Goal: Communication & Community: Answer question/provide support

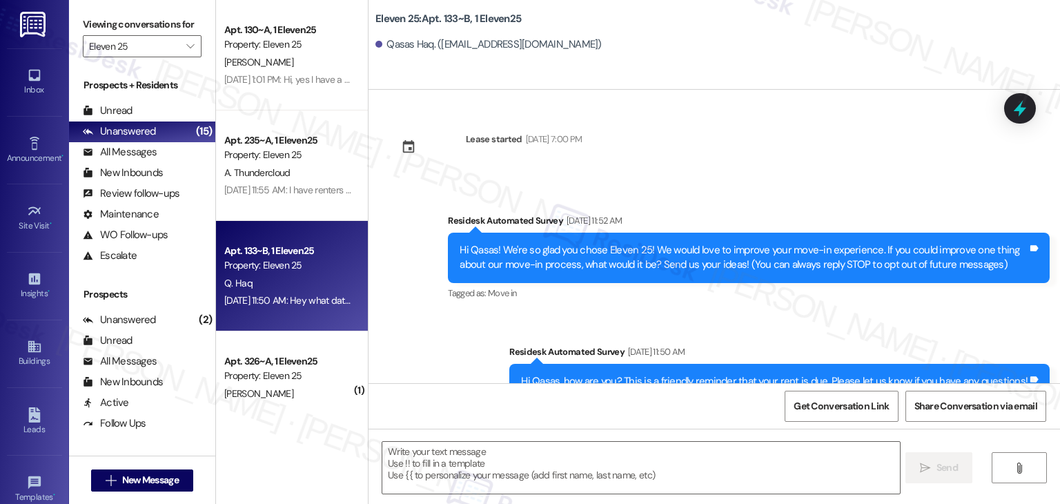
scroll to position [402, 0]
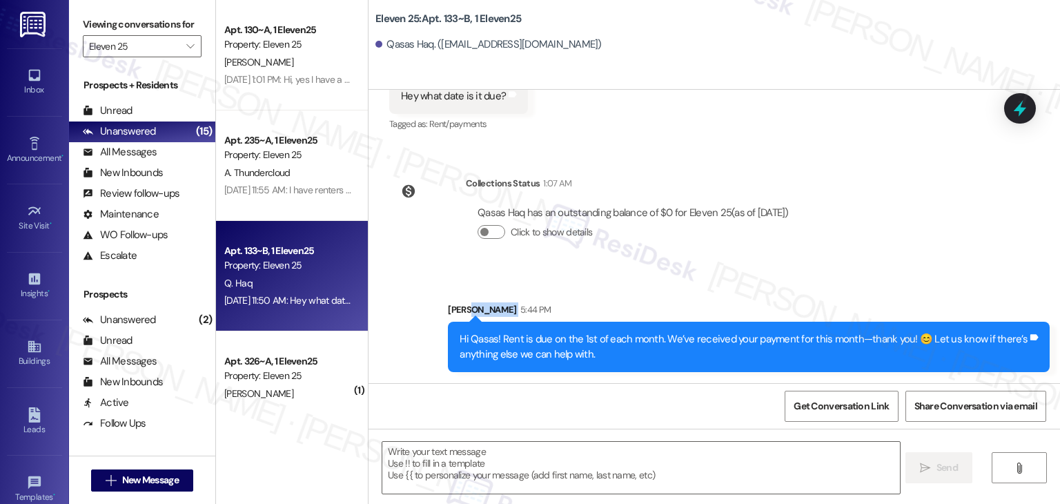
click at [663, 273] on div "Sent via SMS [PERSON_NAME] 5:44 PM Hi Qasas! Rent is due on the 1st of each mon…" at bounding box center [715, 326] width 692 height 111
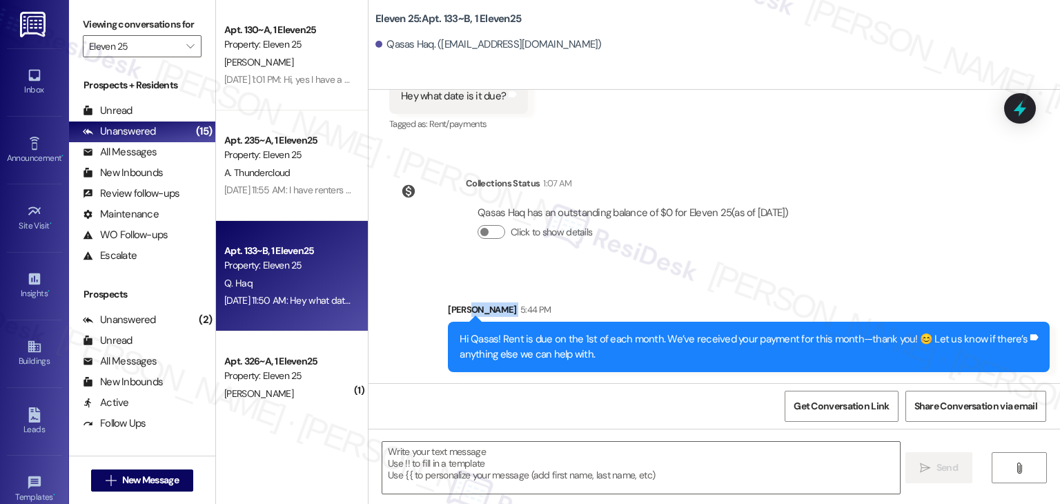
click at [663, 273] on div "Sent via SMS [PERSON_NAME] 5:44 PM Hi Qasas! Rent is due on the 1st of each mon…" at bounding box center [715, 326] width 692 height 111
click at [663, 273] on div "Sent via SMS Sarah 5:44 PM Hi Qasas! Rent is due on the 1st of each month. We’v…" at bounding box center [715, 326] width 692 height 111
click at [669, 157] on div "Lease started Aug 15, 2025 at 7:00 PM Survey, sent via SMS Residesk Automated S…" at bounding box center [715, 236] width 692 height 293
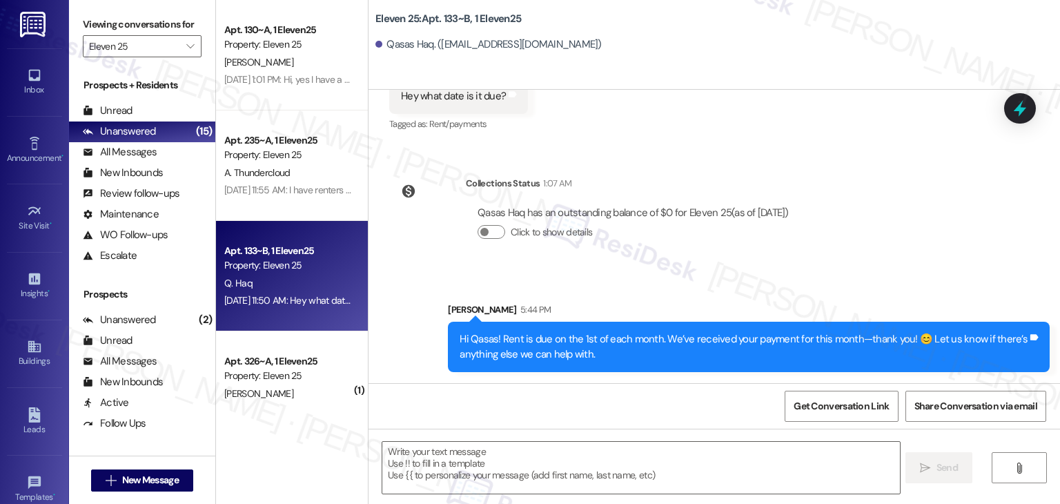
click at [703, 256] on div "Qasas Haq has an outstanding balance of $0 for Eleven 25 (as of Sep 12, 2025) C…" at bounding box center [633, 228] width 335 height 66
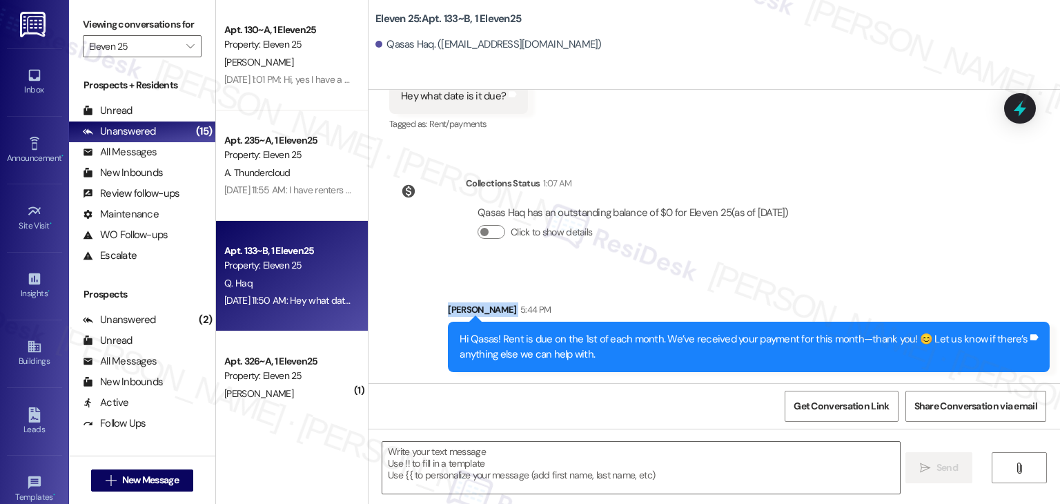
click at [703, 256] on div "Qasas Haq has an outstanding balance of $0 for Eleven 25 (as of Sep 12, 2025) C…" at bounding box center [633, 228] width 335 height 66
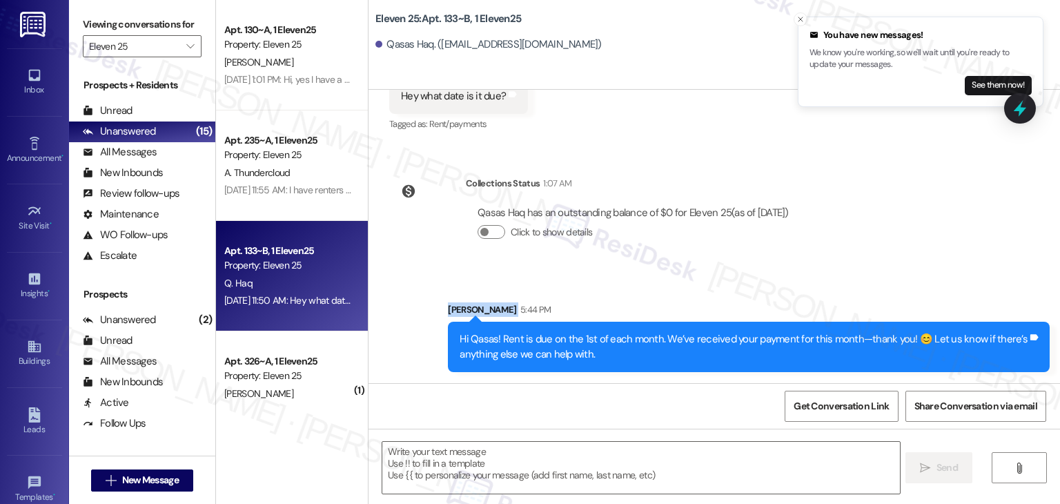
click at [703, 256] on div "Qasas Haq has an outstanding balance of $0 for Eleven 25 (as of Sep 12, 2025) C…" at bounding box center [633, 228] width 335 height 66
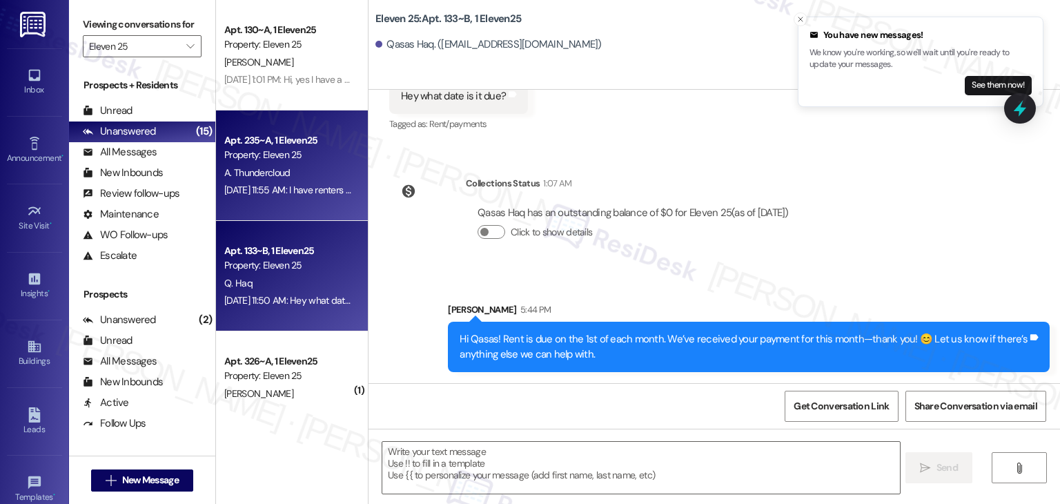
click at [293, 199] on div "Sep 02, 2025 at 11:55 AM: I have renters insurance and there should be no reaso…" at bounding box center [288, 190] width 130 height 17
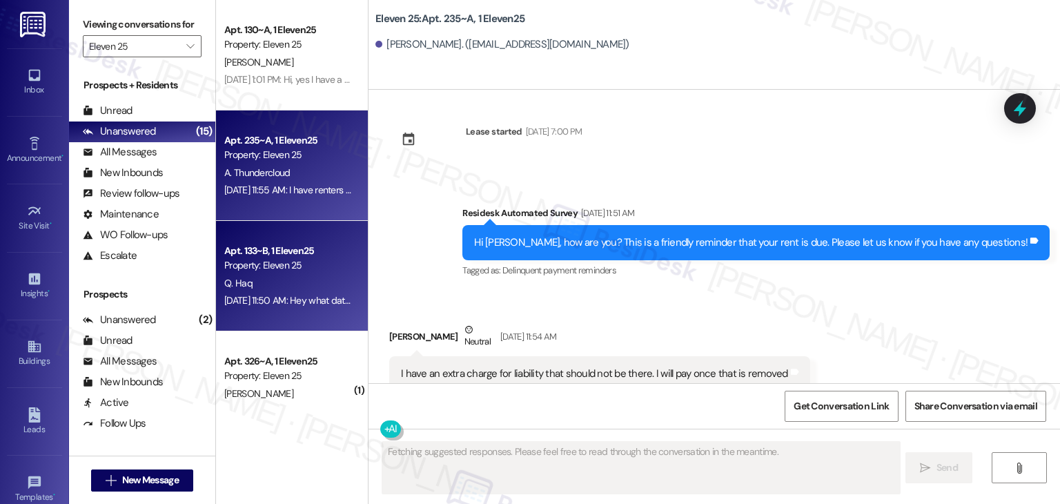
type textarea "Fetching suggested responses. Please feel free to read through the conversation…"
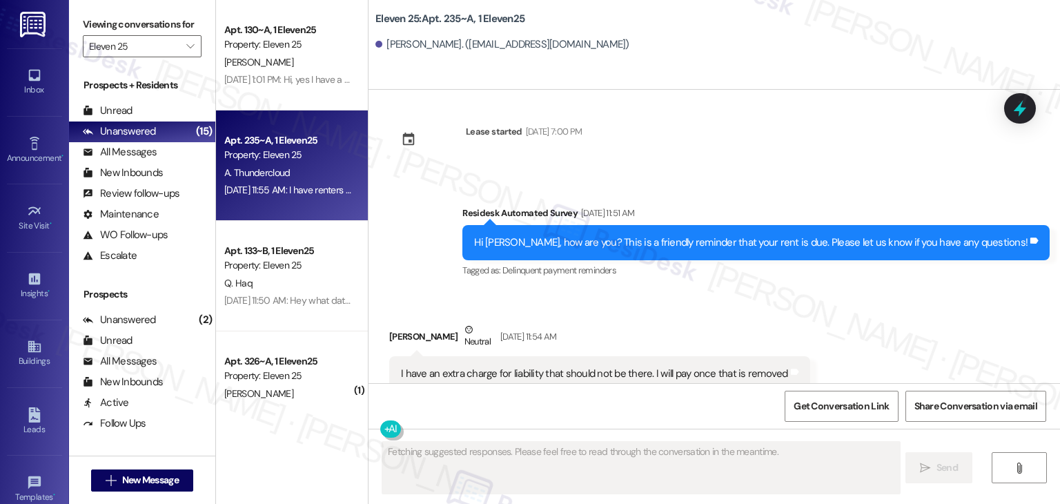
scroll to position [1639, 0]
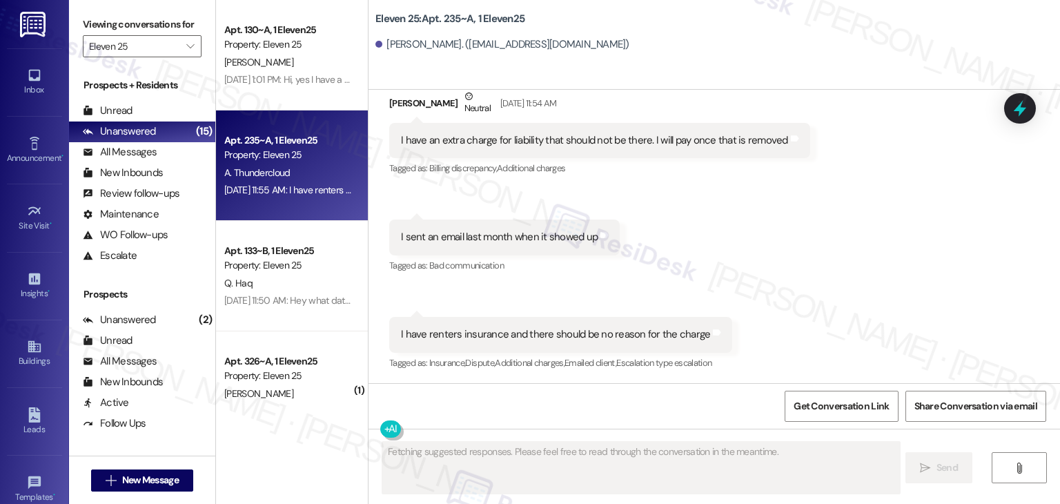
click at [759, 254] on div "Received via SMS Alexander Thundercloud Neutral Sep 02, 2025 at 11:54 AM I have…" at bounding box center [715, 220] width 692 height 325
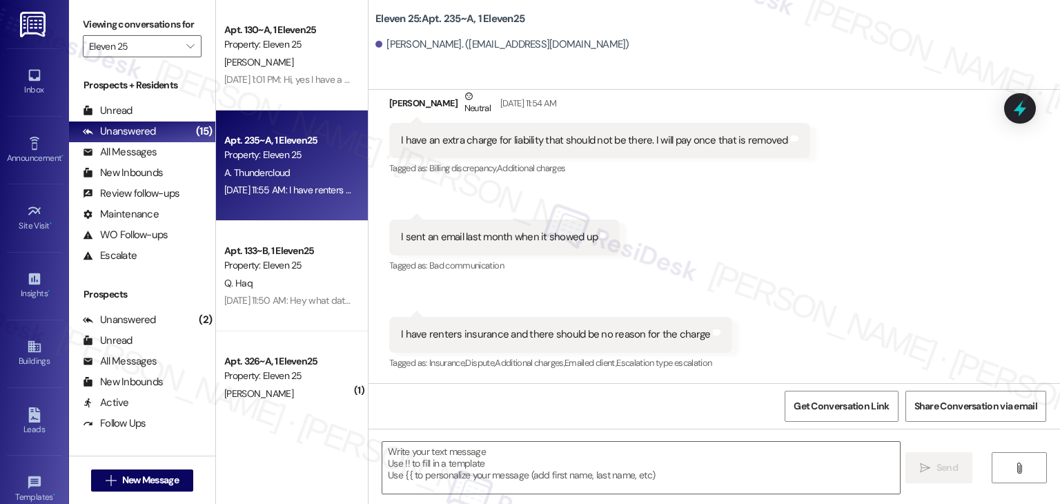
click at [759, 254] on div "Received via SMS Alexander Thundercloud Neutral Sep 02, 2025 at 11:54 AM I have…" at bounding box center [715, 220] width 692 height 325
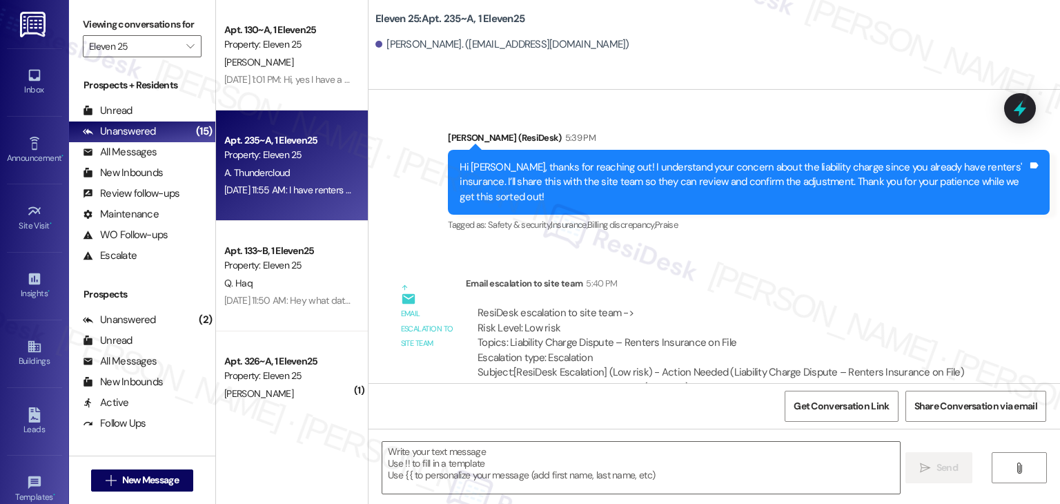
scroll to position [2086, 0]
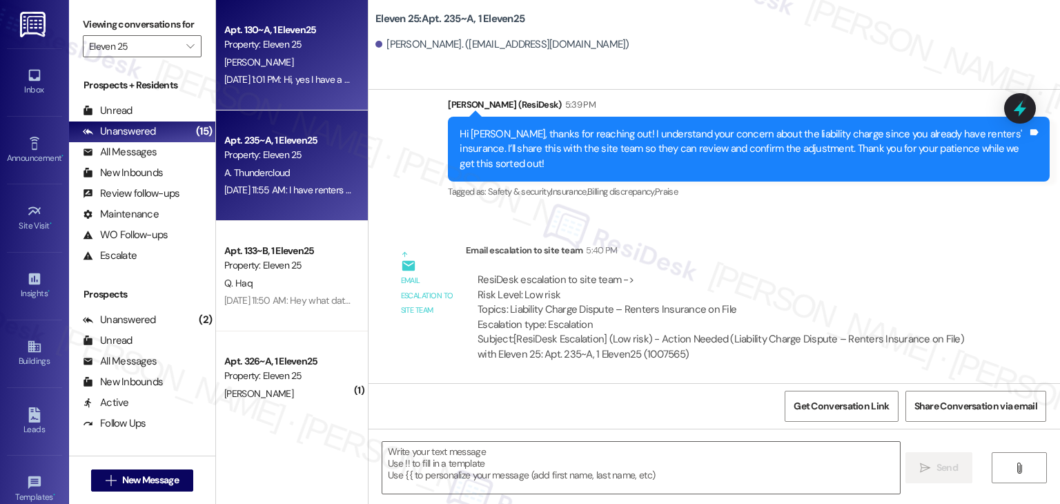
click at [273, 83] on div "Sep 02, 2025 at 1:01 PM: Hi, yes I have a few questions. Please call me at 414-…" at bounding box center [478, 79] width 508 height 12
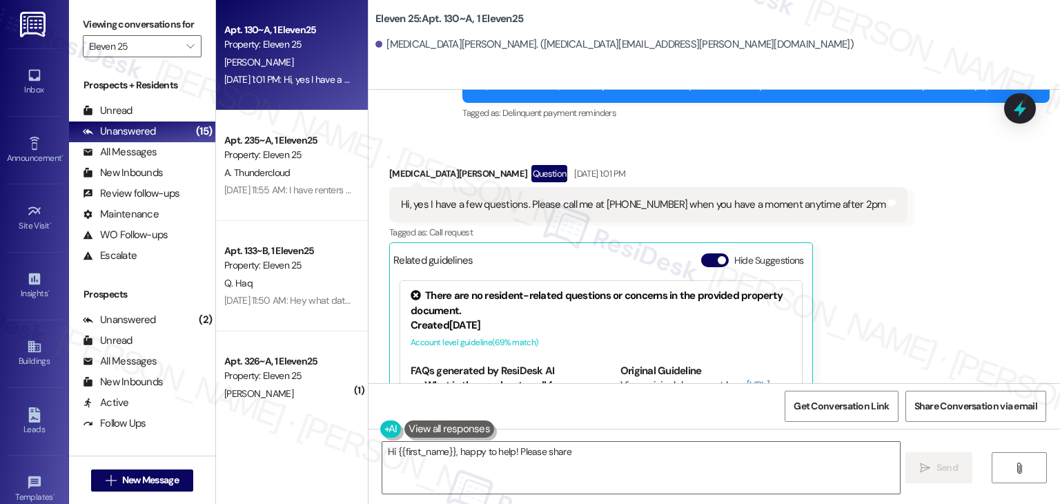
scroll to position [430, 0]
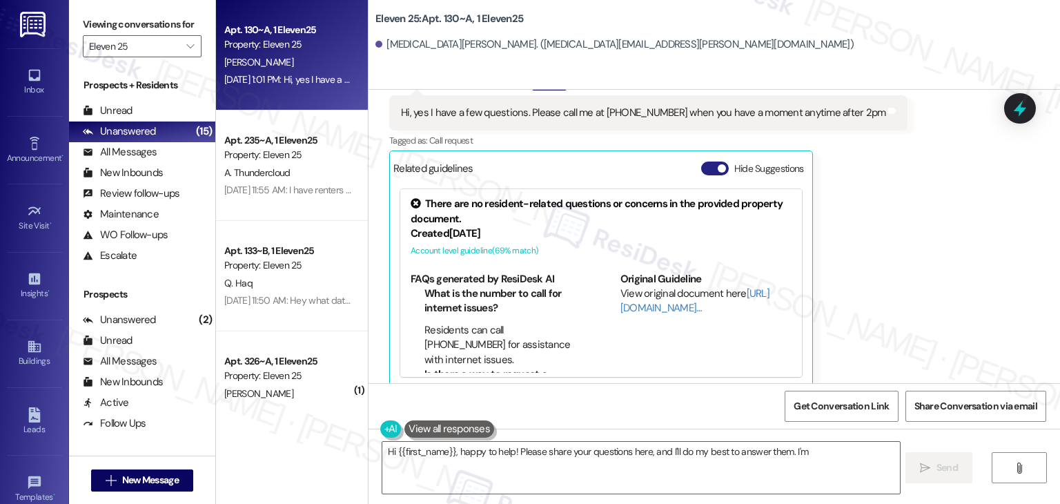
click at [701, 162] on button "Hide Suggestions" at bounding box center [715, 169] width 28 height 14
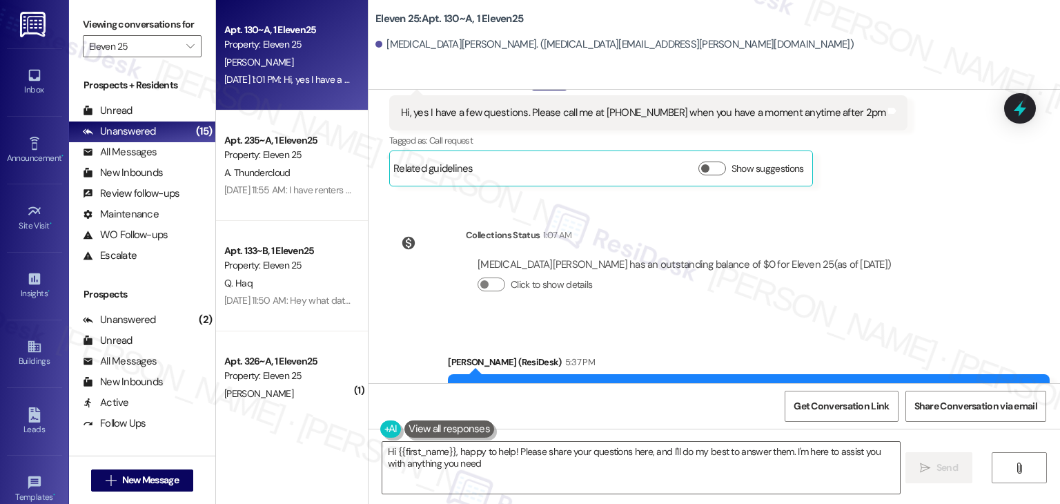
type textarea "Hi {{first_name}}, happy to help! Please share your questions here, and I'll do…"
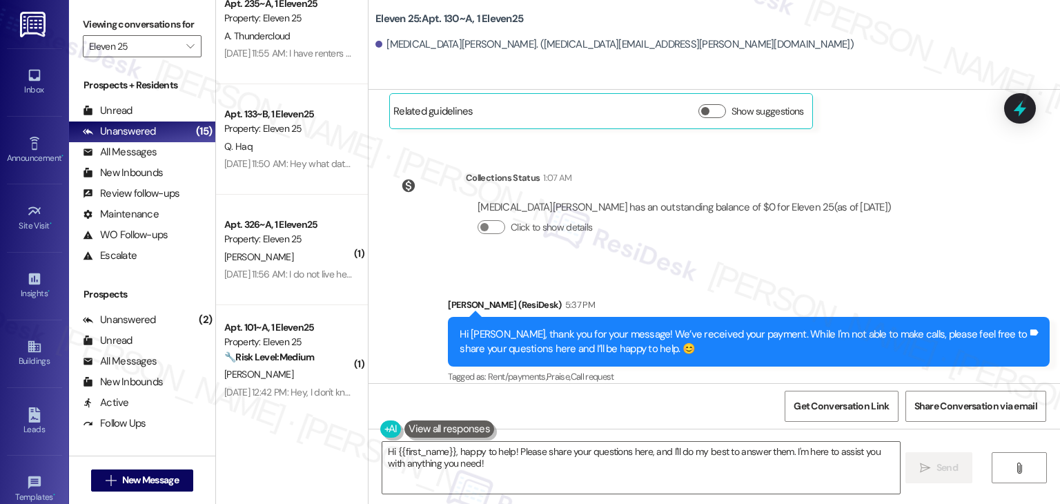
scroll to position [138, 0]
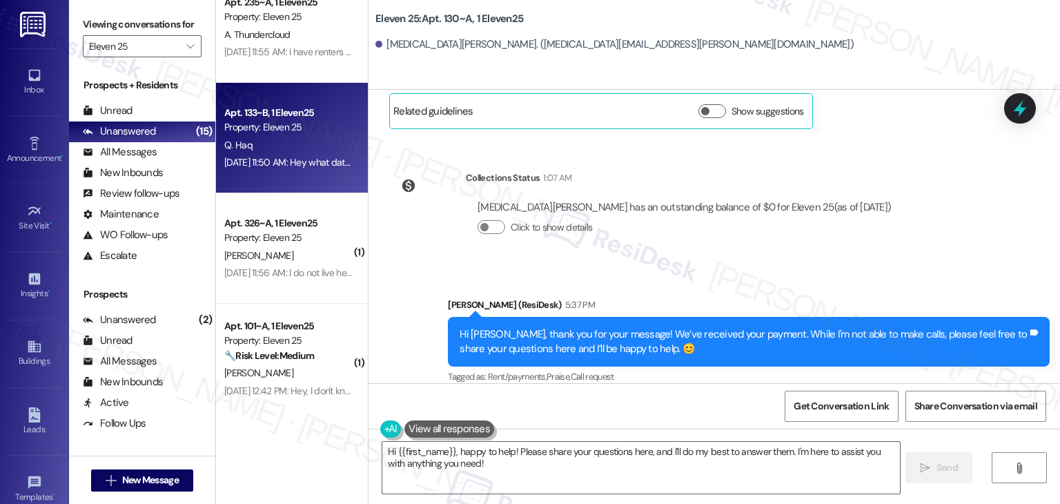
click at [290, 155] on div "Sep 02, 2025 at 11:50 AM: Hey what date is it due? Sep 02, 2025 at 11:50 AM: He…" at bounding box center [288, 162] width 130 height 17
type textarea "Hi {{first_name}}, happy to help! Please share your questions here, and I'll do…"
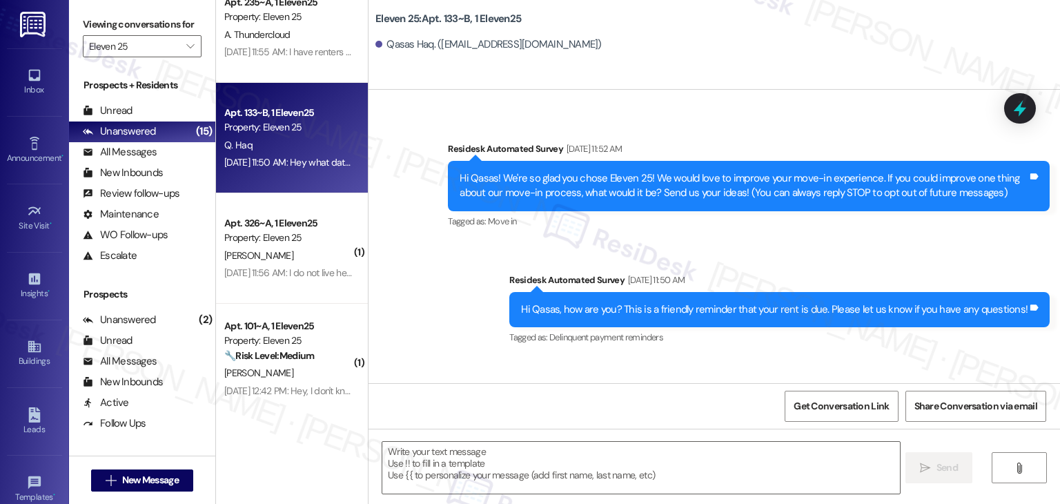
type textarea "Fetching suggested responses. Please feel free to read through the conversation…"
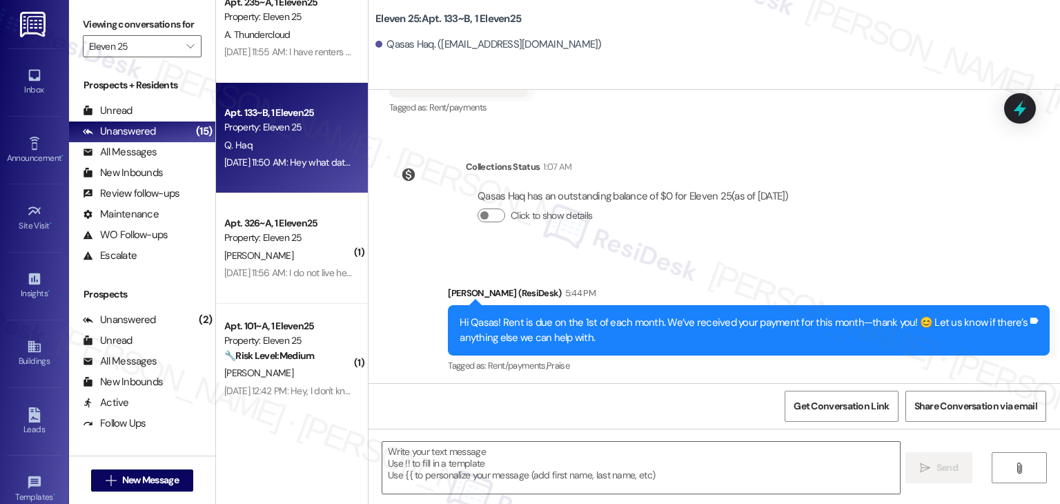
scroll to position [423, 0]
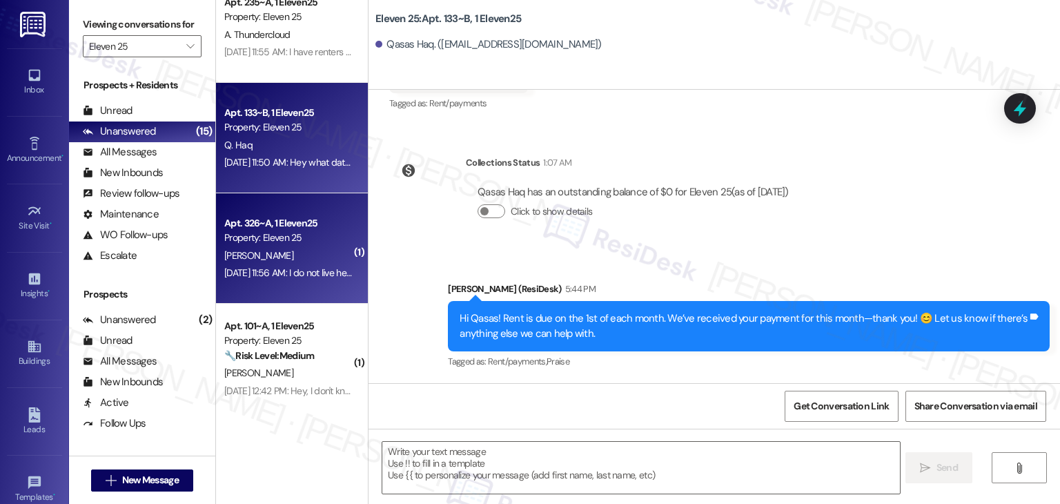
click at [304, 290] on div "Apt. 326~A, 1 Eleven25 Property: Eleven 25 I. Thompson Aug 25, 2025 at 11:56 AM…" at bounding box center [292, 248] width 152 height 110
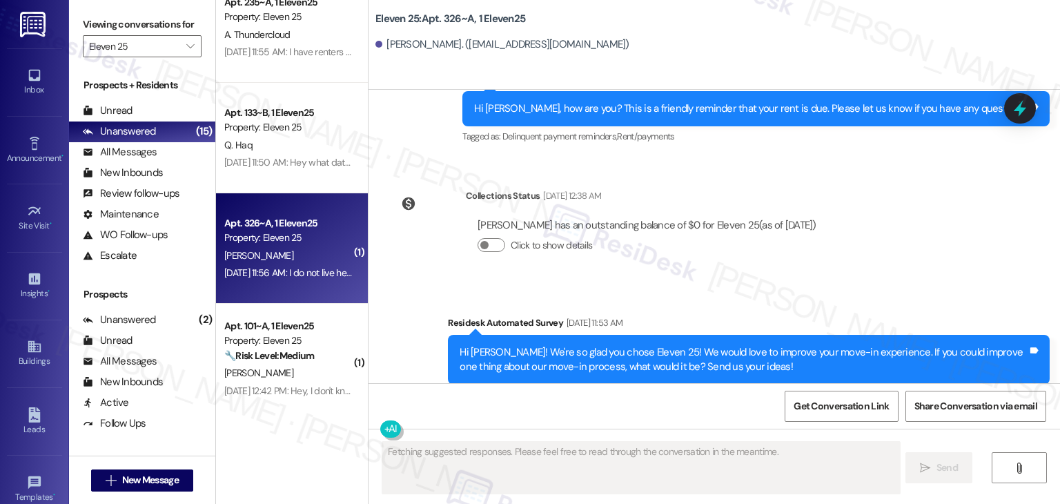
scroll to position [1578, 0]
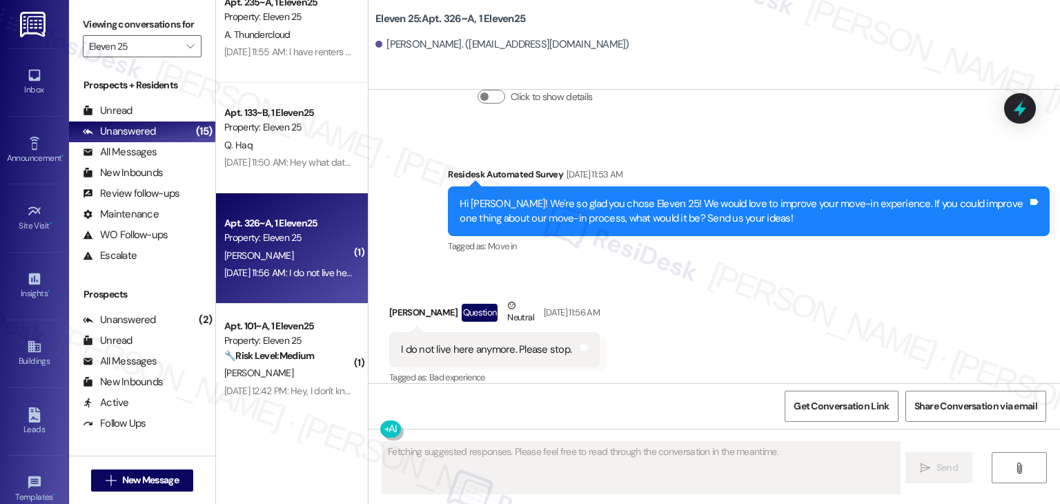
click at [744, 281] on div "Received via SMS Isabelle Thompson Question Neutral Aug 25, 2025 at 11:56 AM I …" at bounding box center [715, 332] width 692 height 131
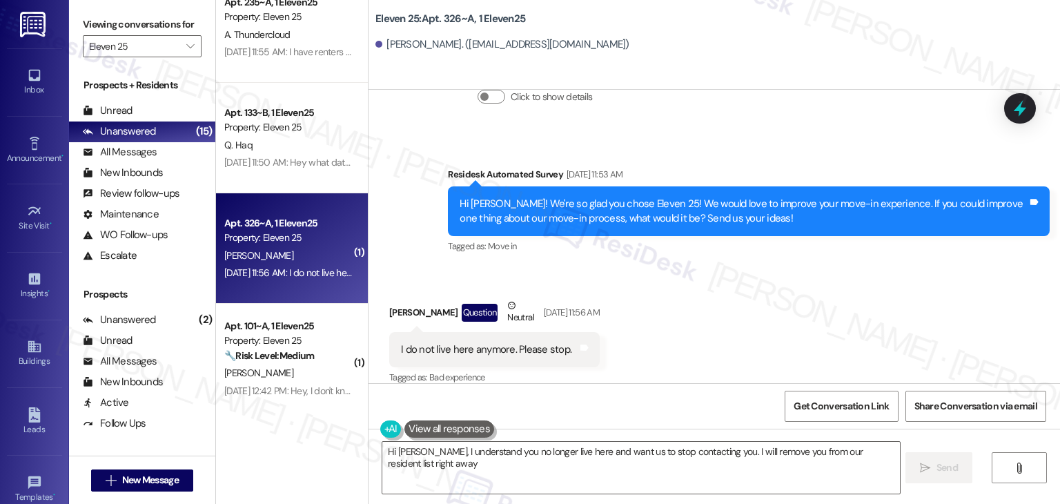
scroll to position [1579, 0]
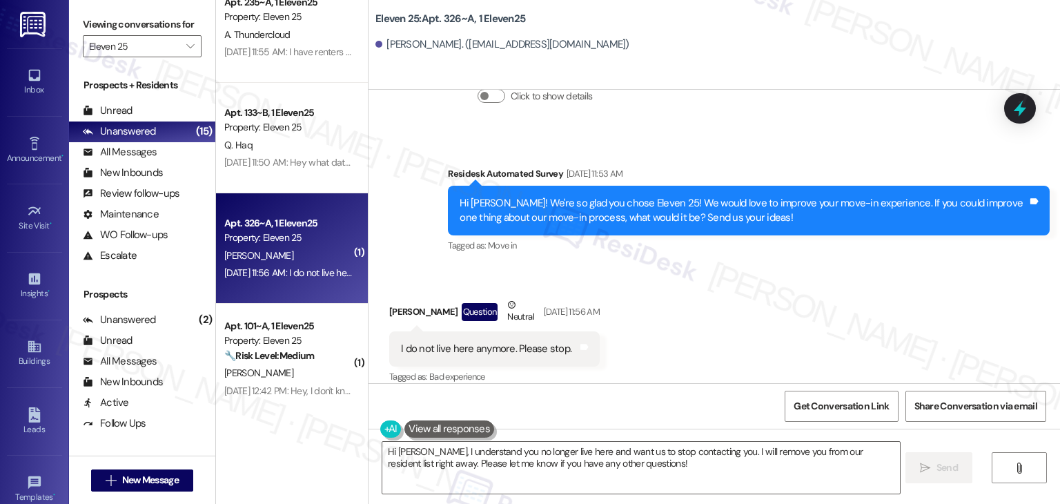
click at [744, 281] on div "Received via SMS Isabelle Thompson Question Neutral Aug 25, 2025 at 11:56 AM I …" at bounding box center [715, 331] width 692 height 131
click at [678, 211] on div "Hi Isabelle! We're so glad you chose Eleven 25! We would love to improve your m…" at bounding box center [749, 211] width 602 height 50
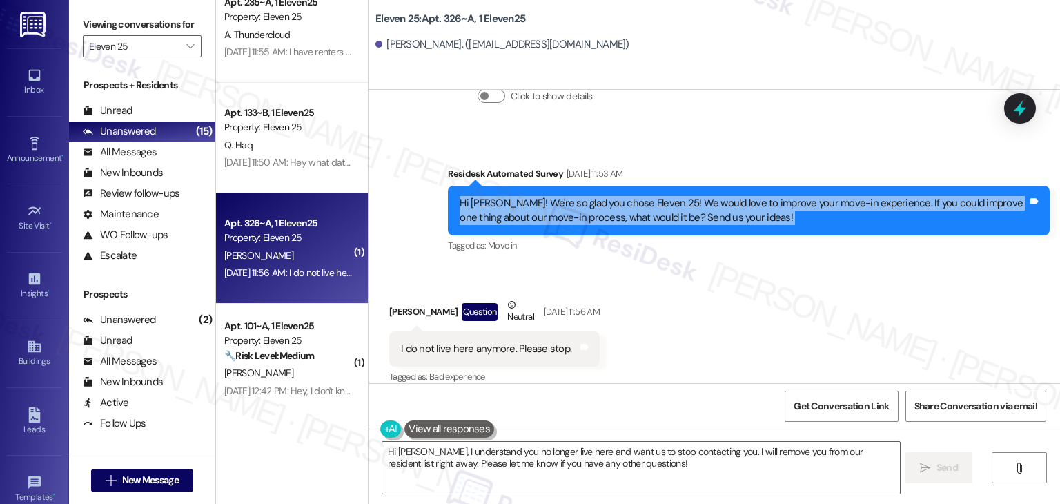
click at [678, 211] on div "Hi Isabelle! We're so glad you chose Eleven 25! We would love to improve your m…" at bounding box center [749, 211] width 602 height 50
copy div "Hi Isabelle! We're so glad you chose Eleven 25! We would love to improve your m…"
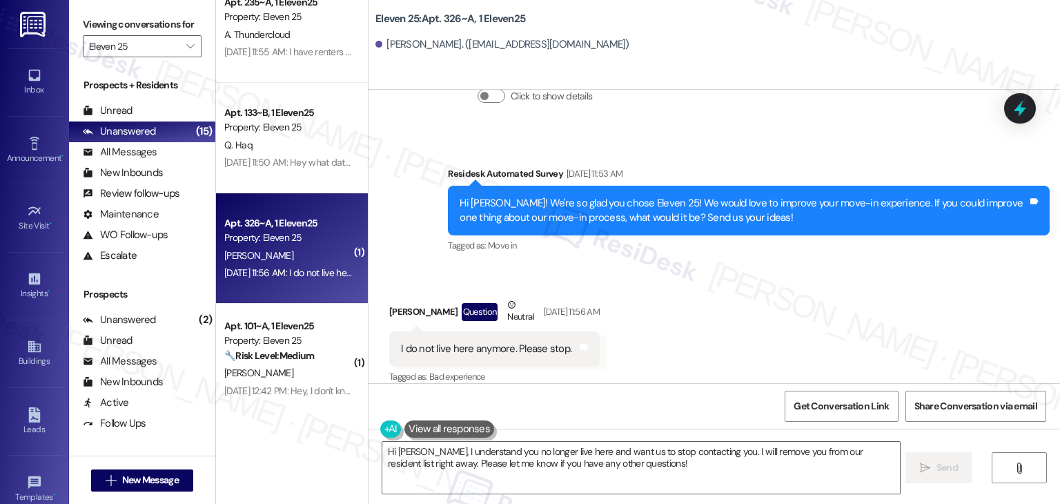
click at [535, 342] on div "I do not live here anymore. Please stop." at bounding box center [486, 349] width 171 height 14
copy div "I do not live here anymore. Please stop. Tags and notes"
click at [682, 293] on div "Received via SMS Isabelle Thompson Question Neutral Aug 25, 2025 at 11:56 AM I …" at bounding box center [715, 331] width 692 height 131
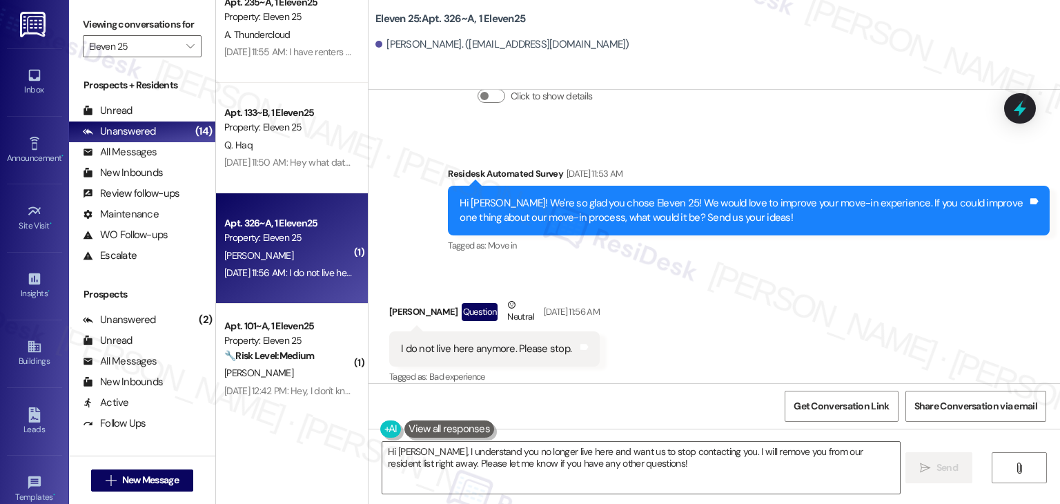
click at [835, 293] on div "Received via SMS Isabelle Thompson Question Neutral Aug 25, 2025 at 11:56 AM I …" at bounding box center [715, 331] width 692 height 131
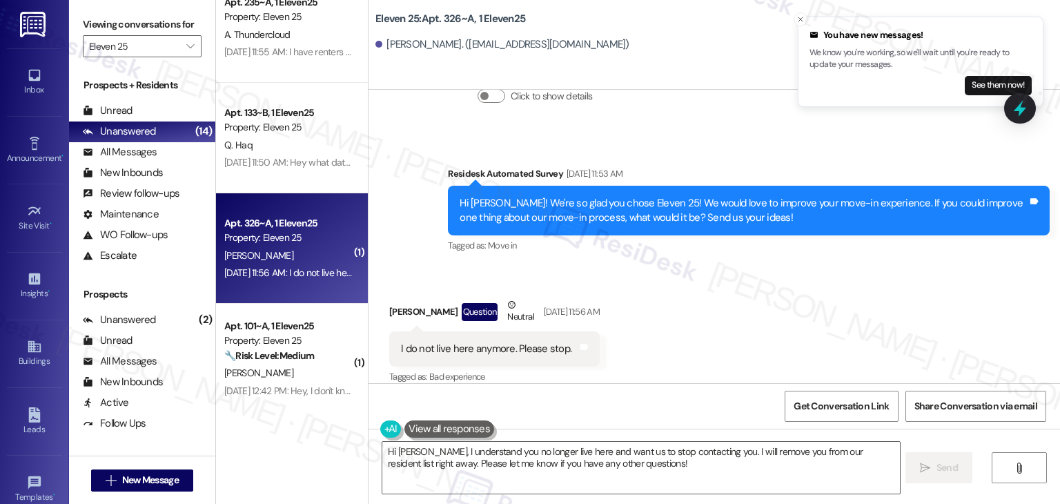
click at [835, 293] on div "Received via SMS Isabelle Thompson Question Neutral Aug 25, 2025 at 11:56 AM I …" at bounding box center [715, 331] width 692 height 131
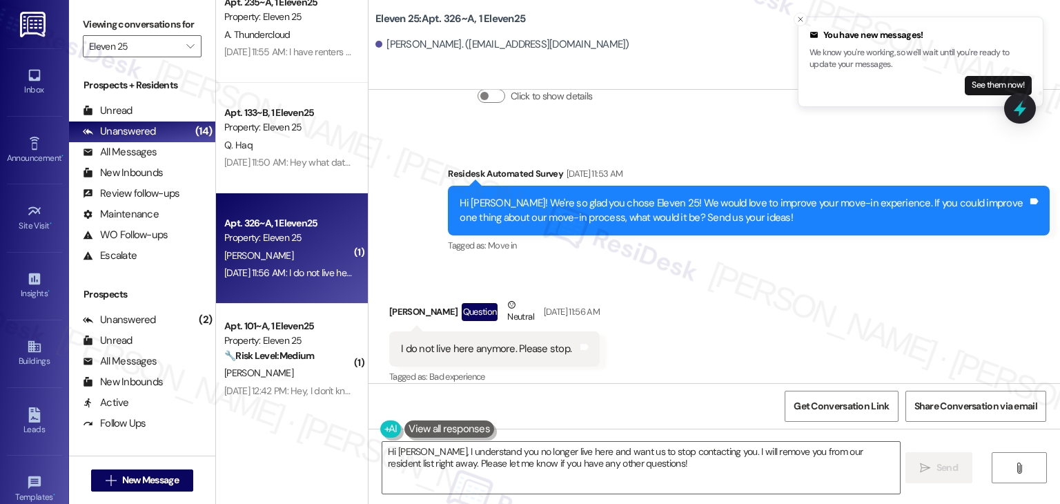
click at [835, 293] on div "Received via SMS Isabelle Thompson Question Neutral Aug 25, 2025 at 11:56 AM I …" at bounding box center [715, 331] width 692 height 131
click at [835, 302] on div "Received via SMS Isabelle Thompson Question Neutral Aug 25, 2025 at 11:56 AM I …" at bounding box center [715, 331] width 692 height 131
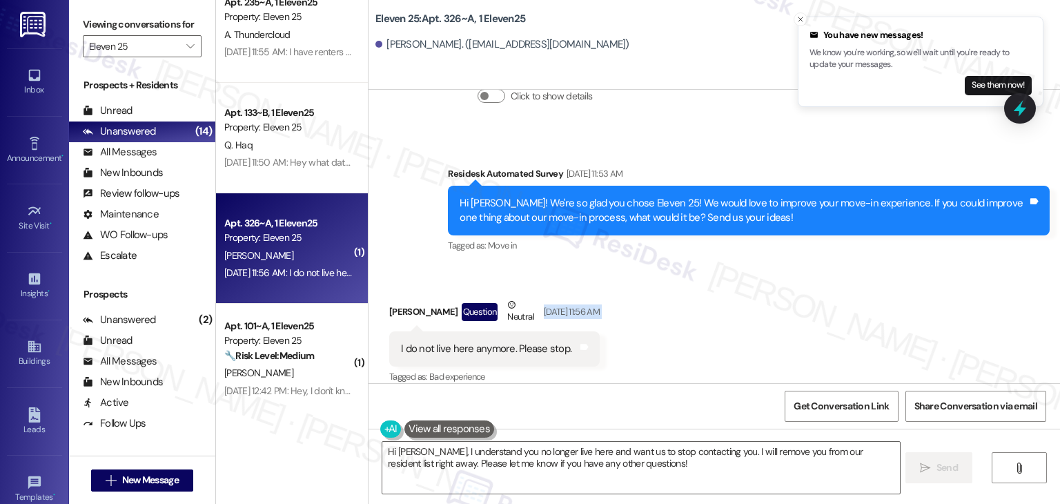
click at [835, 302] on div "Received via SMS Isabelle Thompson Question Neutral Aug 25, 2025 at 11:56 AM I …" at bounding box center [715, 331] width 692 height 131
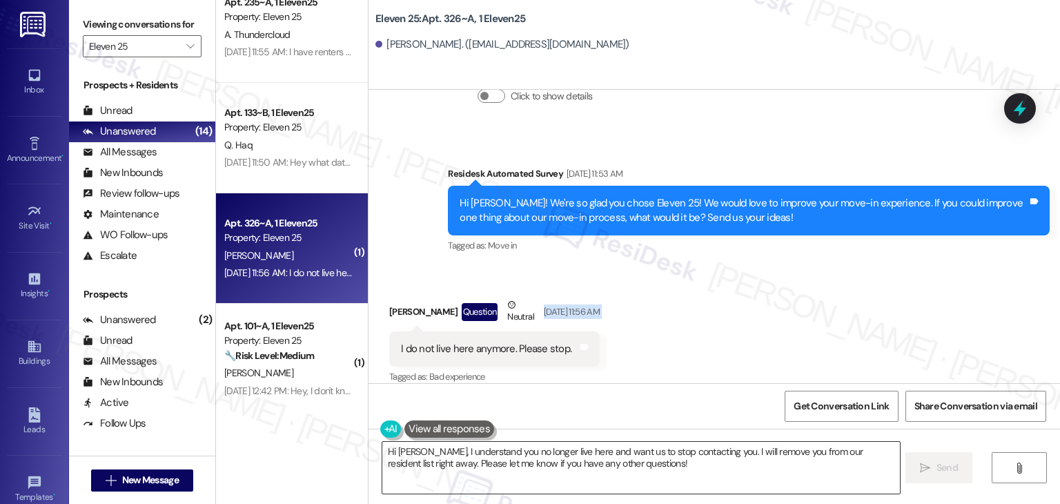
click at [583, 457] on textarea "Hi Isabelle, I understand you no longer live here and want us to stop contactin…" at bounding box center [640, 468] width 517 height 52
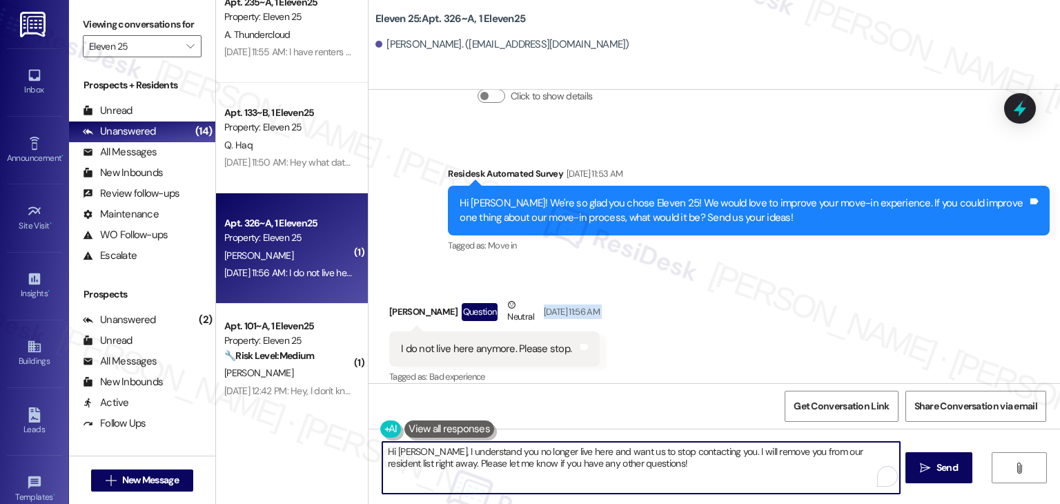
click at [583, 457] on textarea "Hi Isabelle, I understand you no longer live here and want us to stop contactin…" at bounding box center [640, 468] width 517 height 52
paste textarea "thank you for letting us know. Can you confirm if you’ve already moved out or i…"
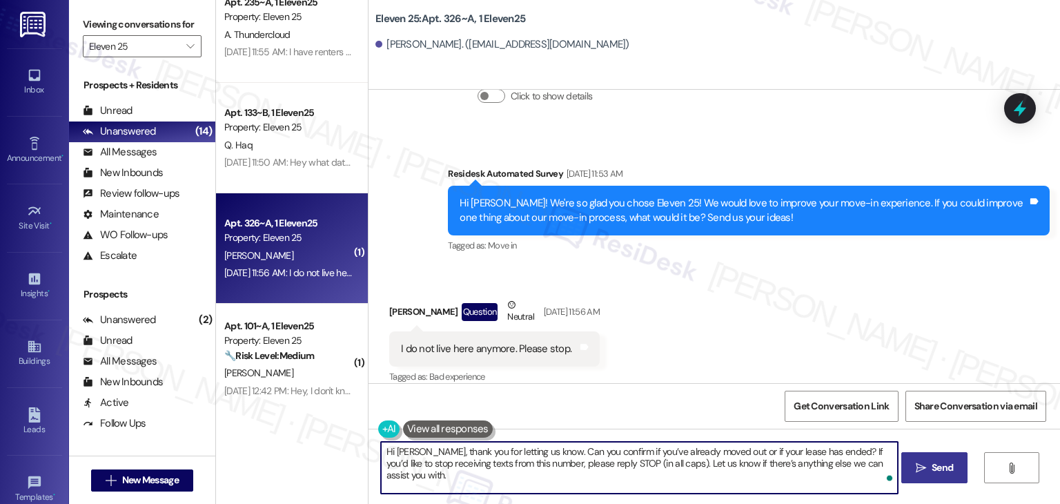
type textarea "Hi Isabelle, thank you for letting us know. Can you confirm if you’ve already m…"
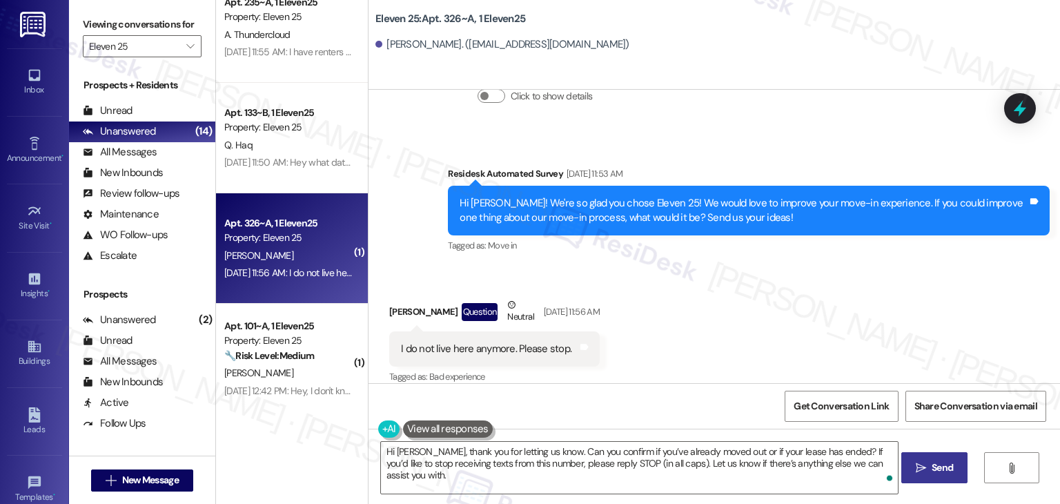
click at [933, 464] on span "Send" at bounding box center [942, 467] width 21 height 14
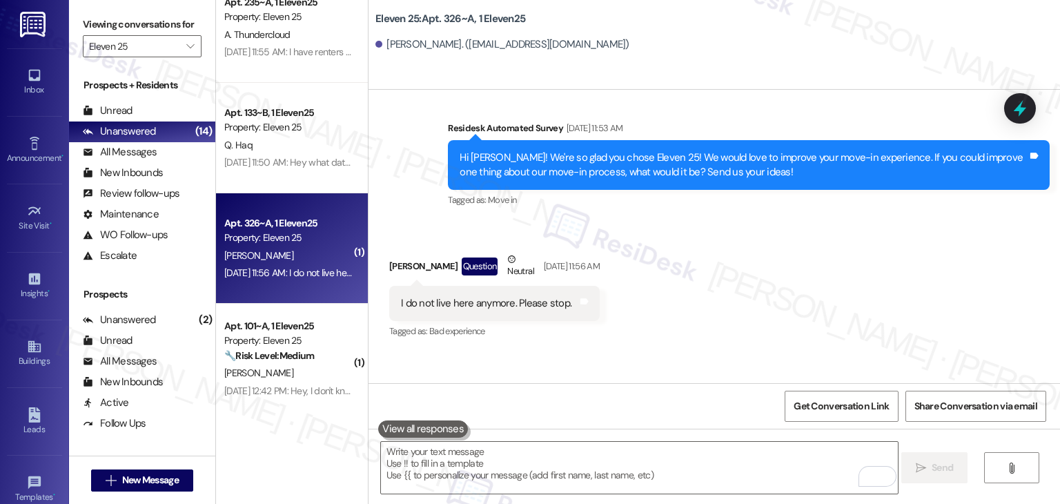
scroll to position [1690, 0]
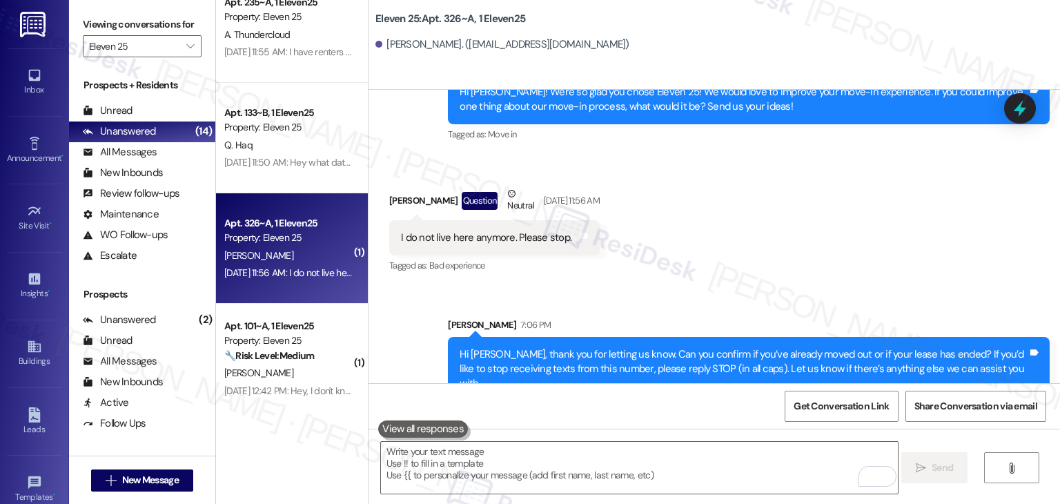
click at [858, 240] on div "Received via SMS Isabelle Thompson Question Neutral Aug 25, 2025 at 11:56 AM I …" at bounding box center [715, 220] width 692 height 131
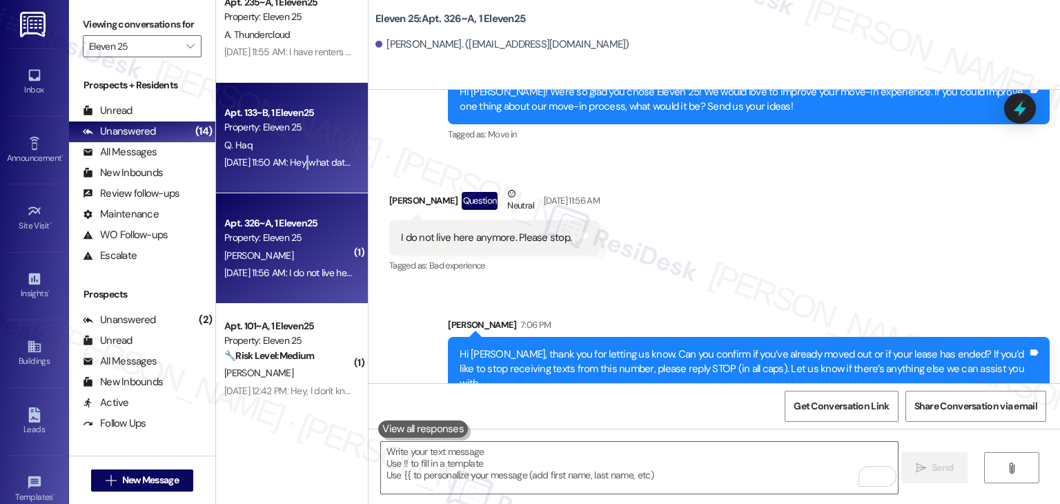
click at [296, 168] on div "Sep 02, 2025 at 11:50 AM: Hey what date is it due? Sep 02, 2025 at 11:50 AM: He…" at bounding box center [288, 162] width 130 height 17
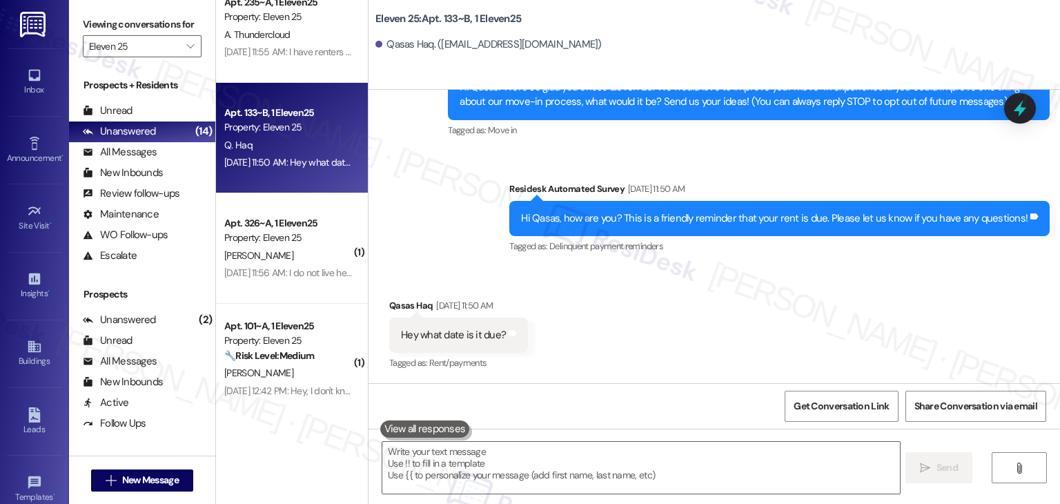
scroll to position [423, 0]
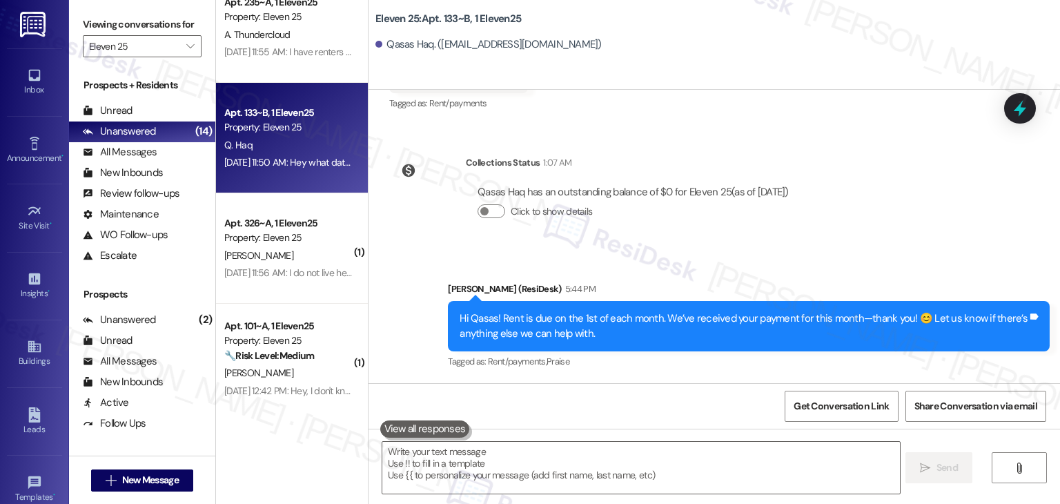
click at [737, 281] on div "Sent via SMS Sarah (ResiDesk) 5:44 PM Hi Qasas! Rent is due on the 1st of each …" at bounding box center [749, 326] width 623 height 110
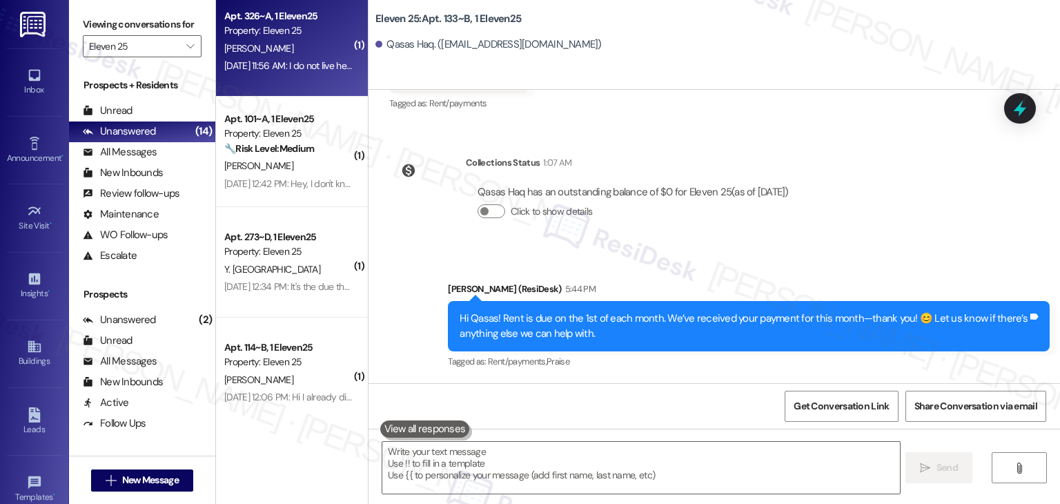
click at [300, 64] on div "Aug 25, 2025 at 11:56 AM: I do not live here anymore. Please stop. Aug 25, 2025…" at bounding box center [334, 65] width 220 height 12
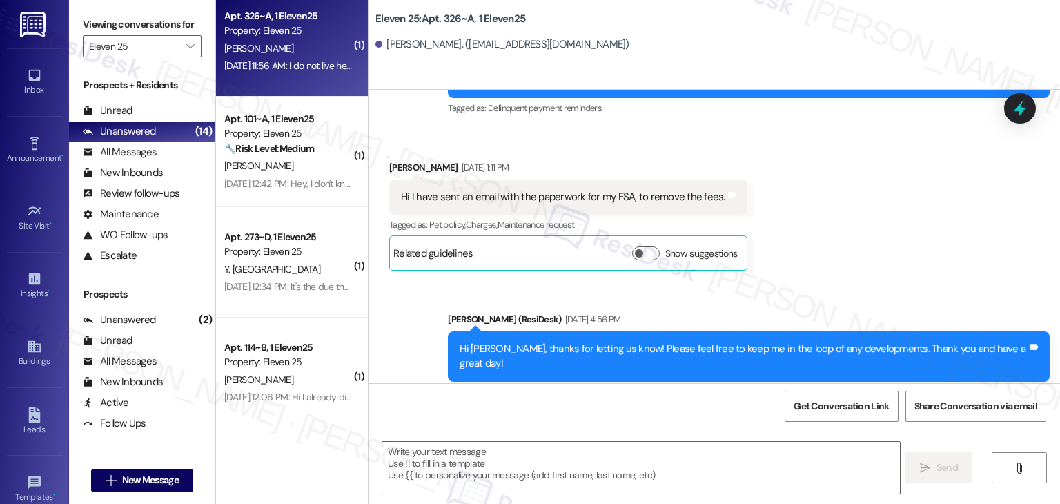
type textarea "Fetching suggested responses. Please feel free to read through the conversation…"
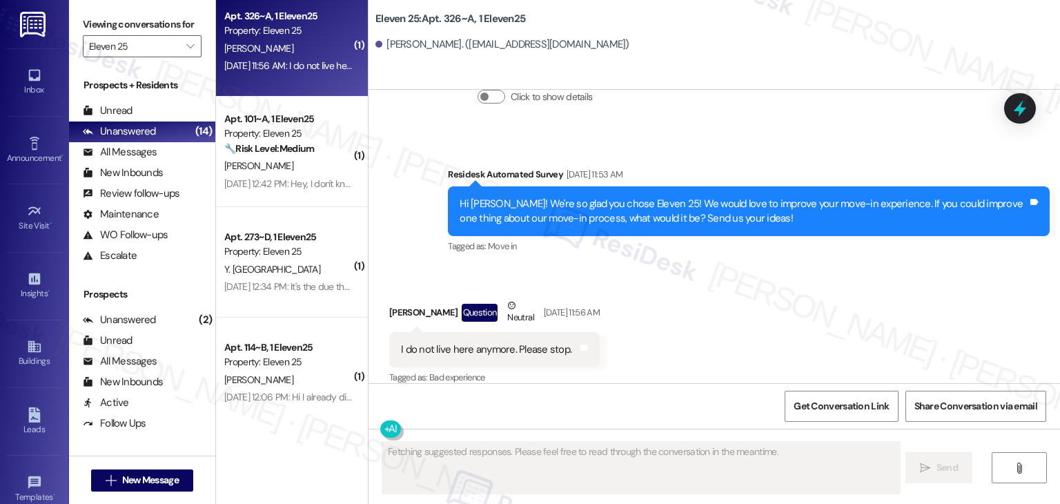
scroll to position [1710, 0]
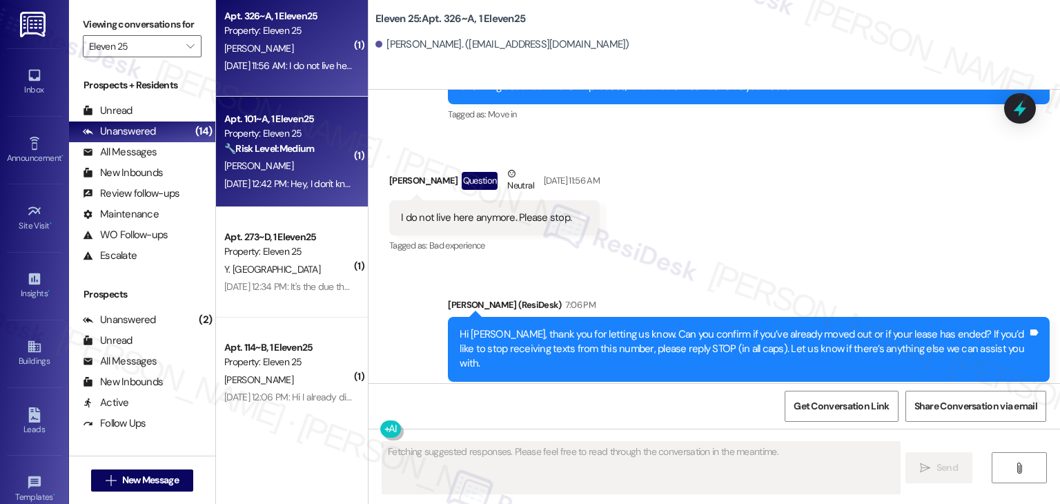
click at [307, 177] on div "Sep 05, 2025 at 12:42 PM: Hey, I don't know if this was a general text message,…" at bounding box center [288, 183] width 130 height 17
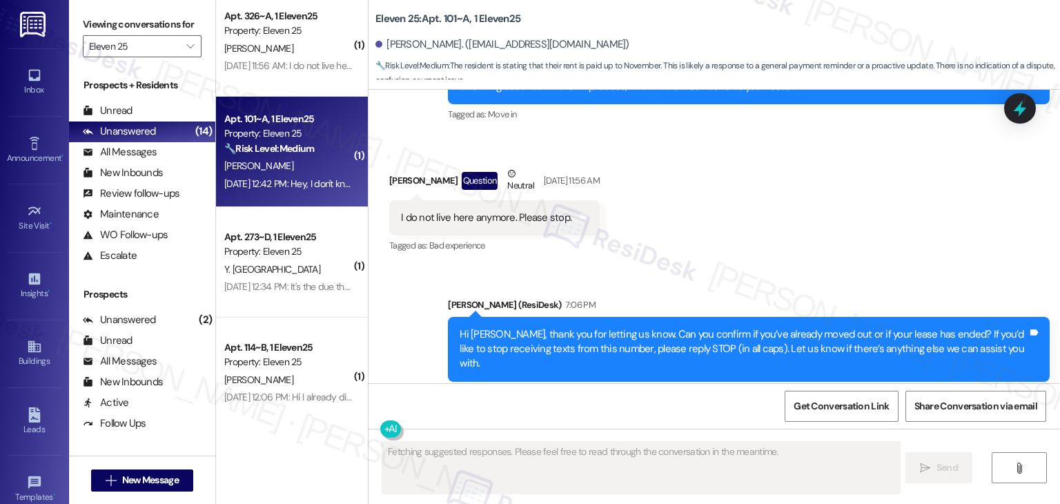
scroll to position [193, 0]
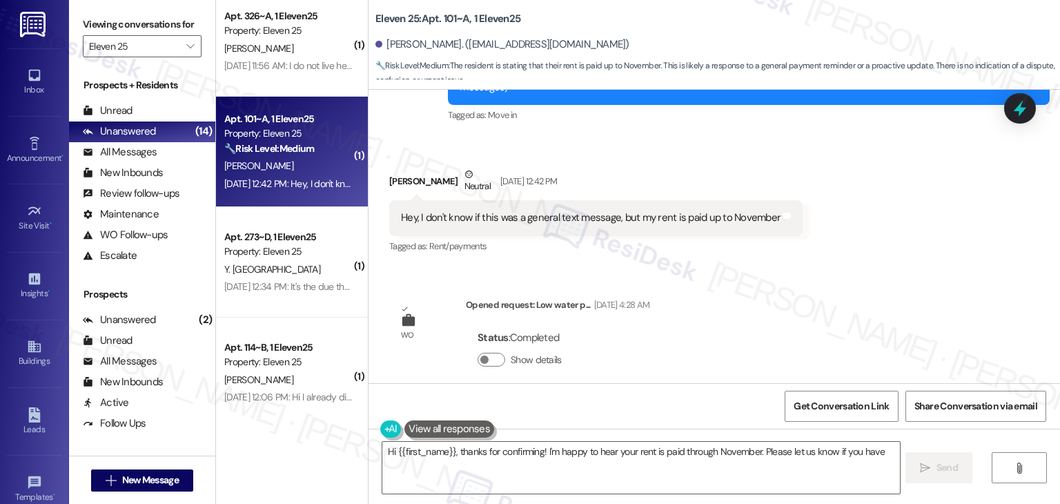
click at [867, 259] on div "Lease started Aug 15, 2025 at 7:00 PM Survey, sent via SMS Residesk Automated S…" at bounding box center [715, 236] width 692 height 293
type textarea "Hi {{first_name}}, thanks for confirming! I'm happy to hear your rent is paid t…"
click at [867, 259] on div "Lease started Aug 15, 2025 at 7:00 PM Survey, sent via SMS Residesk Automated S…" at bounding box center [715, 236] width 692 height 293
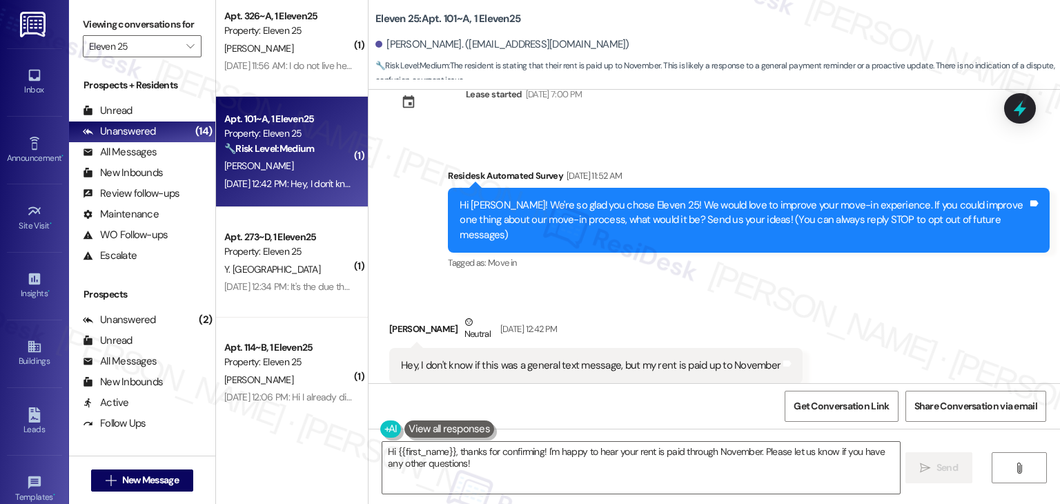
scroll to position [69, 0]
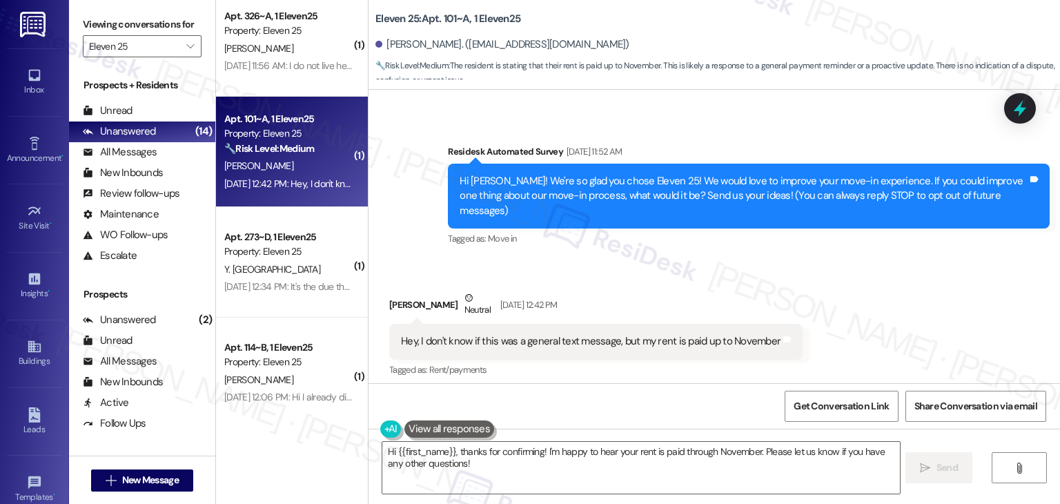
click at [839, 304] on div "Received via SMS Taylor Conley-White Neutral Sep 05, 2025 at 12:42 PM Hey, I do…" at bounding box center [715, 325] width 692 height 131
click at [842, 302] on div "Received via SMS Taylor Conley-White Neutral Sep 05, 2025 at 12:42 PM Hey, I do…" at bounding box center [715, 325] width 692 height 131
click at [467, 456] on textarea "Hi {{first_name}}, thanks for confirming! I'm happy to hear your rent is paid t…" at bounding box center [640, 468] width 517 height 52
click at [932, 470] on span "Send" at bounding box center [942, 467] width 21 height 14
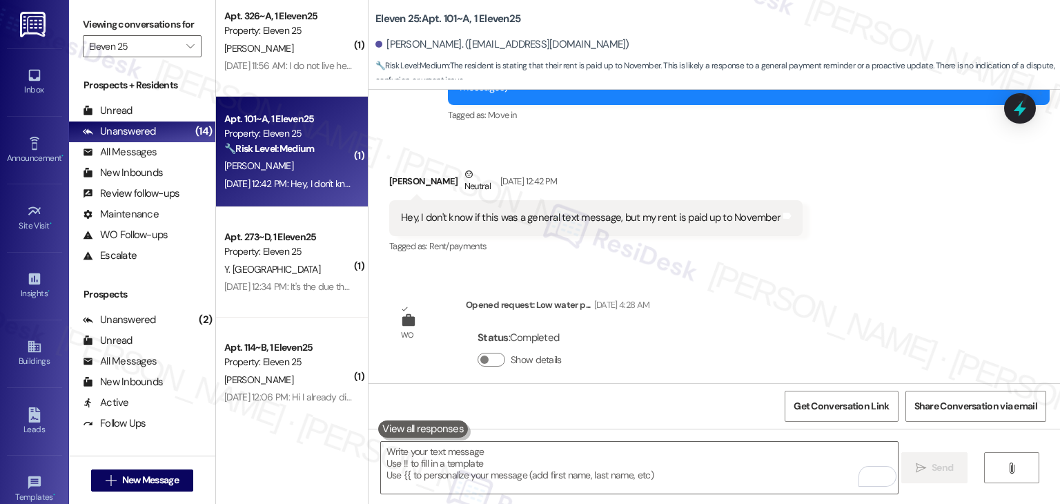
scroll to position [304, 0]
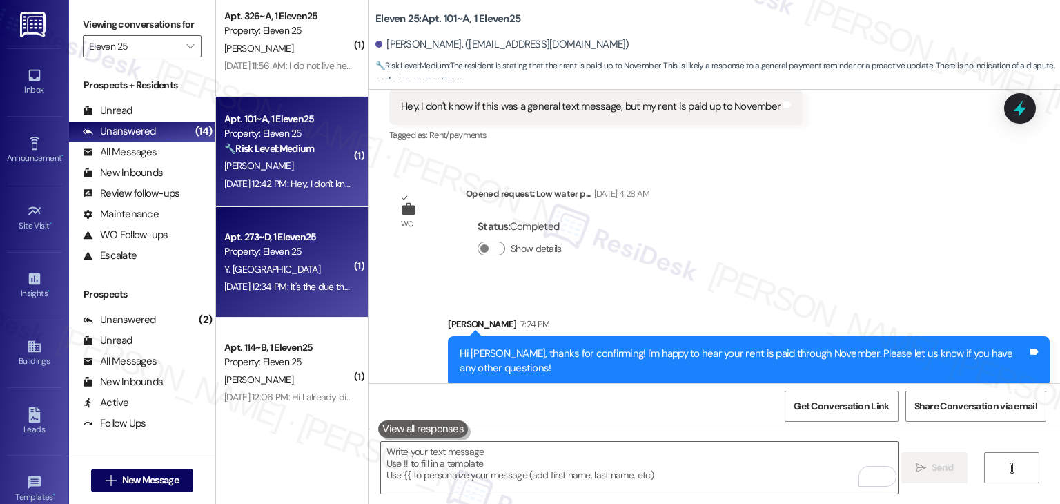
click at [286, 249] on div "Property: Eleven 25" at bounding box center [288, 251] width 128 height 14
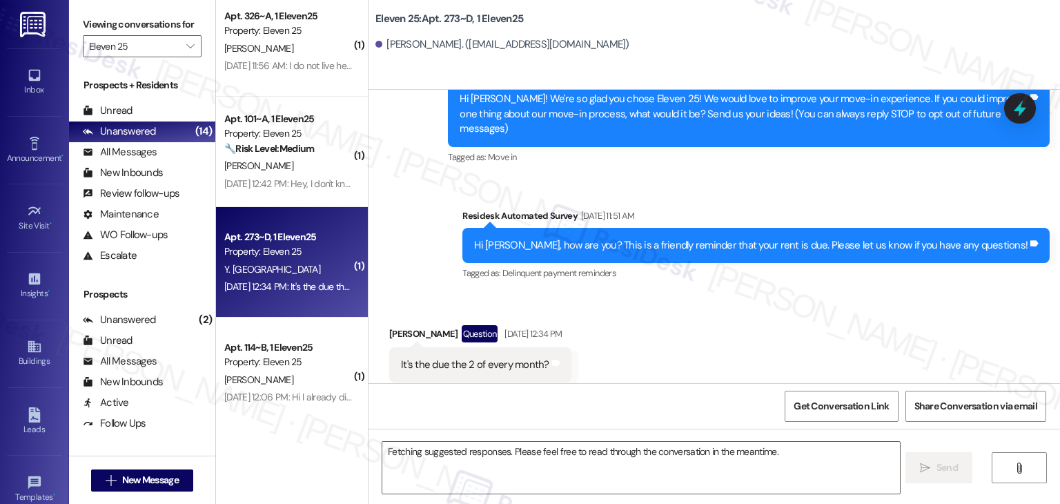
scroll to position [193, 0]
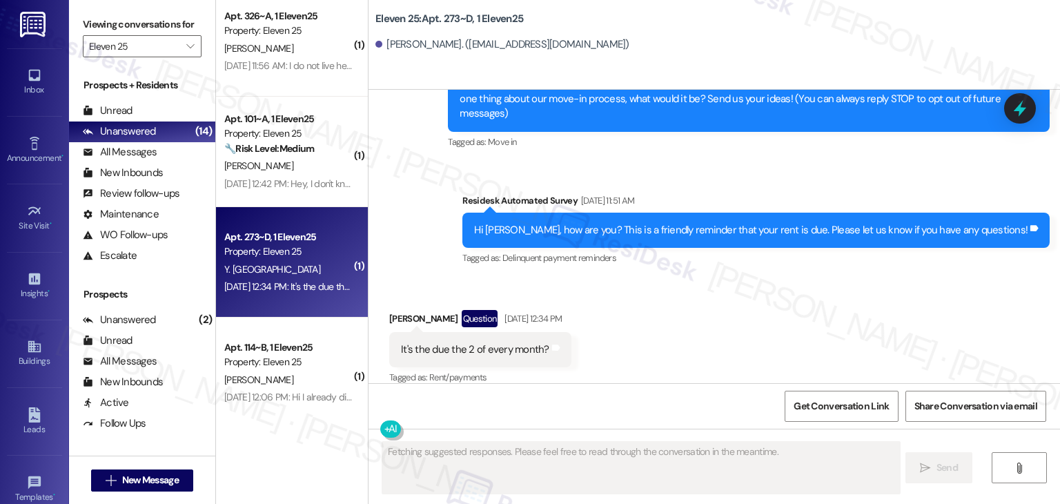
click at [760, 288] on div "Received via SMS Yvonne Ntegeye Question Sep 02, 2025 at 12:34 PM It's the due …" at bounding box center [715, 338] width 692 height 119
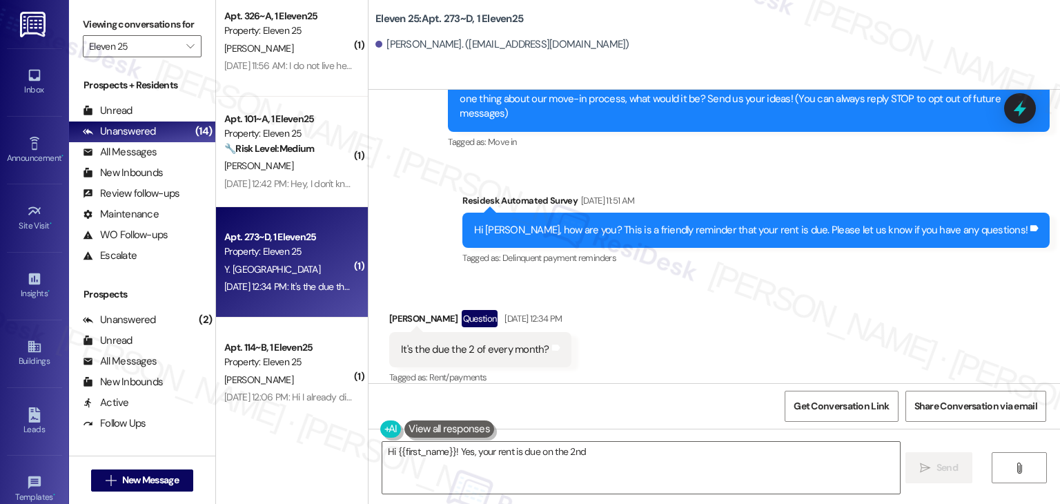
click at [760, 288] on div "Received via SMS Yvonne Ntegeye Question Sep 02, 2025 at 12:34 PM It's the due …" at bounding box center [715, 338] width 692 height 119
type textarea "Hi {{first_name}}! Yes, your rent is due on the 2nd of every month. Welcome to …"
click at [760, 288] on div "Received via SMS Yvonne Ntegeye Question Sep 02, 2025 at 12:34 PM It's the due …" at bounding box center [715, 338] width 692 height 119
click at [745, 318] on div "Received via SMS Yvonne Ntegeye Question Sep 02, 2025 at 12:34 PM It's the due …" at bounding box center [715, 338] width 692 height 119
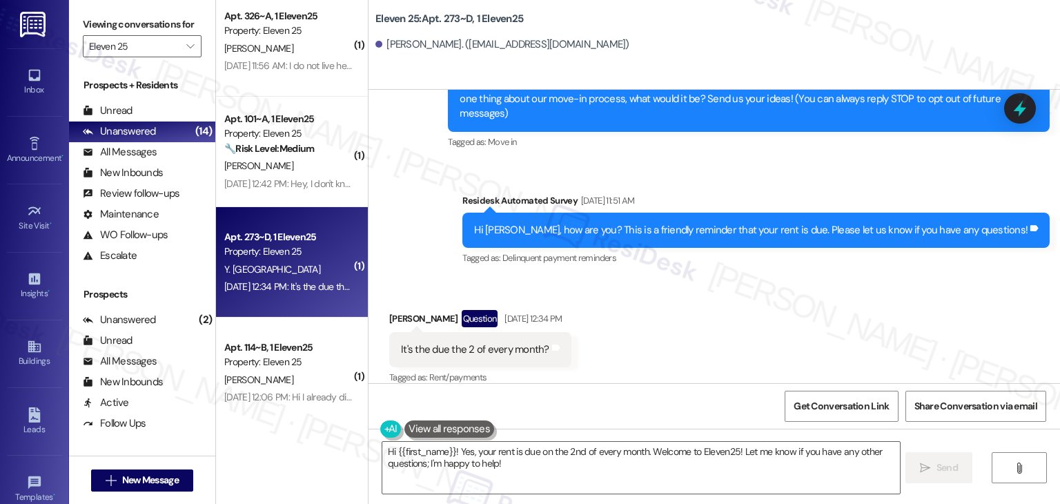
click at [745, 318] on div "Received via SMS Yvonne Ntegeye Question Sep 02, 2025 at 12:34 PM It's the due …" at bounding box center [715, 338] width 692 height 119
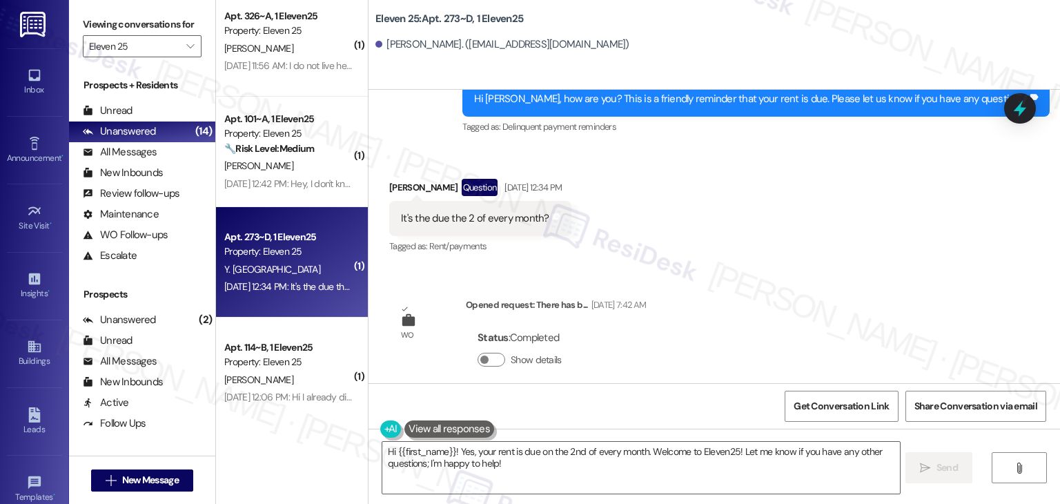
click at [775, 257] on div "WO Lease started Aug 15, 2025 at 7:00 PM Show details Survey, sent via SMS Resi…" at bounding box center [715, 236] width 692 height 293
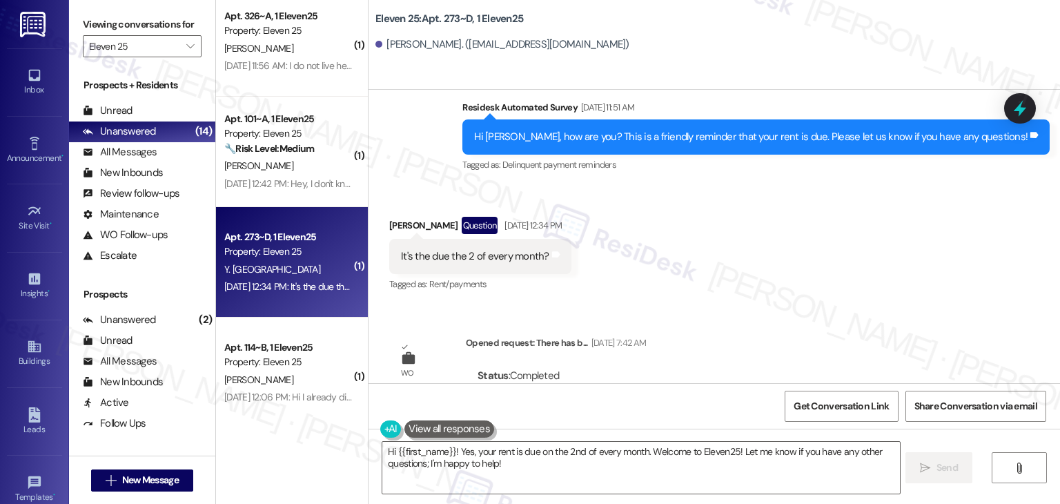
scroll to position [255, 0]
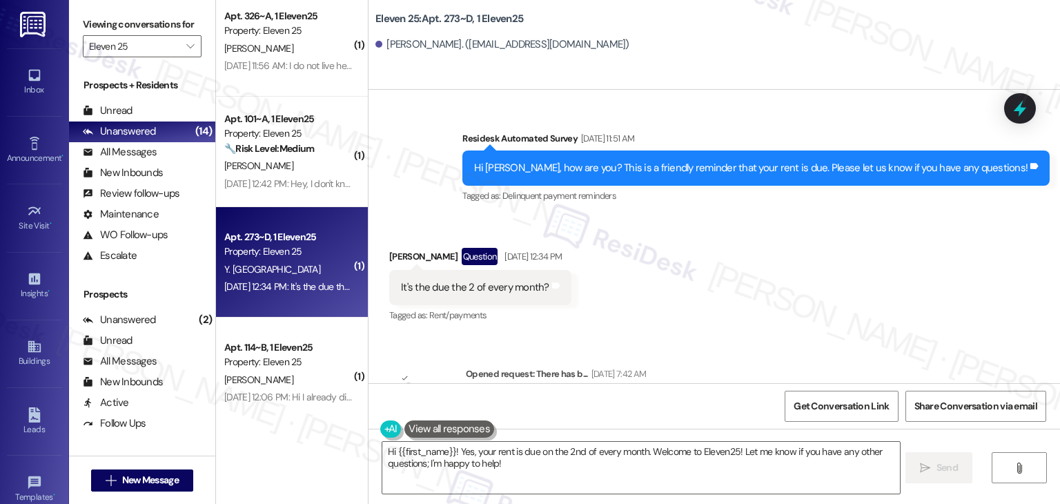
click at [701, 161] on div "Hi Yvonne, how are you? This is a friendly reminder that your rent is due. Plea…" at bounding box center [751, 168] width 554 height 14
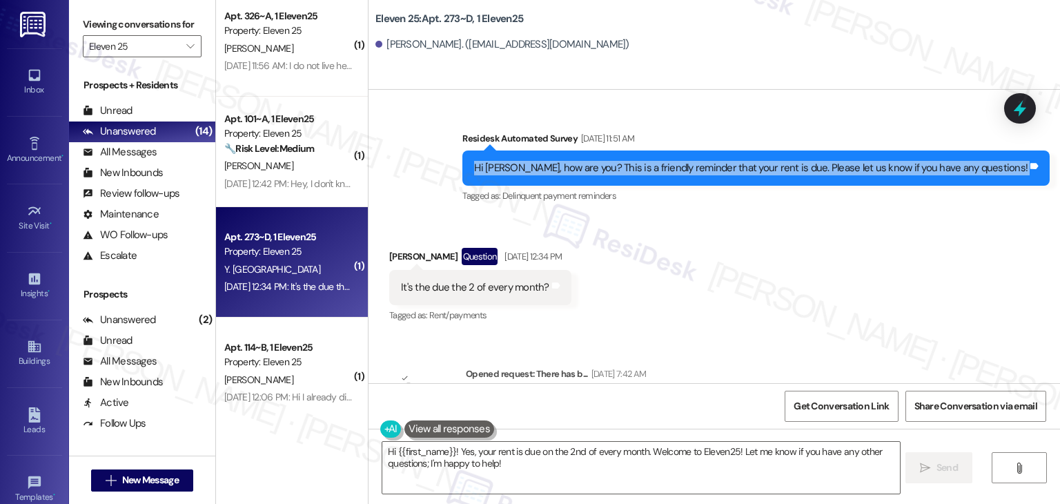
click at [701, 161] on div "Hi Yvonne, how are you? This is a friendly reminder that your rent is due. Plea…" at bounding box center [751, 168] width 554 height 14
copy div "Hi Yvonne, how are you? This is a friendly reminder that your rent is due. Plea…"
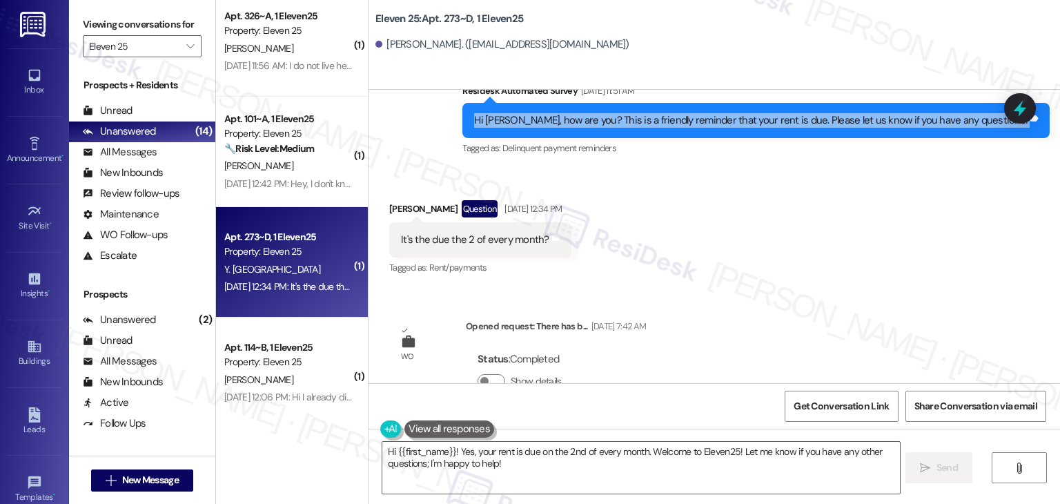
scroll to position [324, 0]
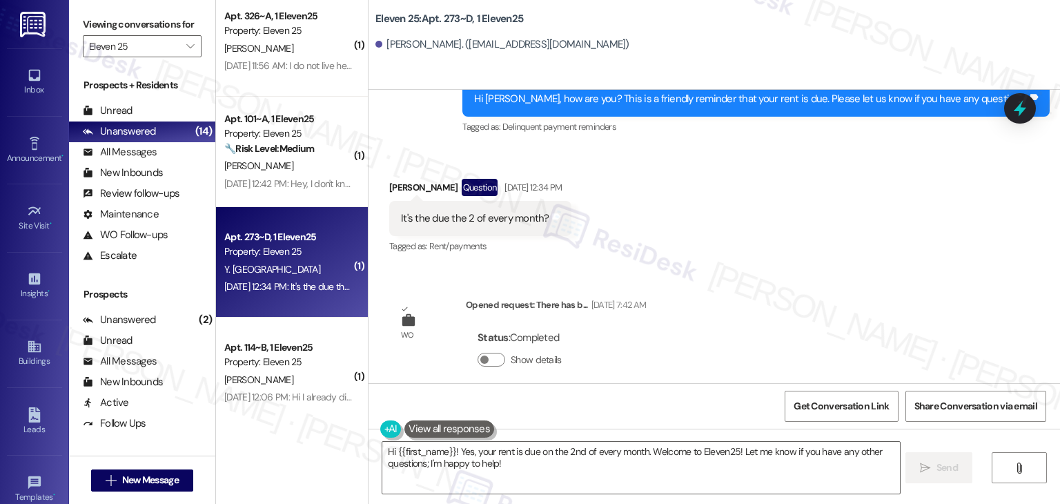
click at [460, 211] on div "It's the due the 2 of every month?" at bounding box center [475, 218] width 148 height 14
copy div "It's the due the 2 of every month? Tags and notes"
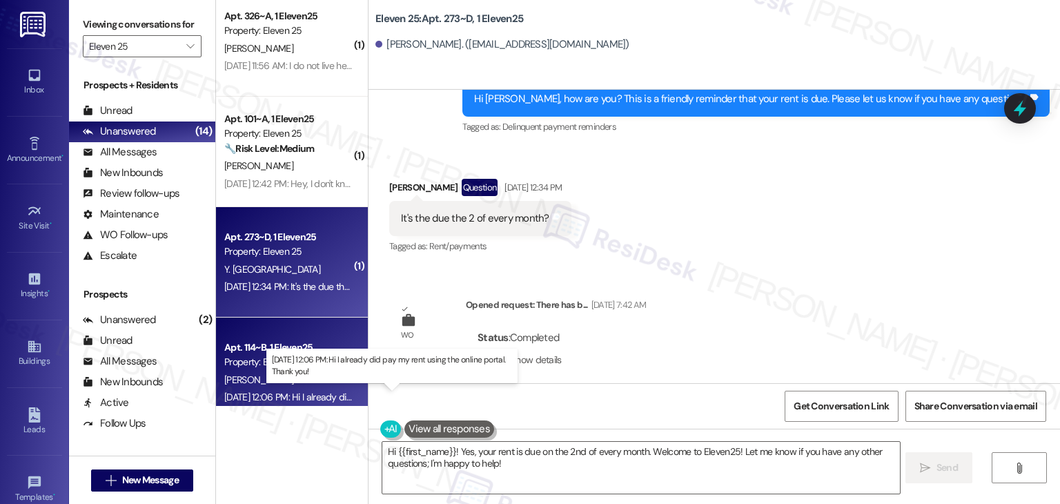
click at [266, 397] on div "Sep 02, 2025 at 12:06 PM: Hi I already did pay my rent using the online portal.…" at bounding box center [382, 397] width 316 height 12
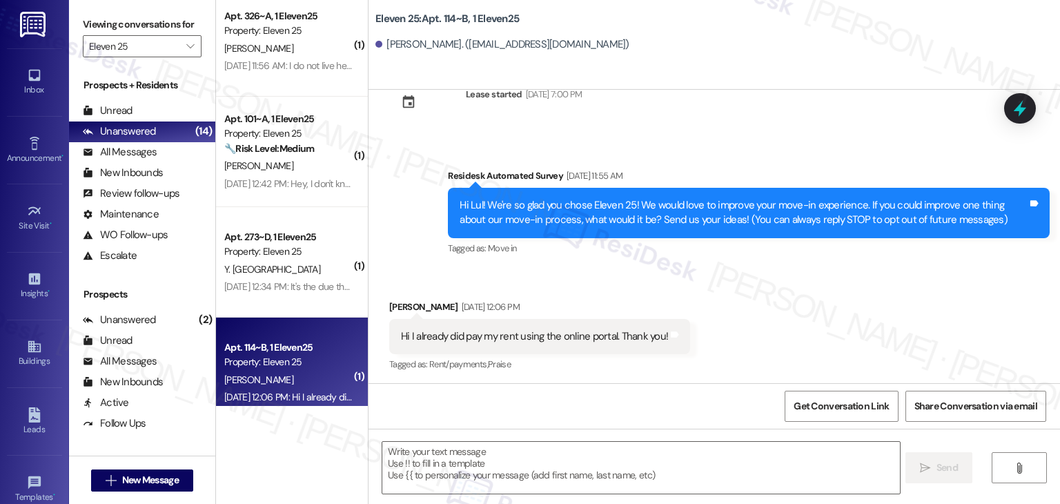
scroll to position [47, 0]
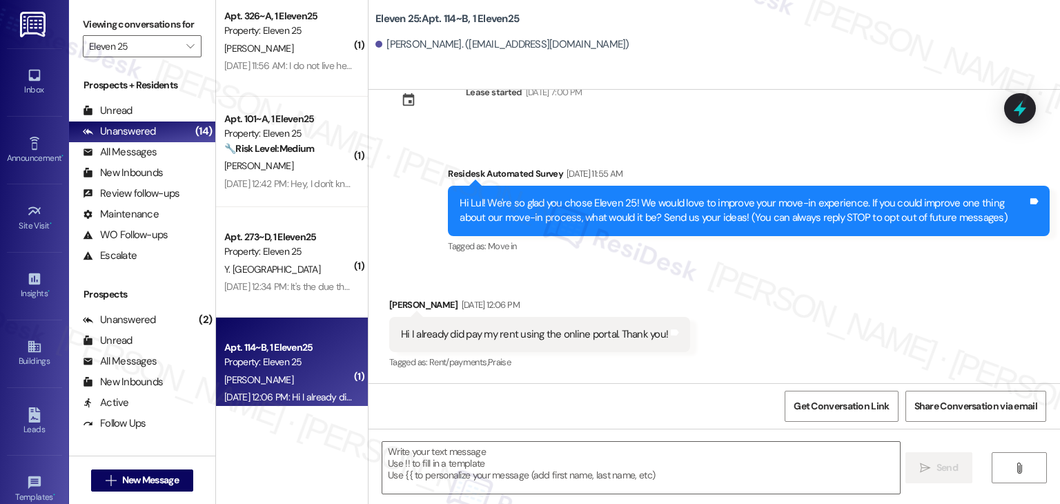
click at [797, 313] on div "Received via SMS Lul Javier Sep 02, 2025 at 12:06 PM Hi I already did pay my re…" at bounding box center [715, 324] width 692 height 117
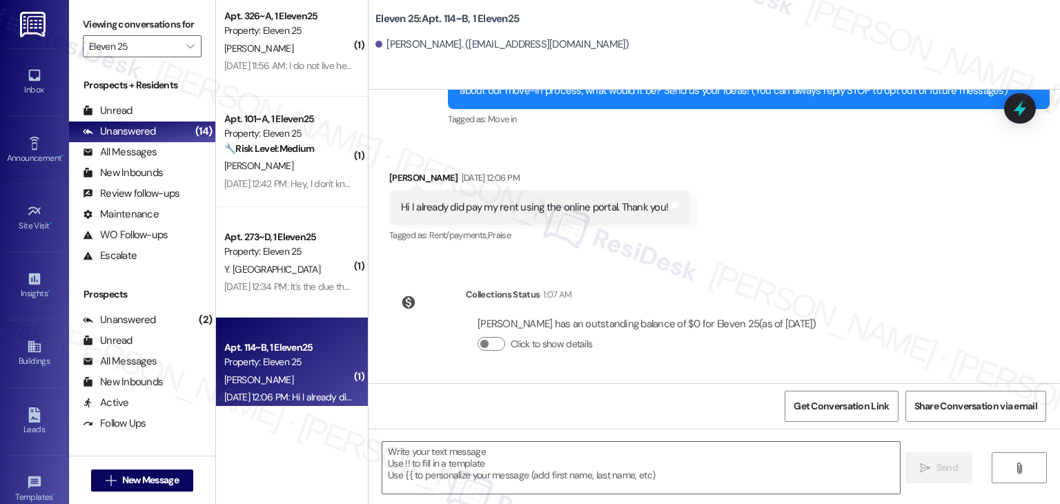
click at [825, 264] on div "Lease started Aug 15, 2025 at 7:00 PM Survey, sent via SMS Residesk Automated S…" at bounding box center [715, 236] width 692 height 293
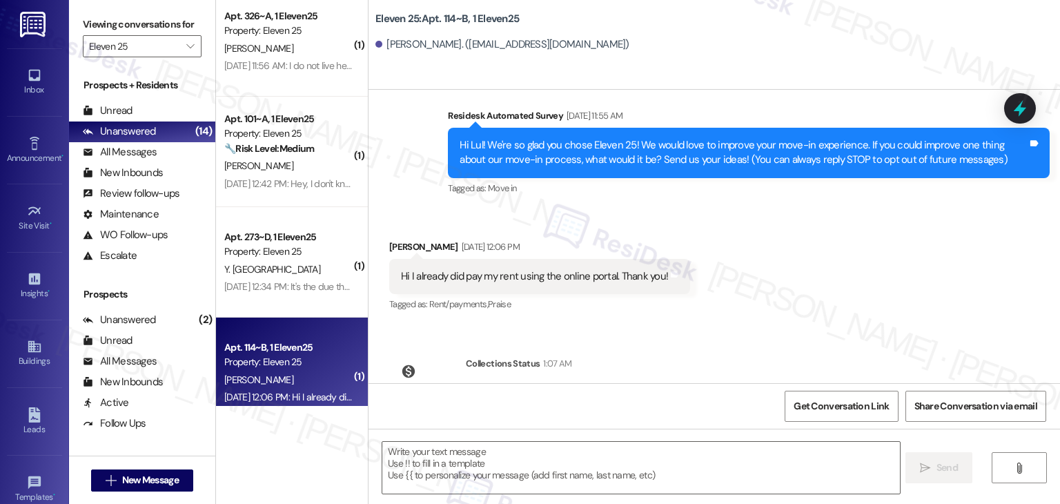
click at [583, 273] on div "Hi I already did pay my rent using the online portal. Thank you!" at bounding box center [534, 276] width 267 height 14
copy div "Hi I already did pay my rent using the online portal. Thank you! Tags and notes"
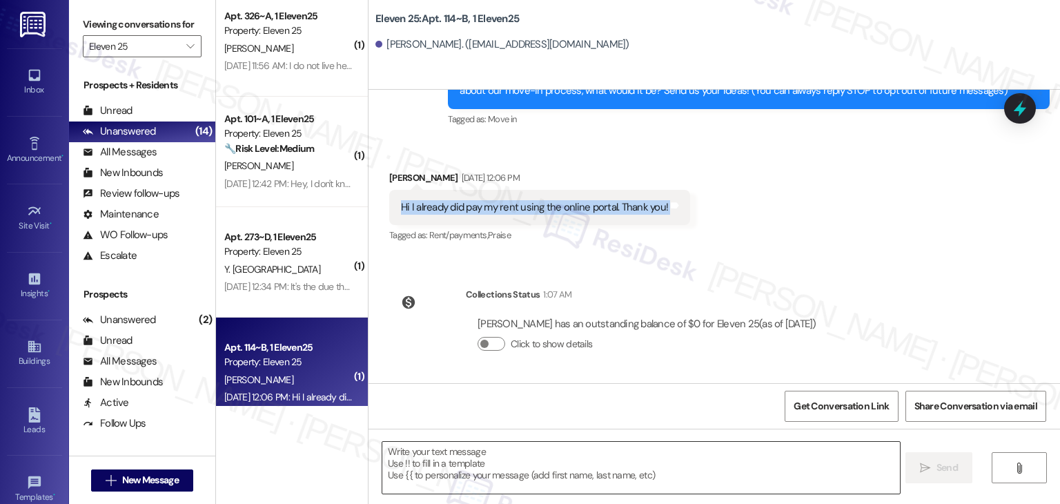
click at [480, 461] on textarea at bounding box center [640, 468] width 517 height 52
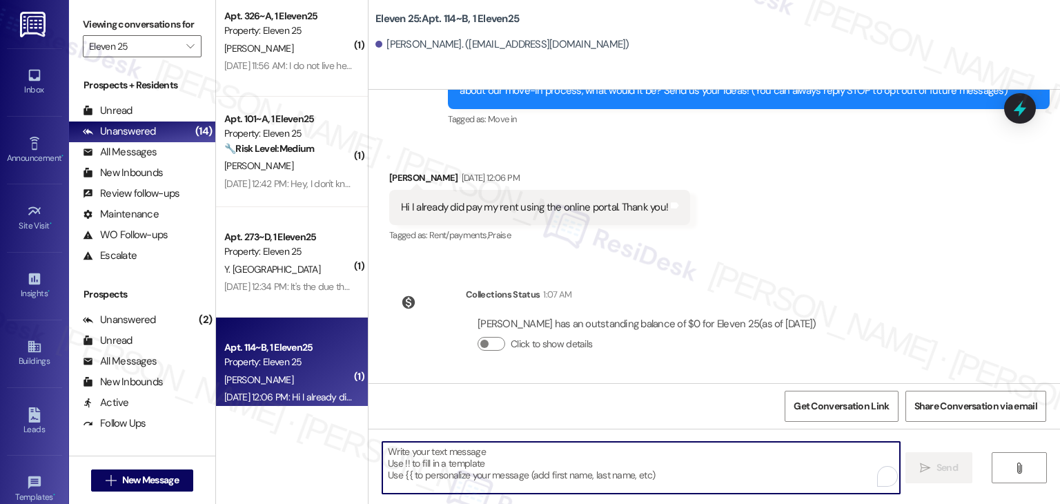
paste textarea "Hi Lul, thank you for letting me know! I see your payment has been received—tha…"
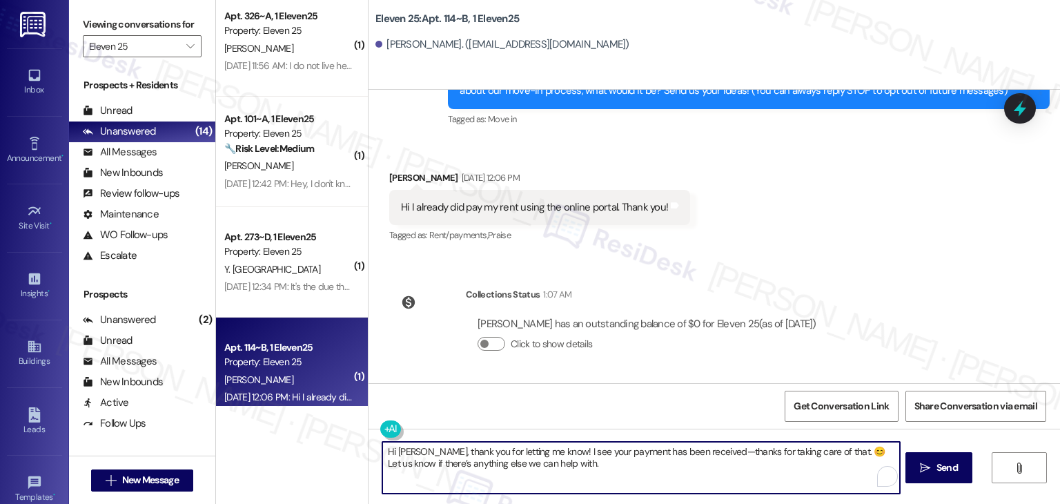
type textarea "Hi Lul, thank you for letting me know! I see your payment has been received—tha…"
click at [841, 300] on div "Lease started Aug 15, 2025 at 7:00 PM Survey, sent via SMS Residesk Automated S…" at bounding box center [715, 236] width 692 height 293
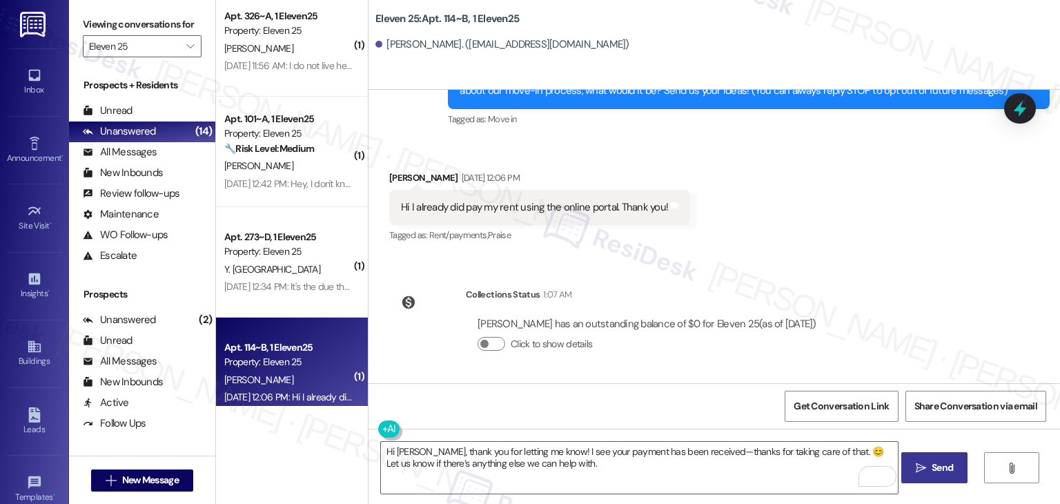
click at [939, 471] on span "Send" at bounding box center [942, 467] width 21 height 14
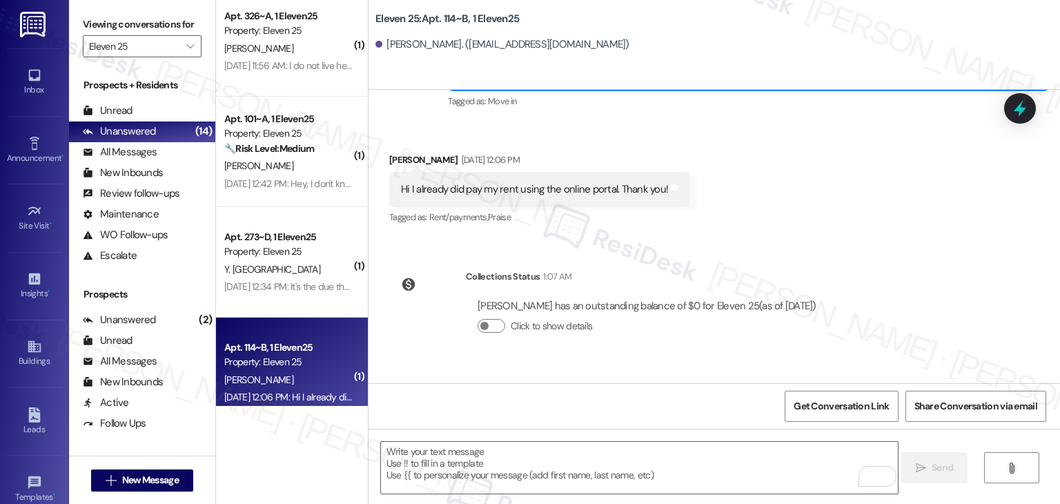
scroll to position [285, 0]
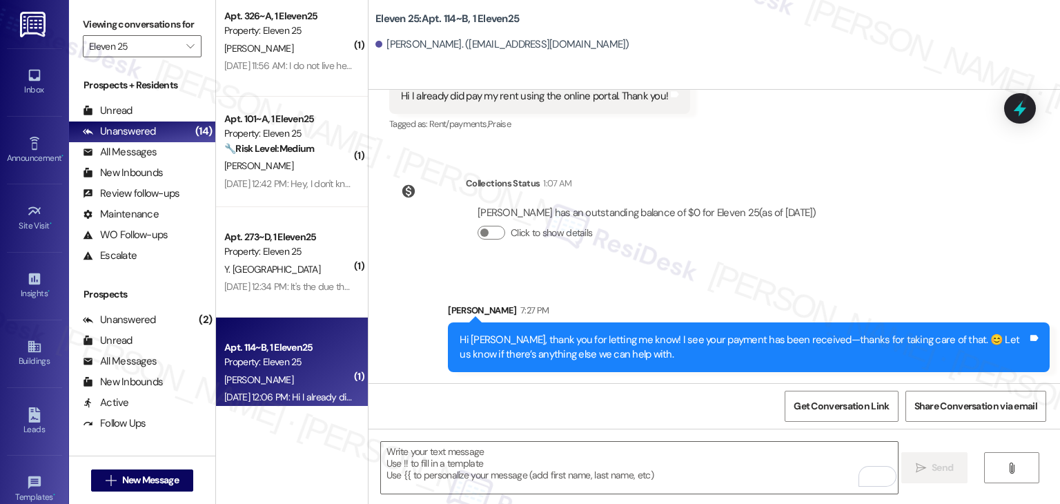
click at [800, 276] on div "Sent via SMS Sarah 7:27 PM Hi Lul, thank you for letting me know! I see your pa…" at bounding box center [715, 327] width 692 height 111
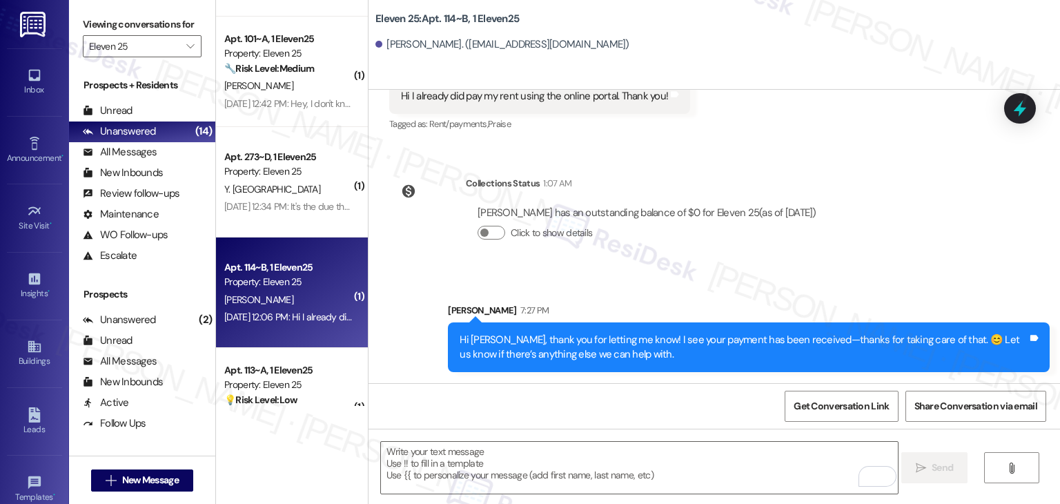
scroll to position [552, 0]
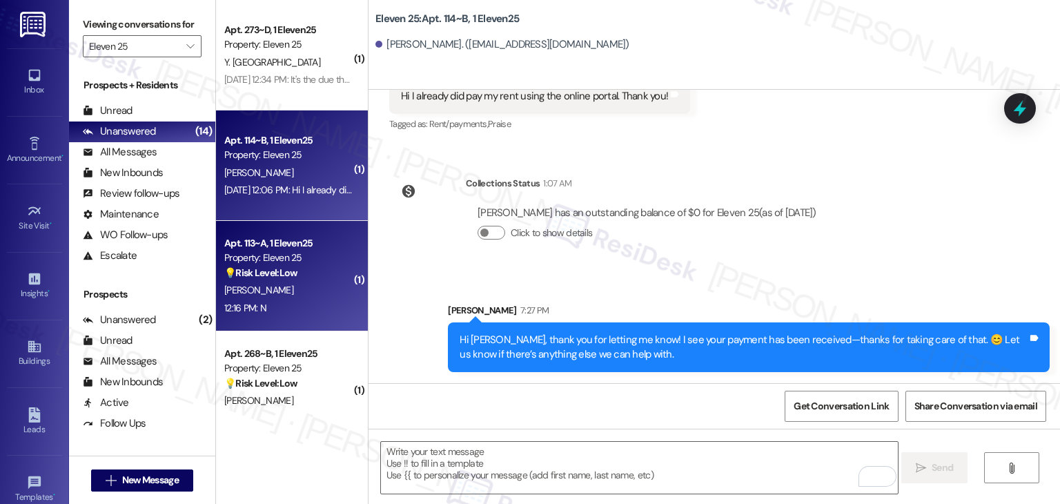
click at [307, 296] on div "[PERSON_NAME]" at bounding box center [288, 290] width 130 height 17
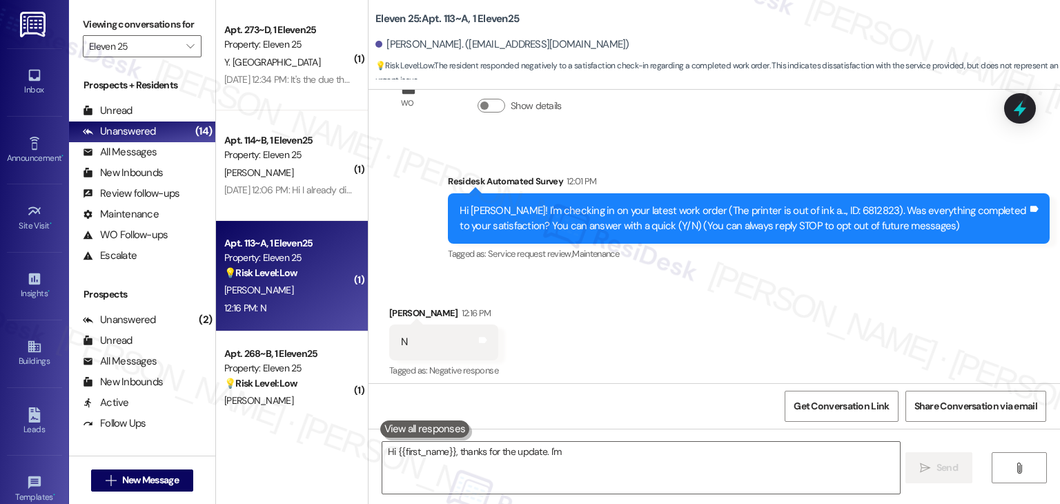
scroll to position [75, 0]
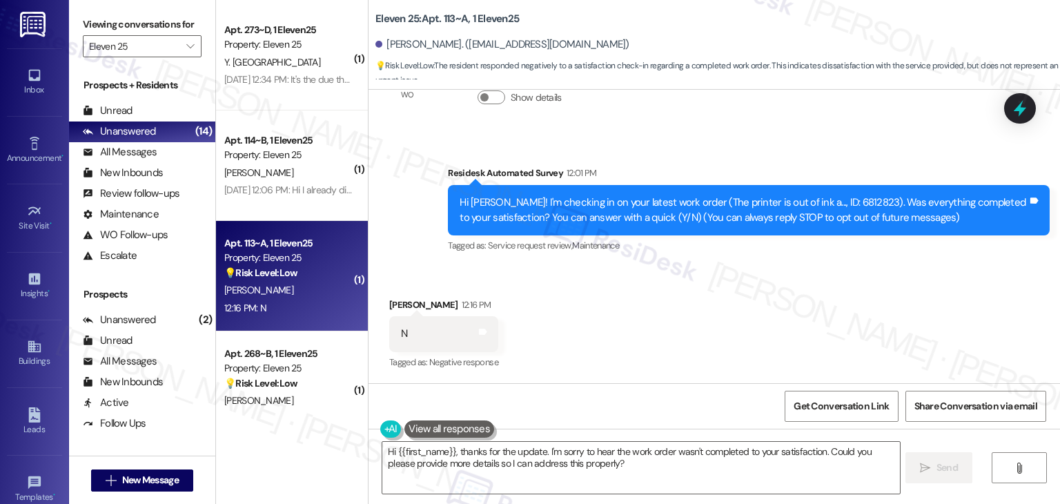
click at [650, 321] on div "Received via SMS Lucas Ladwig 12:16 PM N Tags and notes Tagged as: Negative res…" at bounding box center [715, 324] width 692 height 117
click at [650, 307] on div "Received via SMS Lucas Ladwig 12:16 PM N Tags and notes Tagged as: Negative res…" at bounding box center [715, 324] width 692 height 117
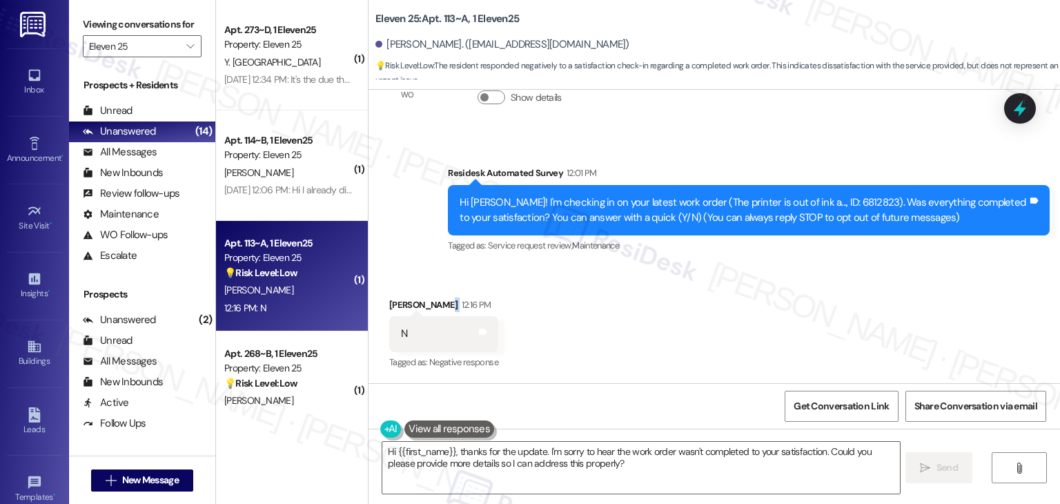
click at [651, 307] on div "Received via SMS Lucas Ladwig 12:16 PM N Tags and notes Tagged as: Negative res…" at bounding box center [715, 324] width 692 height 117
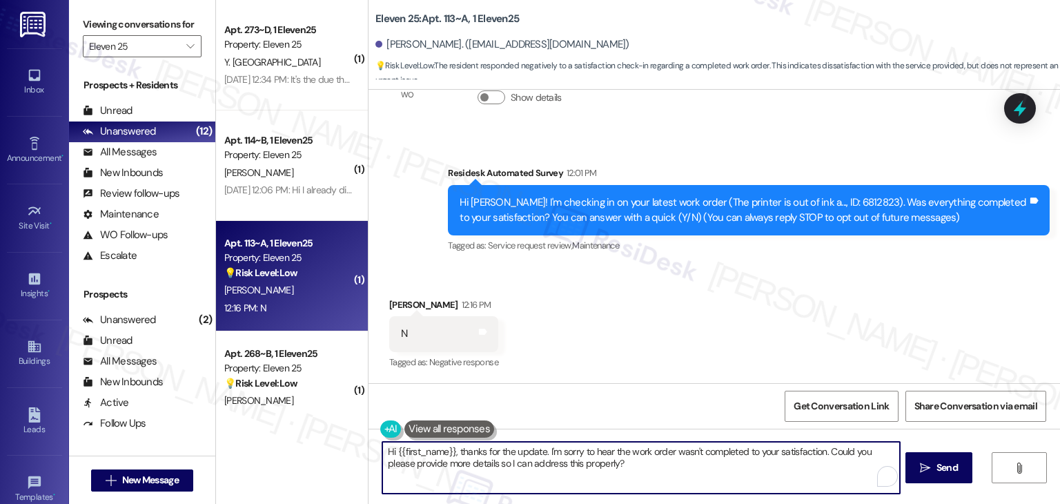
drag, startPoint x: 812, startPoint y: 462, endPoint x: 824, endPoint y: 452, distance: 15.2
click at [824, 452] on textarea "Hi {{first_name}}, thanks for the update. I'm sorry to hear the work order wasn…" at bounding box center [640, 468] width 517 height 52
paste textarea "Hi Lul, thank you for letting me know! I see your payment has been received—tha…"
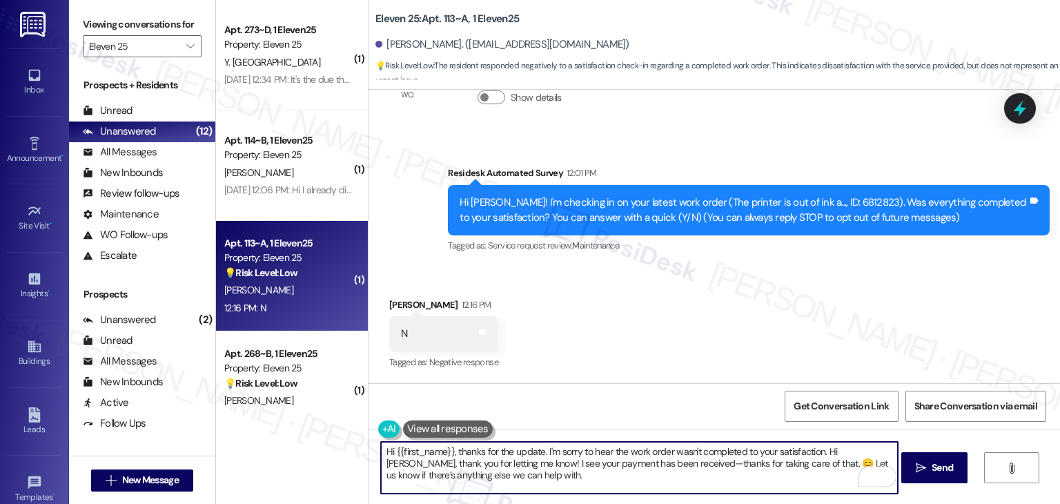
click at [564, 459] on textarea "Hi {{first_name}}, thanks for the update. I'm sorry to hear the work order wasn…" at bounding box center [639, 468] width 517 height 52
drag, startPoint x: 806, startPoint y: 472, endPoint x: 820, endPoint y: 454, distance: 22.5
click at [820, 454] on textarea "Hi {{first_name}}, thanks for the update. I'm sorry to hear the work order wasn…" at bounding box center [639, 468] width 517 height 52
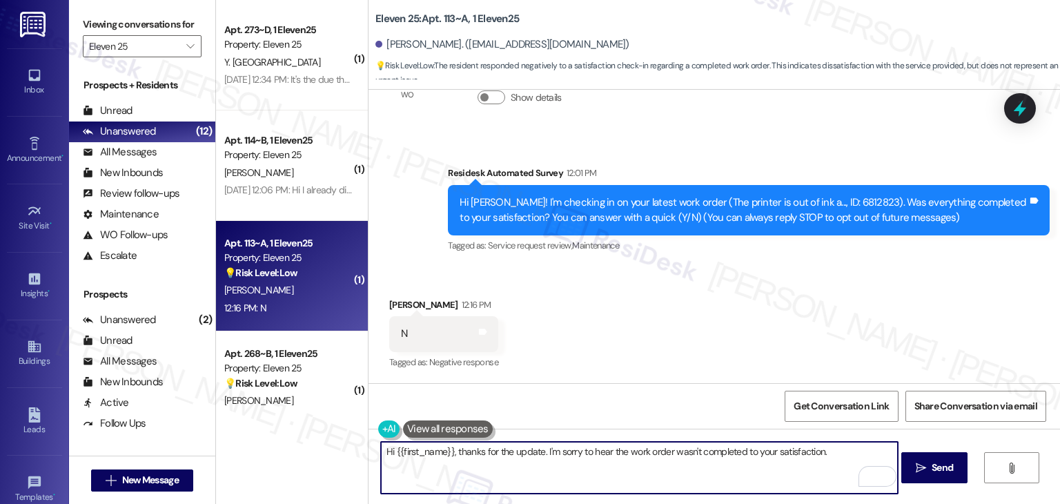
paste textarea "Can you provide more details about what wasn't addressed so I can follow up app…"
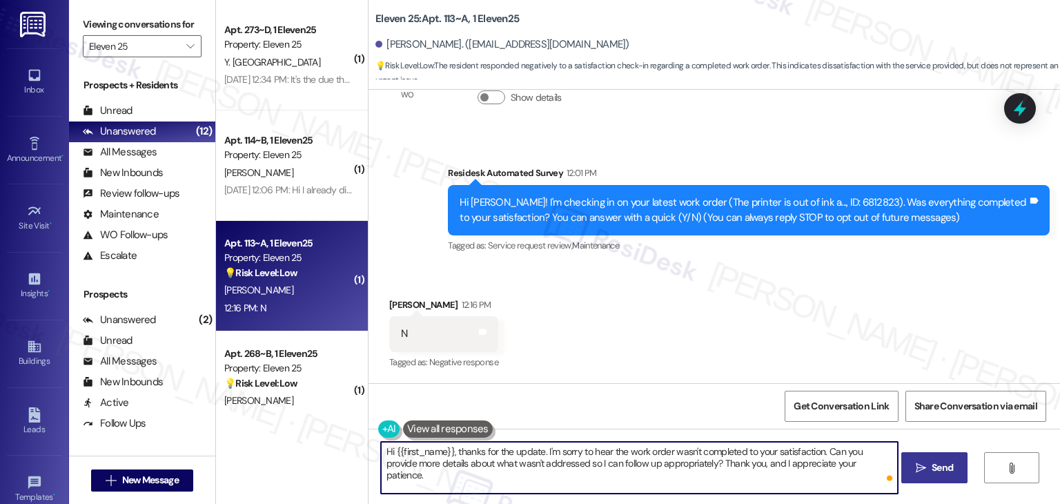
type textarea "Hi {{first_name}}, thanks for the update. I'm sorry to hear the work order wasn…"
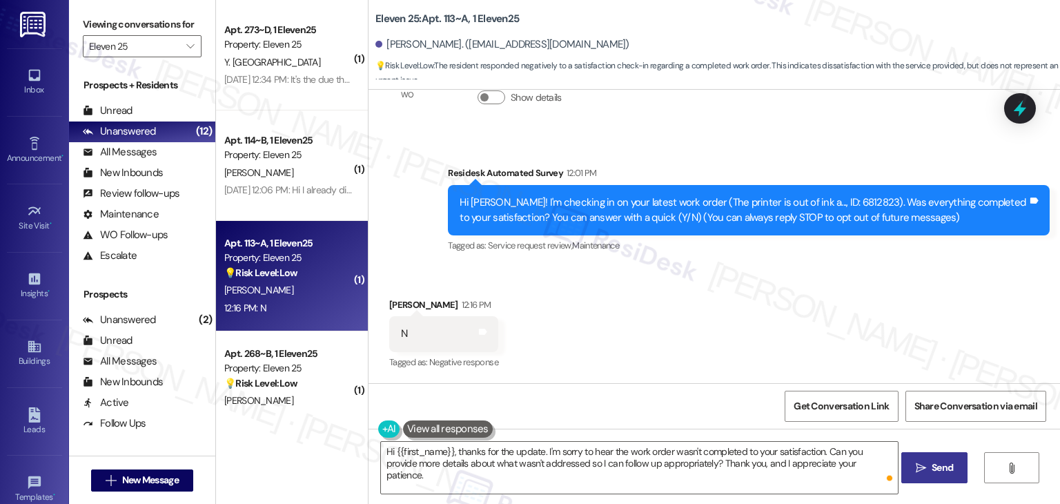
click at [936, 469] on span "Send" at bounding box center [942, 467] width 21 height 14
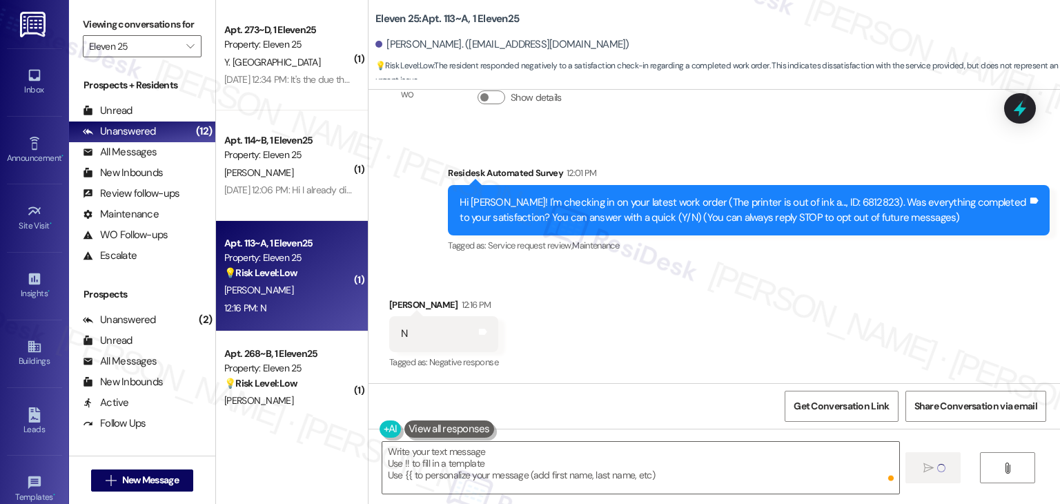
type textarea "Fetching suggested responses. Please feel free to read through the conversation…"
click at [659, 324] on div "Received via SMS Lucas Ladwig 12:16 PM N Tags and notes Tagged as: Negative res…" at bounding box center [715, 324] width 692 height 117
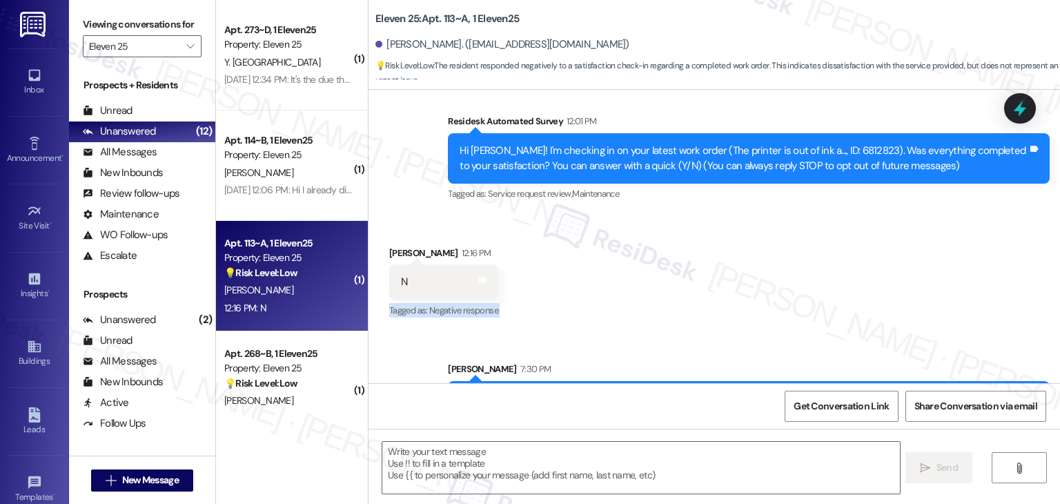
scroll to position [186, 0]
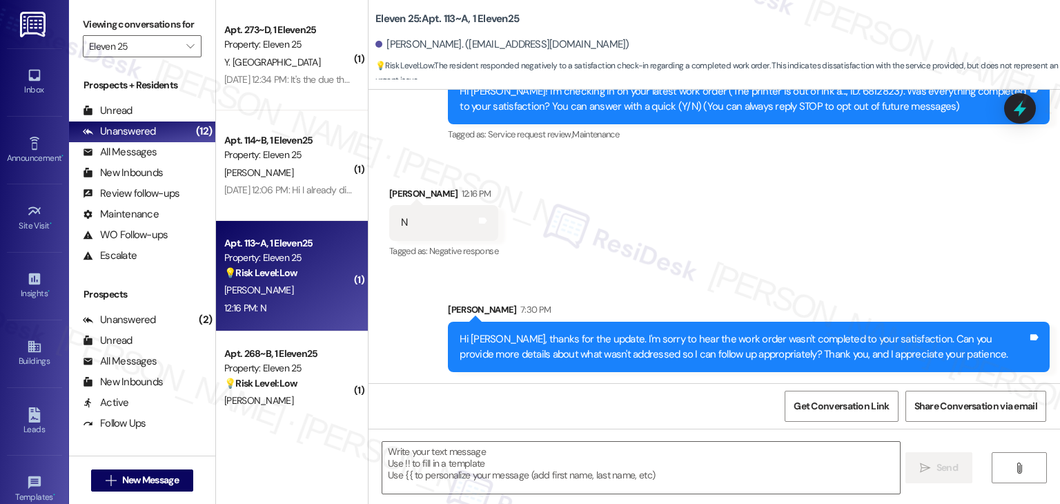
click at [726, 231] on div "Received via SMS Lucas Ladwig 12:16 PM N Tags and notes Tagged as: Negative res…" at bounding box center [715, 213] width 692 height 117
click at [727, 232] on div "Received via SMS Lucas Ladwig 12:16 PM N Tags and notes Tagged as: Negative res…" at bounding box center [715, 213] width 692 height 117
click at [727, 233] on div "Received via SMS Lucas Ladwig 12:16 PM N Tags and notes Tagged as: Negative res…" at bounding box center [715, 213] width 692 height 117
click at [411, 324] on div "Sent via SMS Sarah 7:30 PM Hi Lucas, thanks for the update. I'm sorry to hear t…" at bounding box center [715, 326] width 692 height 111
click at [775, 202] on div "Received via SMS Lucas Ladwig 12:16 PM N Tags and notes Tagged as: Negative res…" at bounding box center [715, 213] width 692 height 117
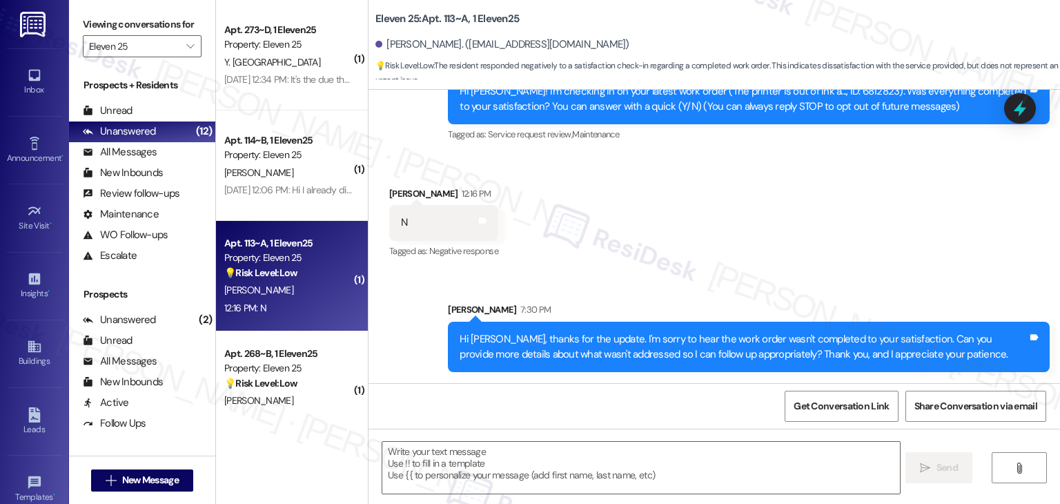
click at [775, 202] on div "Received via SMS Lucas Ladwig 12:16 PM N Tags and notes Tagged as: Negative res…" at bounding box center [715, 213] width 692 height 117
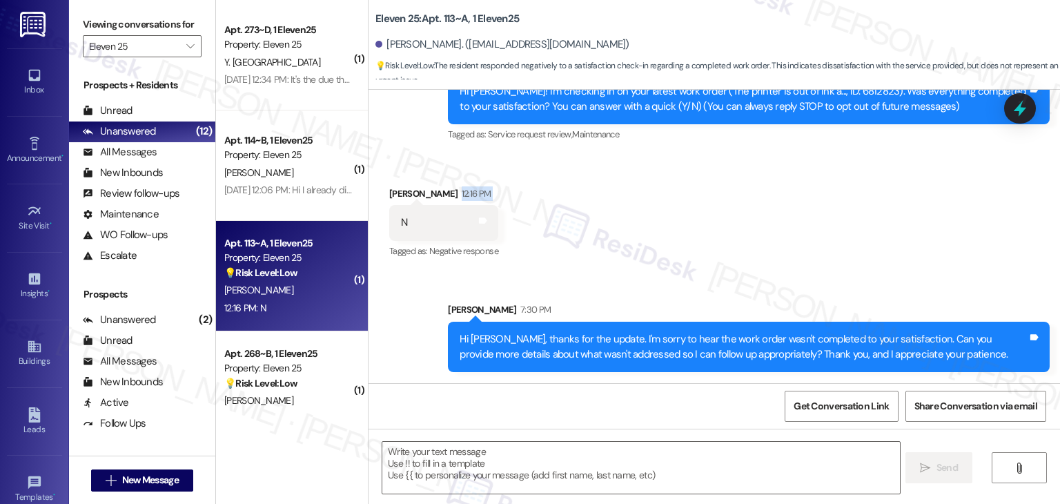
click at [775, 202] on div "Received via SMS Lucas Ladwig 12:16 PM N Tags and notes Tagged as: Negative res…" at bounding box center [715, 213] width 692 height 117
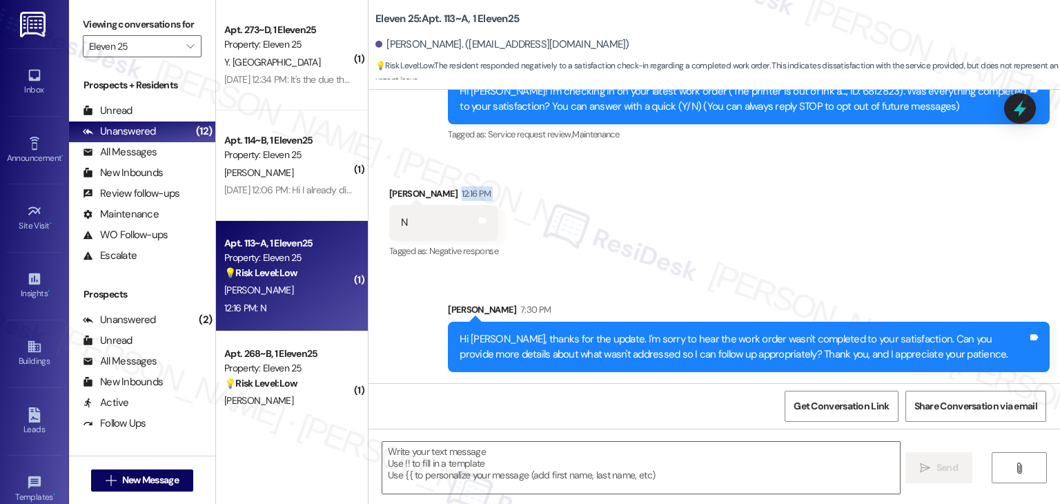
click at [775, 202] on div "Received via SMS Lucas Ladwig 12:16 PM N Tags and notes Tagged as: Negative res…" at bounding box center [715, 213] width 692 height 117
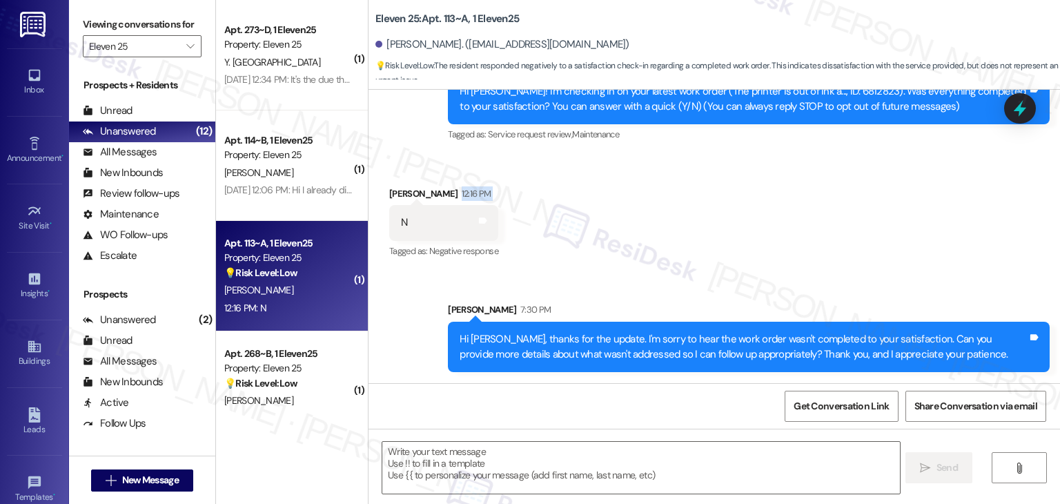
click at [775, 202] on div "Received via SMS Lucas Ladwig 12:16 PM N Tags and notes Tagged as: Negative res…" at bounding box center [715, 213] width 692 height 117
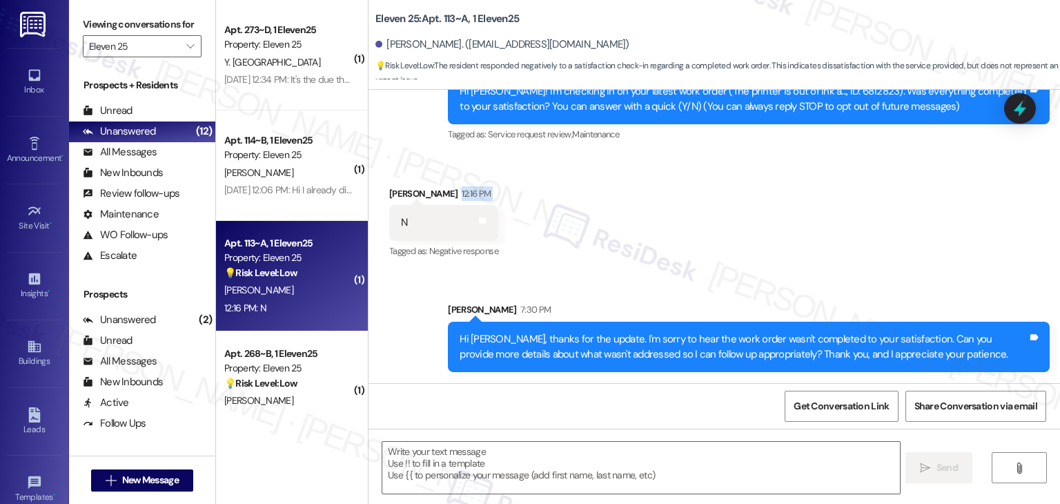
click at [775, 202] on div "Received via SMS Lucas Ladwig 12:16 PM N Tags and notes Tagged as: Negative res…" at bounding box center [715, 213] width 692 height 117
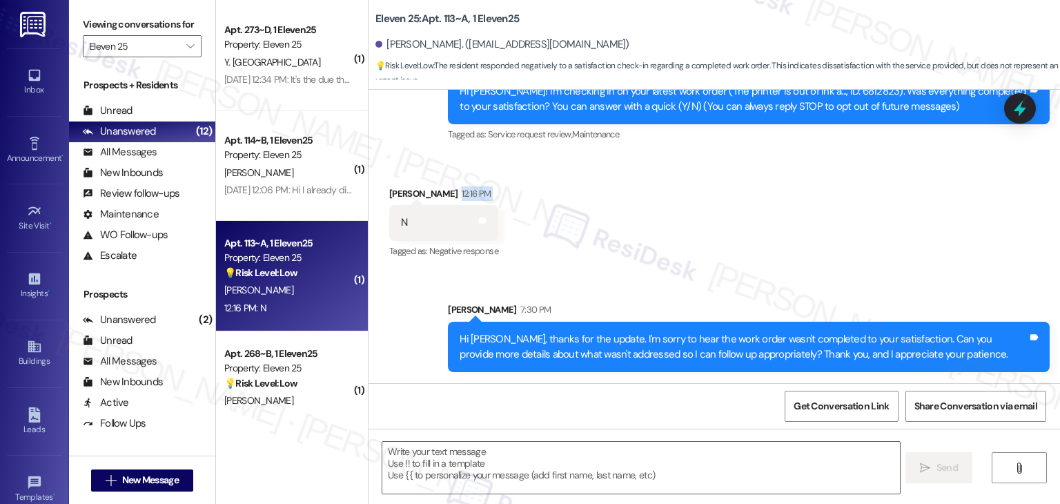
click at [775, 202] on div "Received via SMS Lucas Ladwig 12:16 PM N Tags and notes Tagged as: Negative res…" at bounding box center [715, 213] width 692 height 117
click at [776, 203] on div "Received via SMS Lucas Ladwig 12:16 PM N Tags and notes Tagged as: Negative res…" at bounding box center [715, 213] width 692 height 117
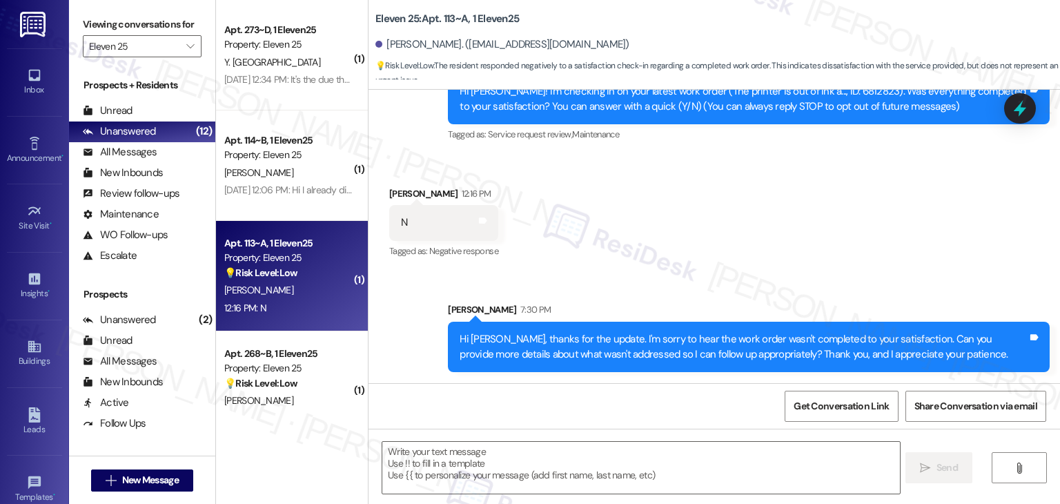
click at [776, 203] on div "Received via SMS Lucas Ladwig 12:16 PM N Tags and notes Tagged as: Negative res…" at bounding box center [715, 213] width 692 height 117
click at [776, 204] on div "Received via SMS Lucas Ladwig 12:16 PM N Tags and notes Tagged as: Negative res…" at bounding box center [715, 213] width 692 height 117
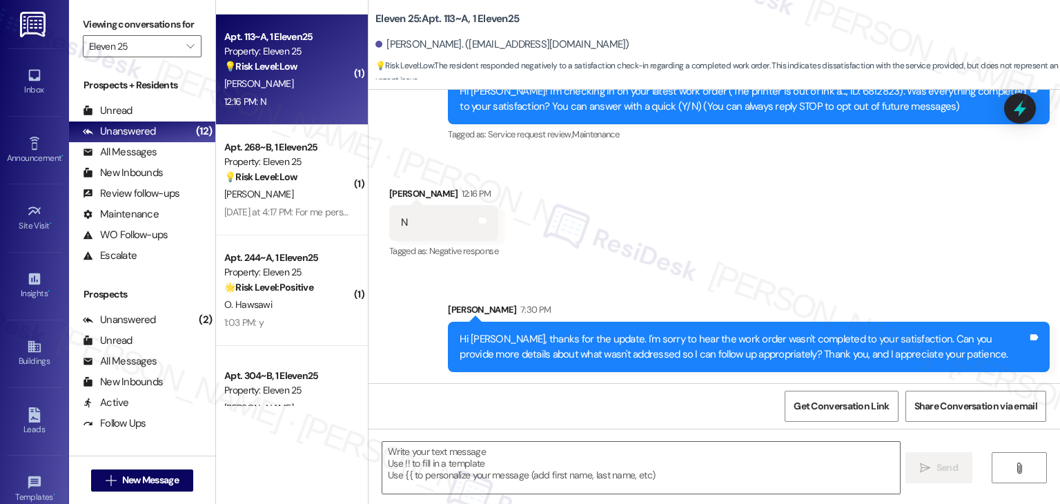
scroll to position [759, 0]
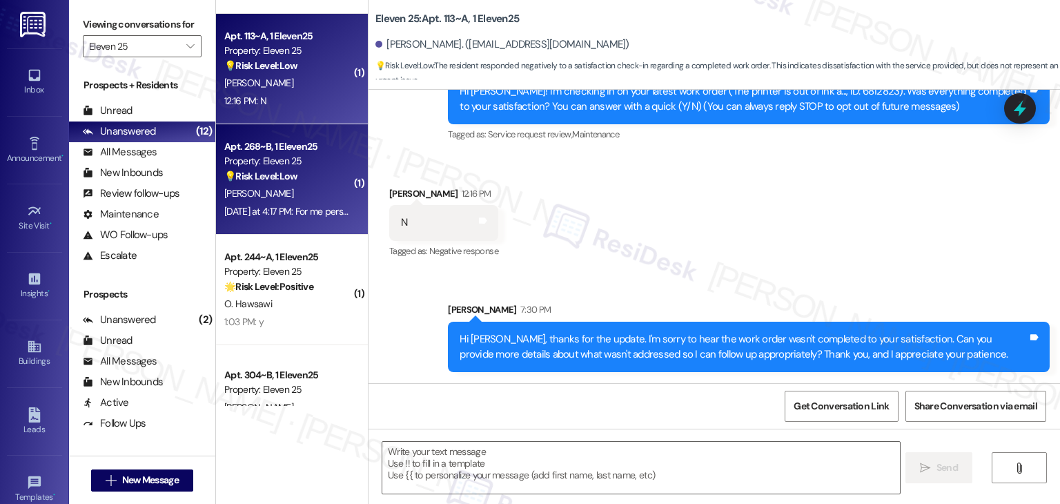
click at [269, 225] on div "Apt. 268~B, 1 Eleven25 Property: Eleven 25 💡 Risk Level: Low The resident is pr…" at bounding box center [292, 179] width 152 height 110
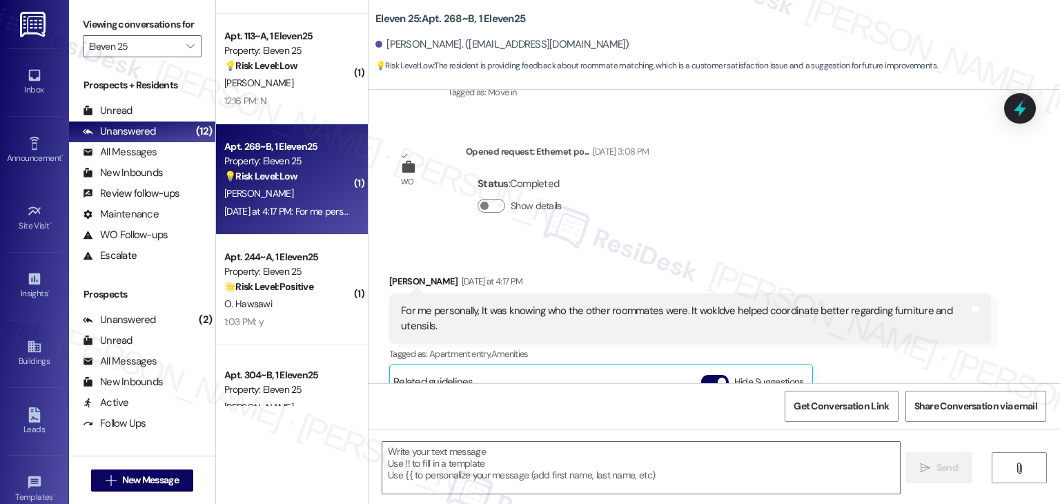
type textarea "Fetching suggested responses. Please feel free to read through the conversation…"
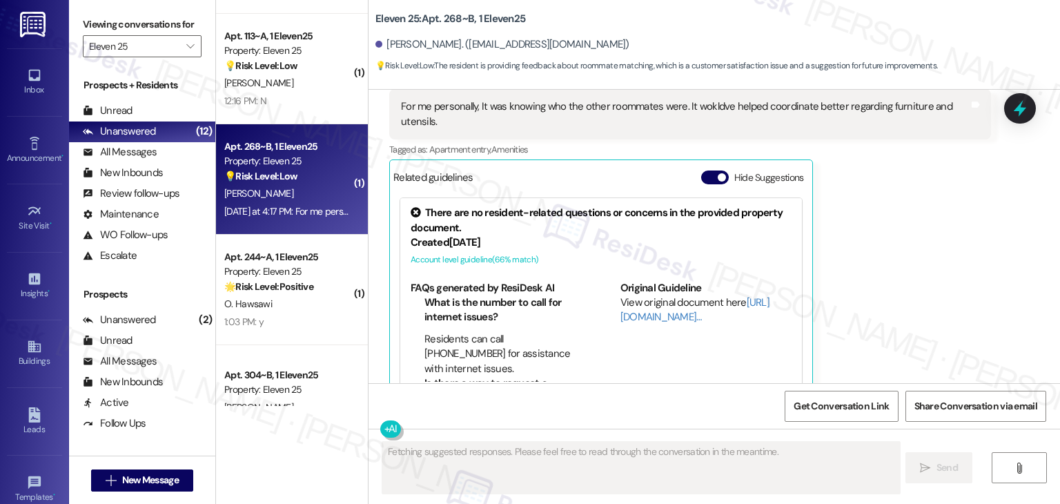
scroll to position [429, 0]
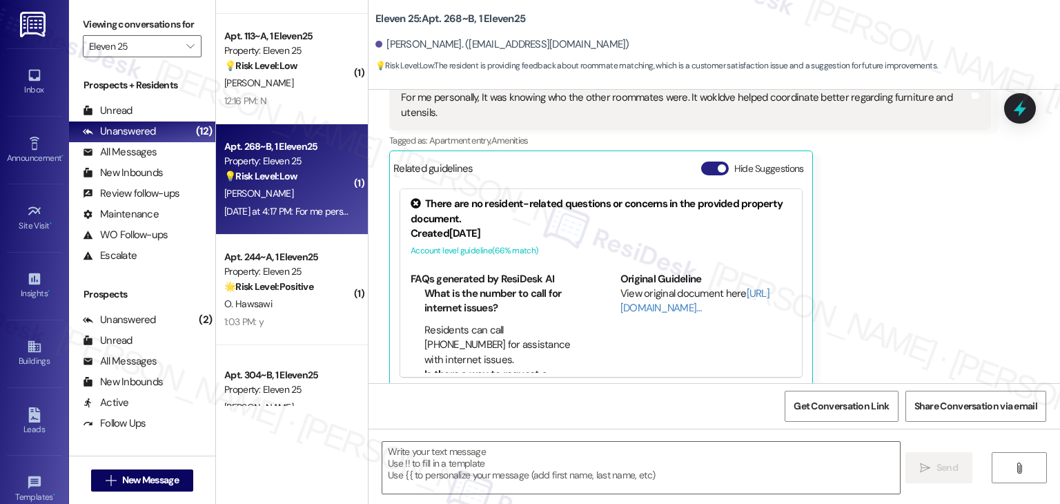
click at [701, 162] on button "Hide Suggestions" at bounding box center [715, 169] width 28 height 14
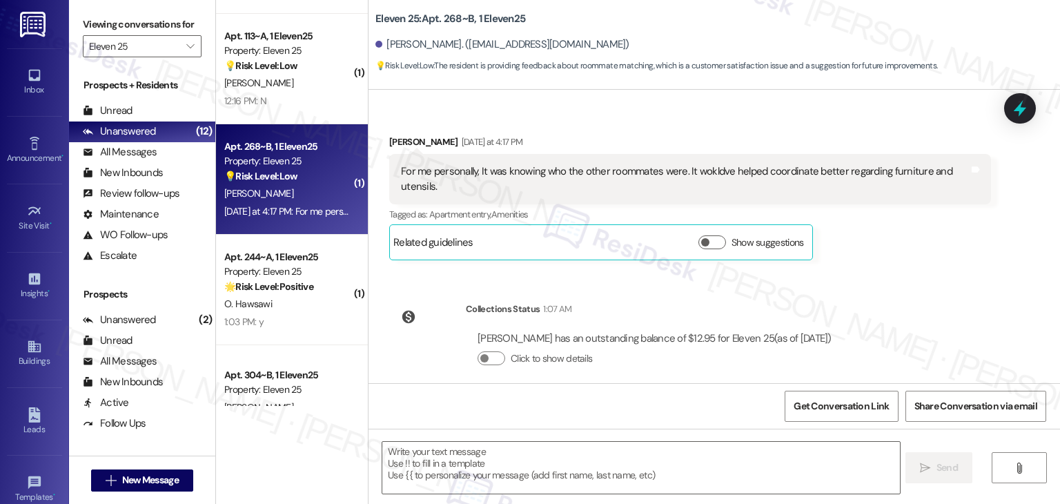
click at [884, 250] on div "Received via SMS Tysson Carroll Yesterday at 4:17 PM For me personally, It was …" at bounding box center [690, 197] width 623 height 146
click at [883, 247] on div "Received via SMS Tysson Carroll Yesterday at 4:17 PM For me personally, It was …" at bounding box center [690, 197] width 623 height 146
click at [884, 248] on div "Received via SMS Tysson Carroll Yesterday at 4:17 PM For me personally, It was …" at bounding box center [690, 197] width 623 height 146
click at [884, 249] on div "Received via SMS Tysson Carroll Yesterday at 4:17 PM For me personally, It was …" at bounding box center [690, 197] width 623 height 146
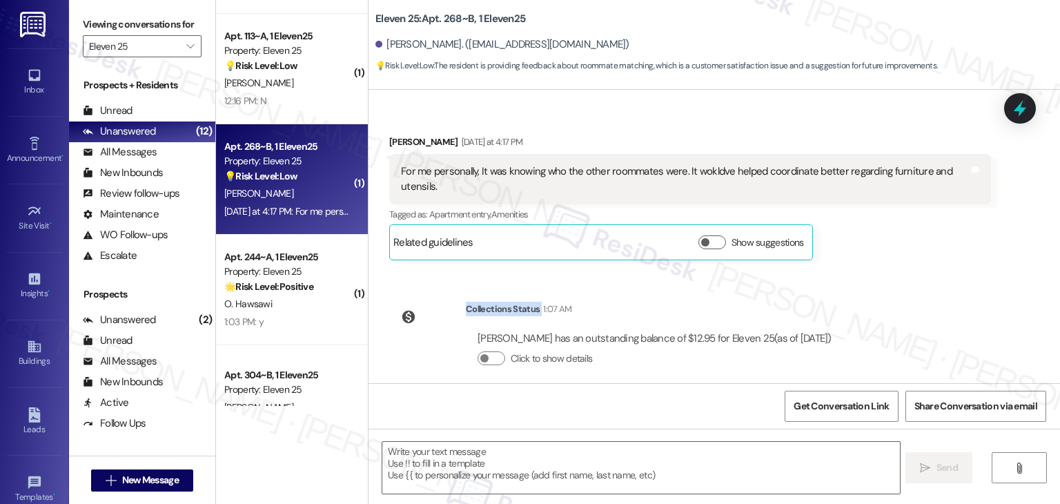
click at [884, 249] on div "Received via SMS Tysson Carroll Yesterday at 4:17 PM For me personally, It was …" at bounding box center [690, 197] width 623 height 146
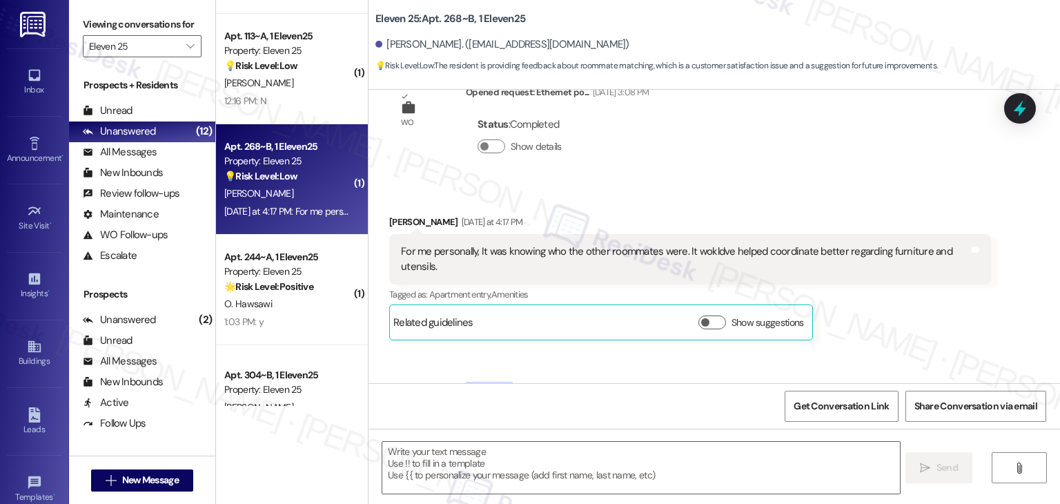
scroll to position [217, 0]
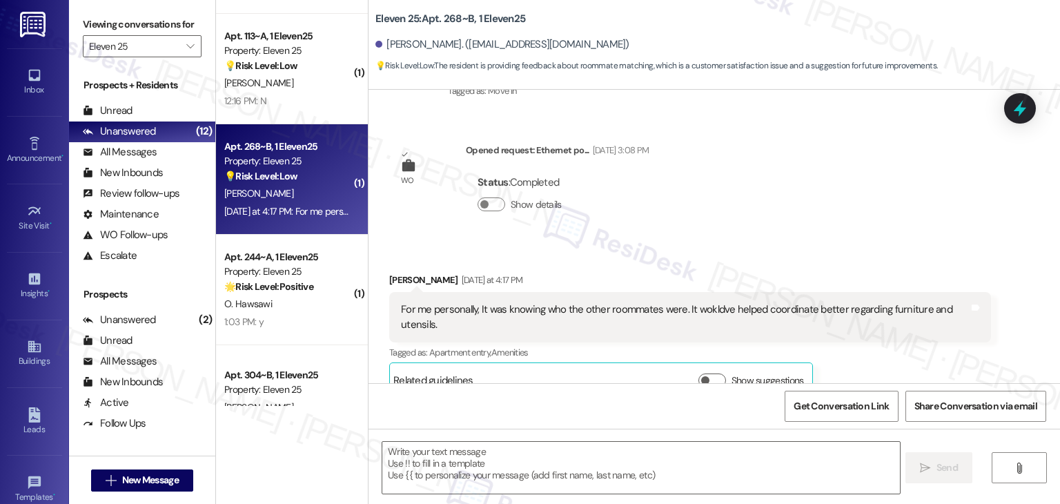
click at [812, 220] on div "Lease started Aug 15, 2025 at 7:00 PM Survey, sent via SMS Residesk Automated S…" at bounding box center [715, 236] width 692 height 293
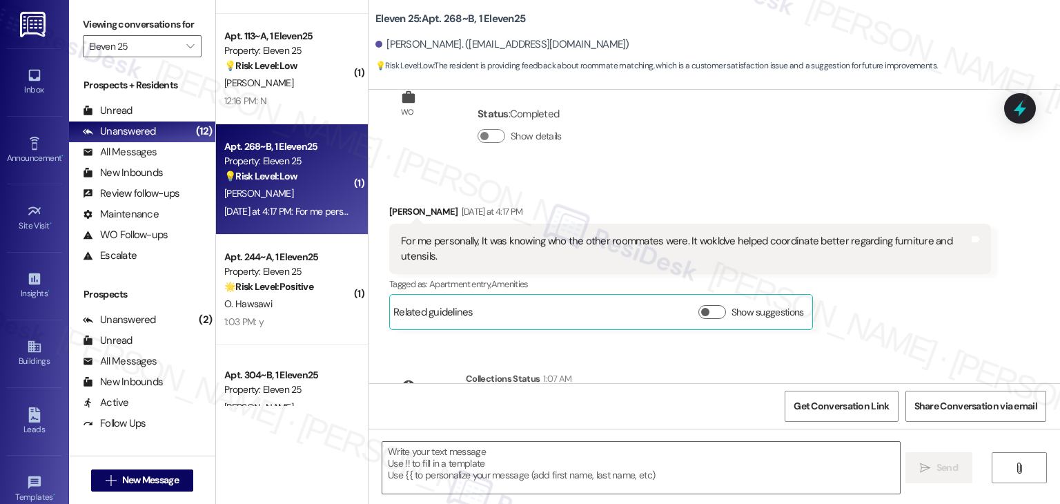
scroll to position [286, 0]
click at [889, 290] on div "Tysson Carroll Yesterday at 4:17 PM For me personally, It was knowing who the o…" at bounding box center [690, 267] width 602 height 126
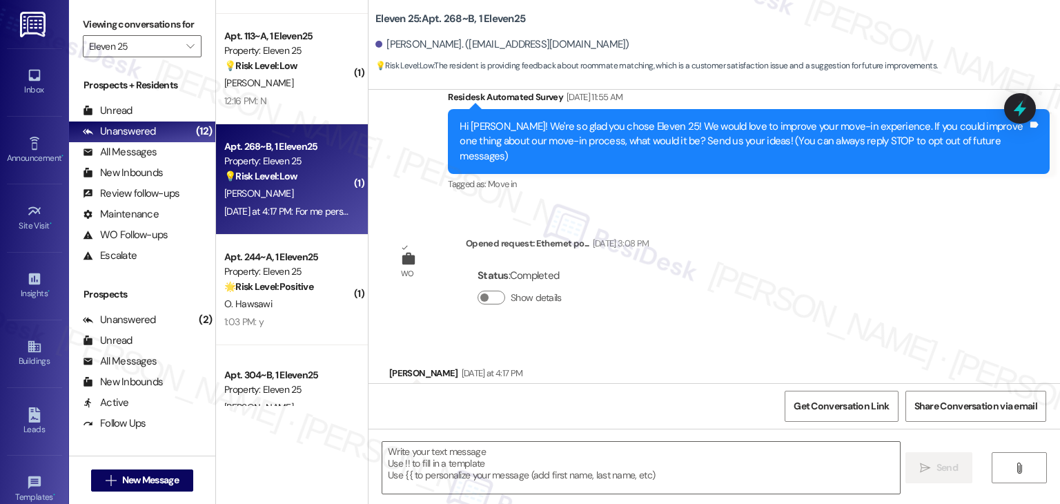
scroll to position [79, 0]
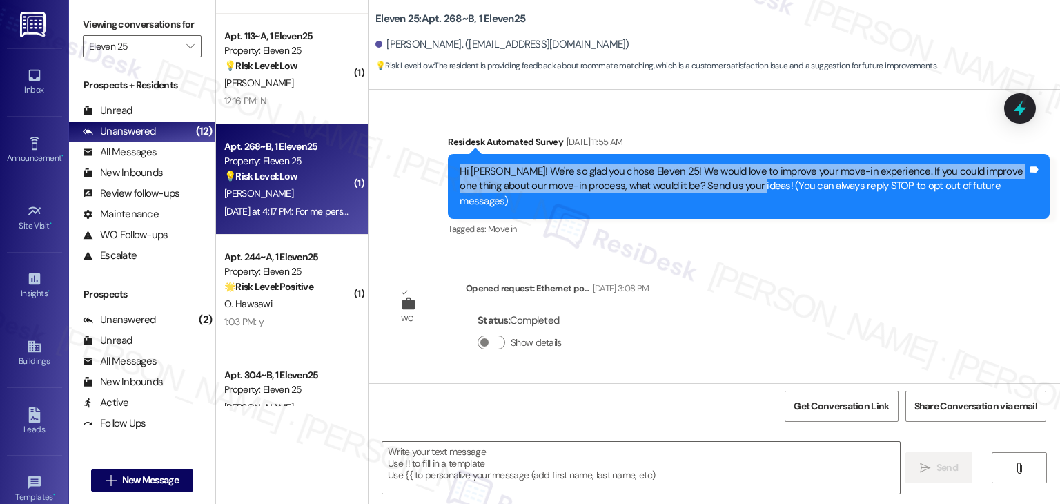
drag, startPoint x: 736, startPoint y: 188, endPoint x: 418, endPoint y: 176, distance: 318.5
click at [418, 176] on div "Survey, sent via SMS Residesk Automated Survey Aug 25, 2025 at 11:55 AM Hi Tyss…" at bounding box center [715, 177] width 692 height 146
copy div "Hi Tysson! We're so glad you chose Eleven 25! We would love to improve your mov…"
click at [773, 300] on div "Lease started Aug 15, 2025 at 7:00 PM Survey, sent via SMS Residesk Automated S…" at bounding box center [715, 236] width 692 height 293
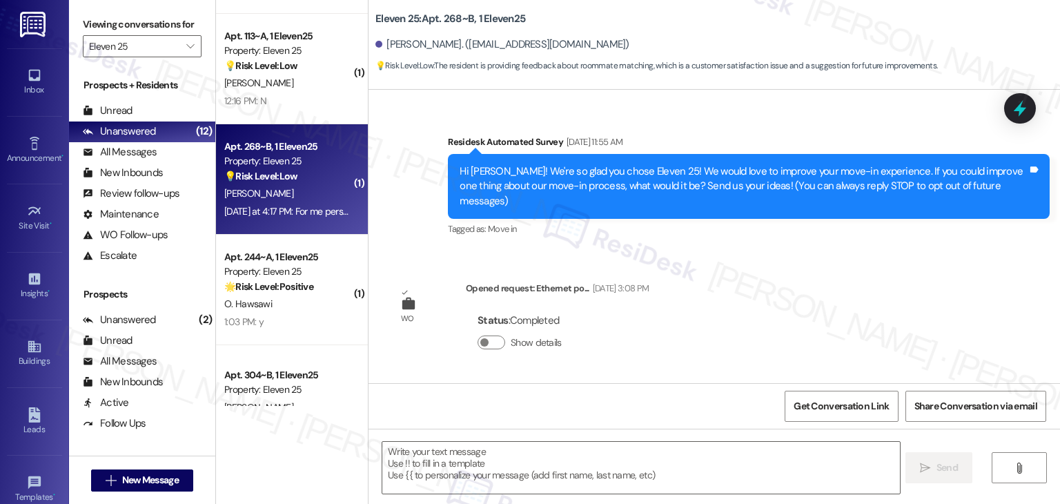
click at [773, 300] on div "Lease started Aug 15, 2025 at 7:00 PM Survey, sent via SMS Residesk Automated S…" at bounding box center [715, 236] width 692 height 293
click at [788, 289] on div "Lease started Aug 15, 2025 at 7:00 PM Survey, sent via SMS Residesk Automated S…" at bounding box center [715, 236] width 692 height 293
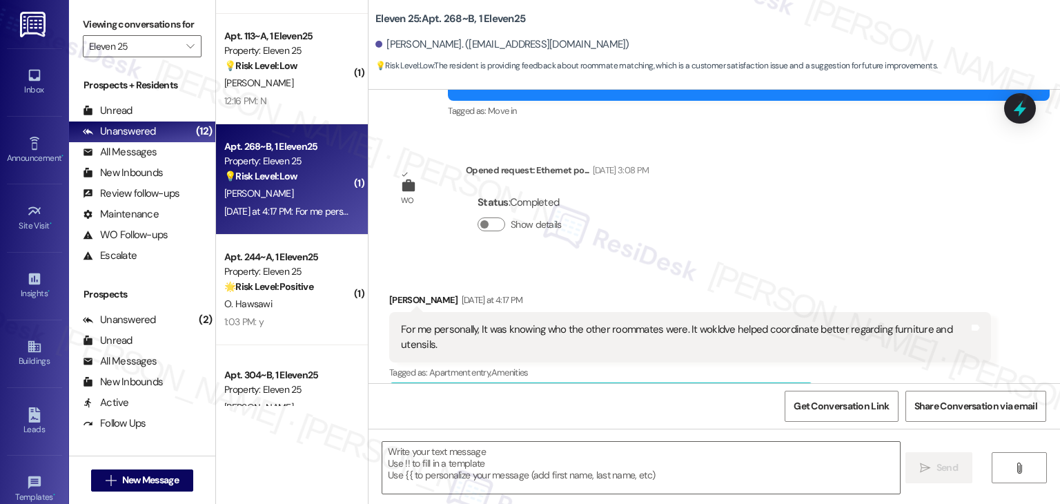
scroll to position [217, 0]
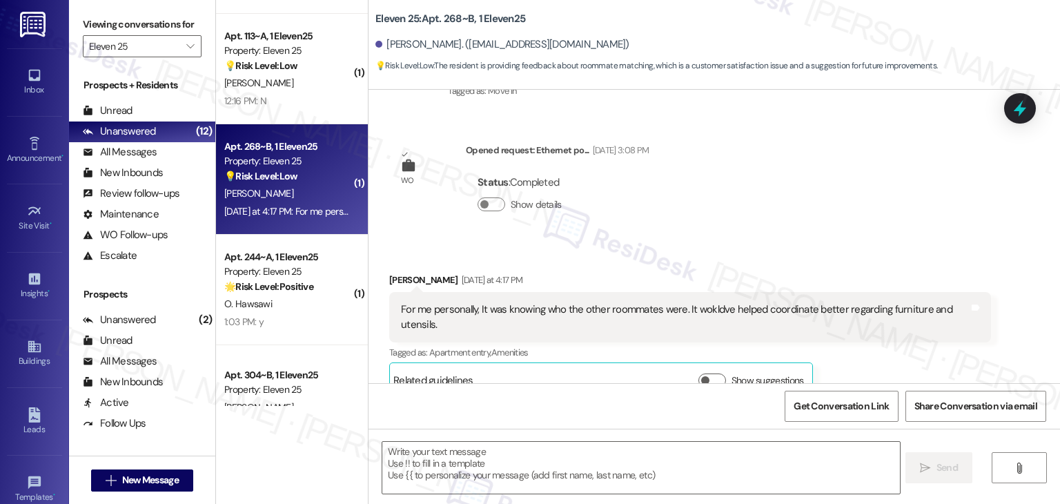
click at [539, 302] on div "For me personally, It was knowing who the other roommates were. It wokldve help…" at bounding box center [685, 317] width 568 height 30
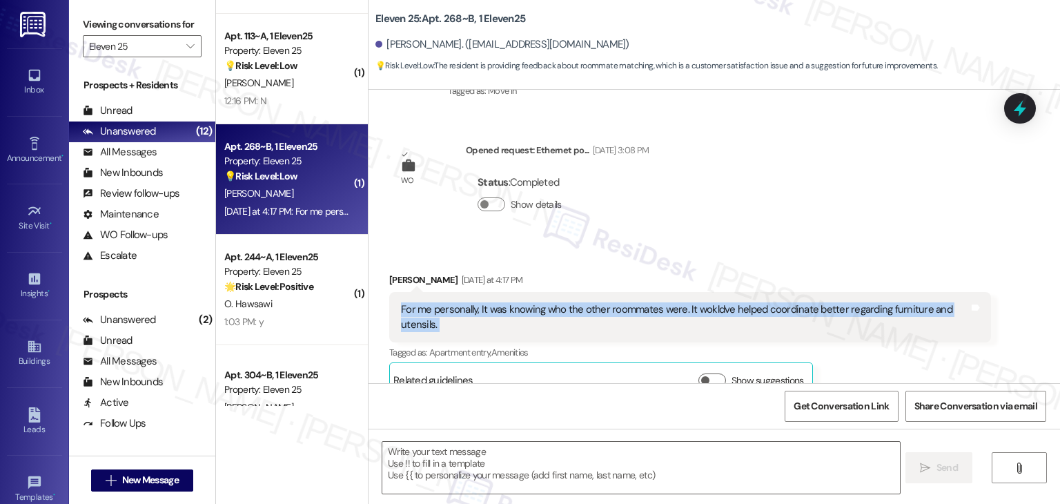
click at [539, 302] on div "For me personally, It was knowing who the other roommates were. It wokldve help…" at bounding box center [685, 317] width 568 height 30
copy div "For me personally, It was knowing who the other roommates were. It wokldve help…"
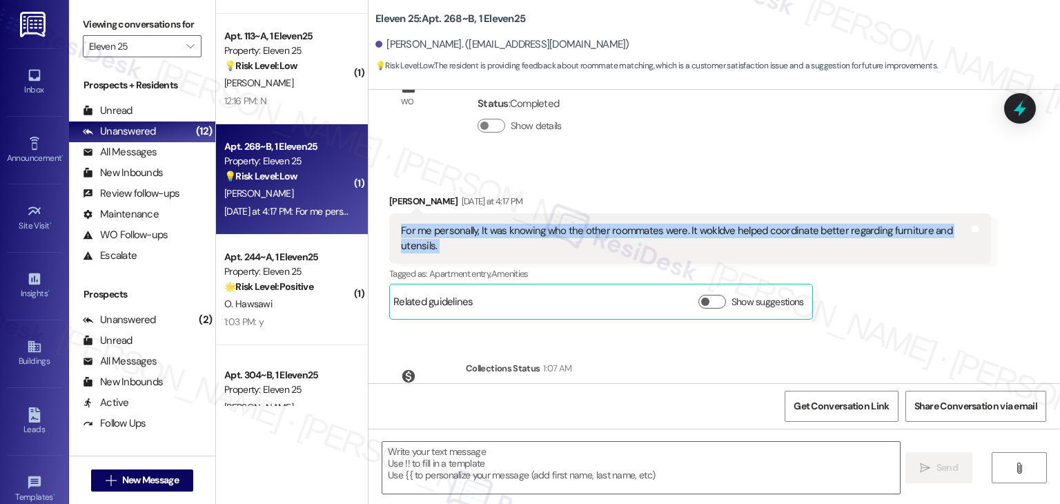
scroll to position [355, 0]
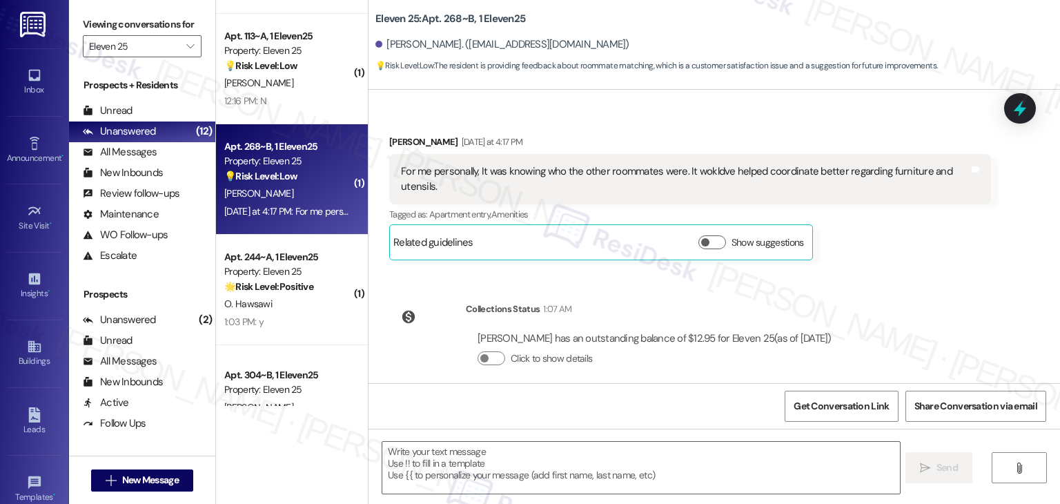
click at [713, 353] on div "Click to show details" at bounding box center [655, 361] width 354 height 30
click at [481, 461] on textarea at bounding box center [640, 468] width 517 height 52
paste textarea "Hi Tysson, thank you for sharing your feedback! Knowing your roommates in advan…"
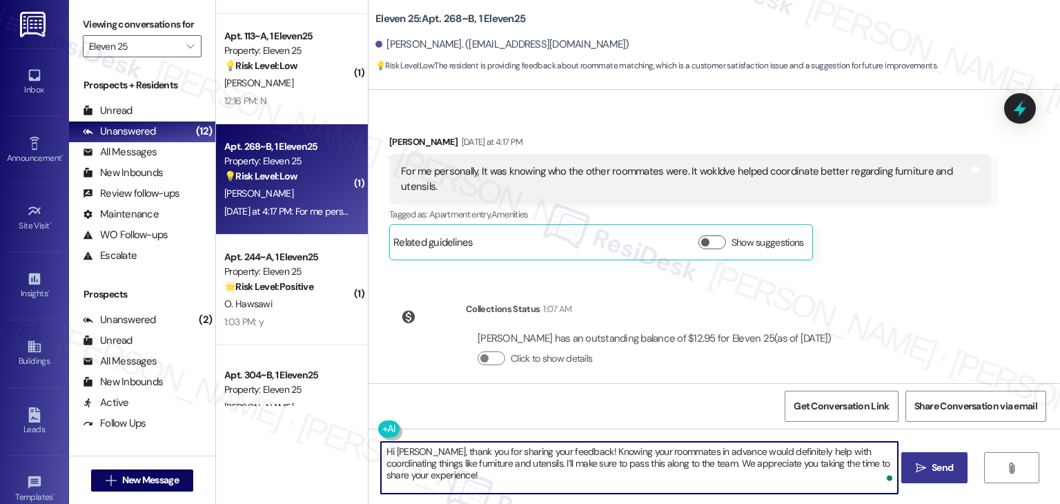
type textarea "Hi Tysson, thank you for sharing your feedback! Knowing your roommates in advan…"
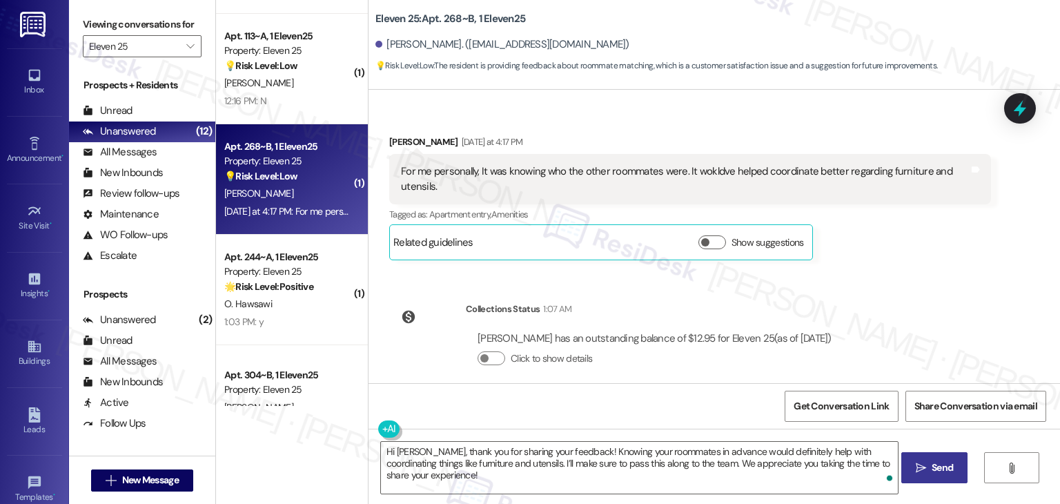
click at [942, 462] on span "Send" at bounding box center [942, 467] width 21 height 14
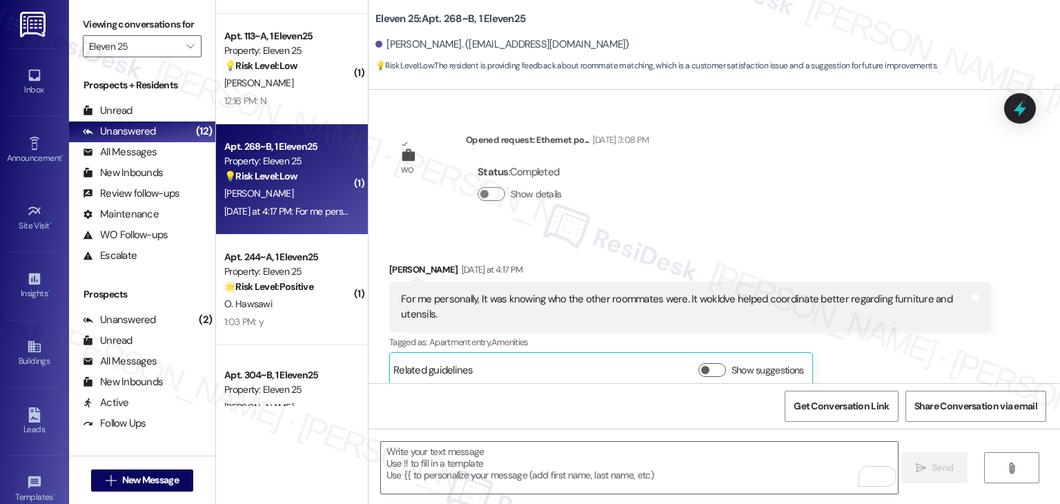
scroll to position [466, 0]
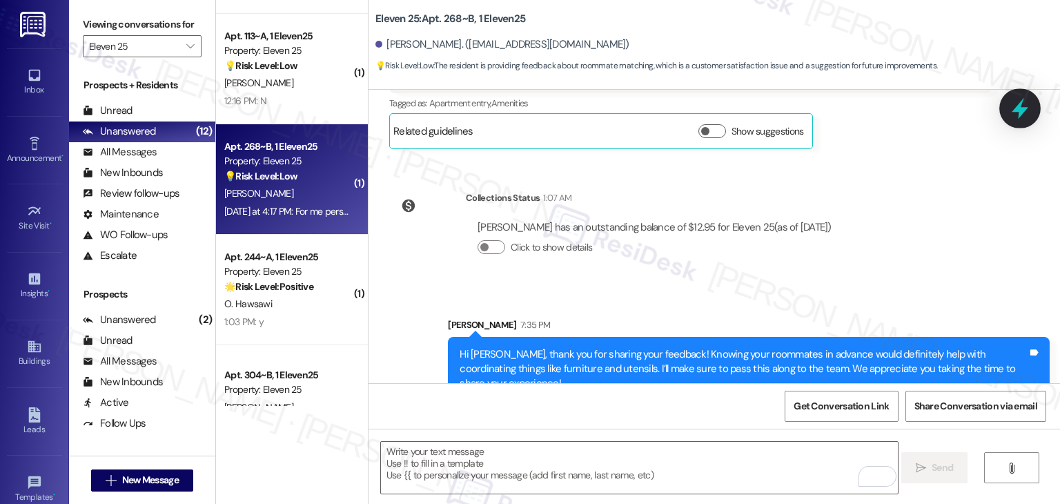
click at [1023, 112] on icon at bounding box center [1020, 108] width 17 height 21
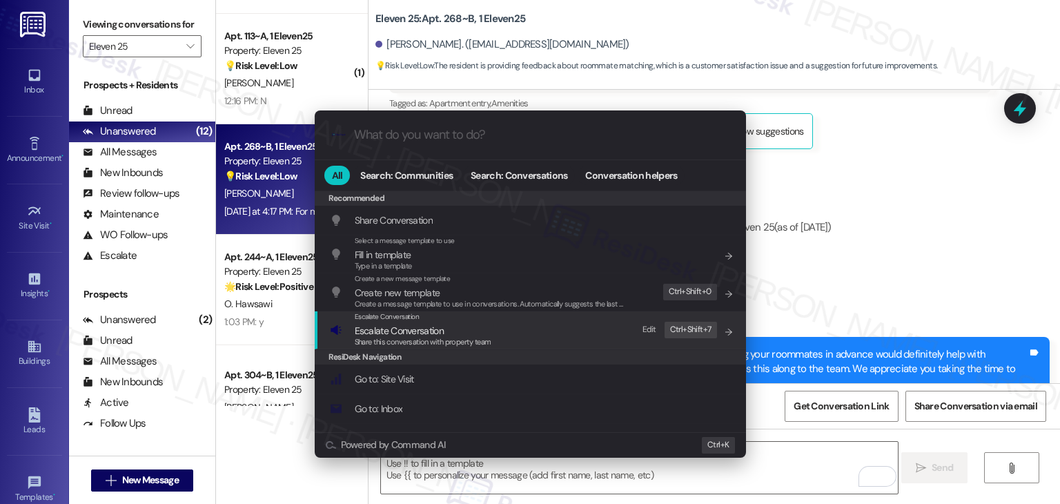
click at [419, 343] on span "Share this conversation with property team" at bounding box center [423, 342] width 137 height 10
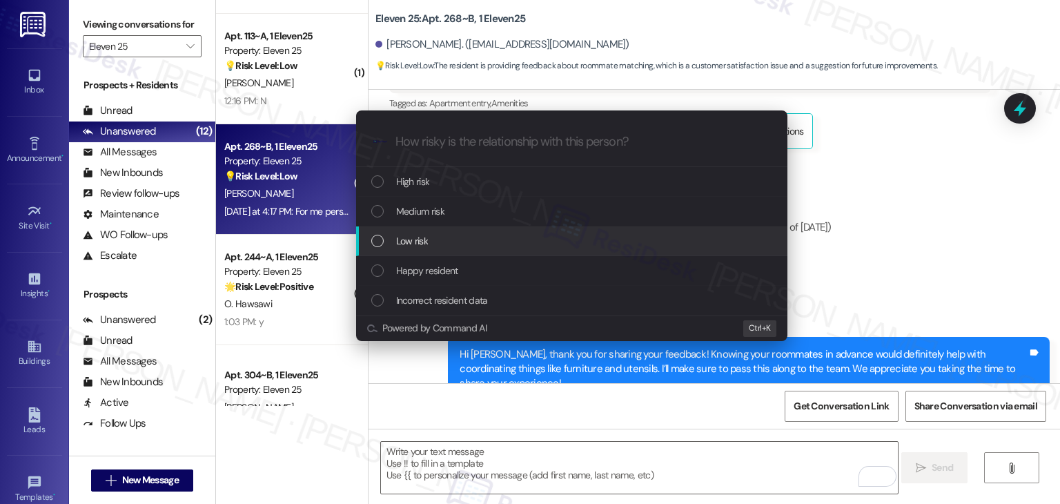
click at [380, 239] on div "List of options" at bounding box center [377, 241] width 12 height 12
paste input "Move-In Feedback – Roommate Coordination Suggestion"
type input "Move-In Feedback – Roommate Coordination Suggestion"
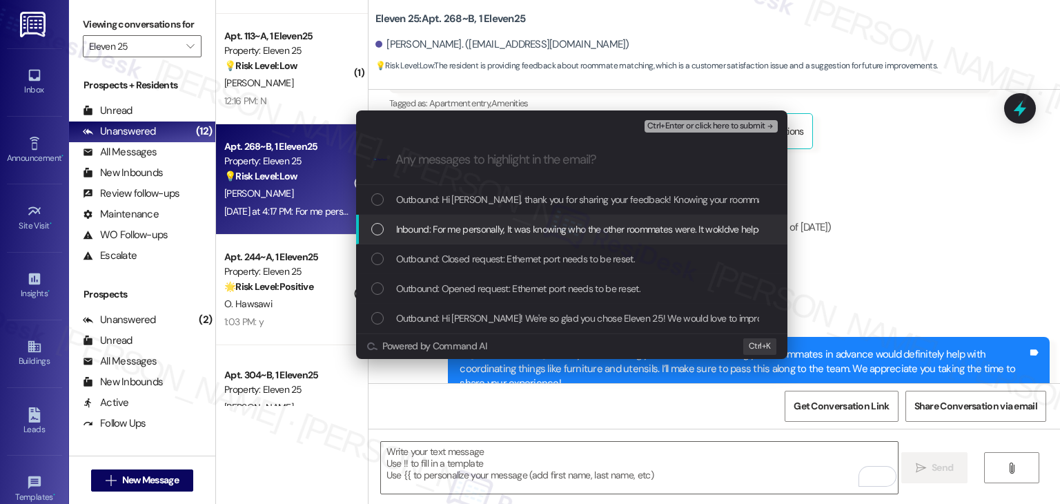
click at [382, 228] on div "List of options" at bounding box center [377, 229] width 12 height 12
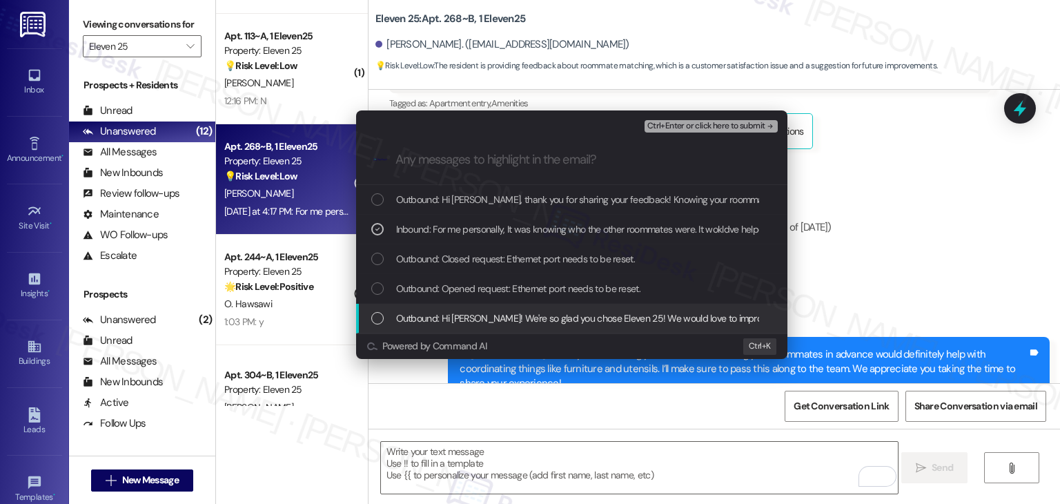
click at [374, 321] on div "List of options" at bounding box center [377, 318] width 12 height 12
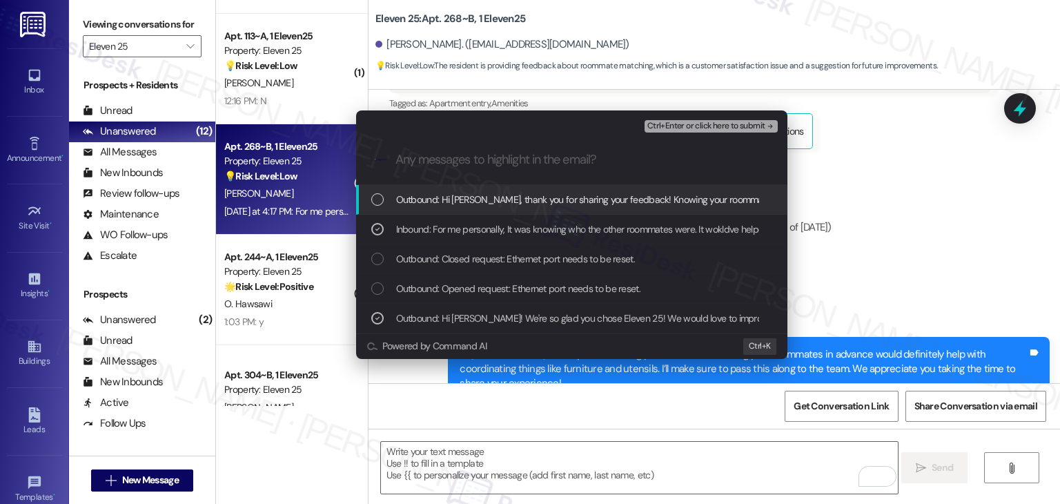
click at [712, 127] on span "Ctrl+Enter or click here to submit" at bounding box center [707, 127] width 118 height 10
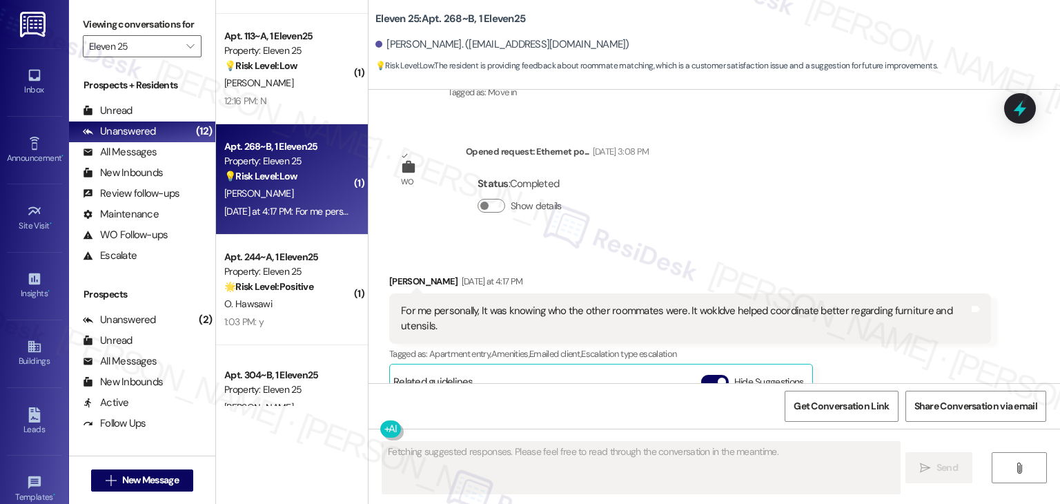
scroll to position [429, 0]
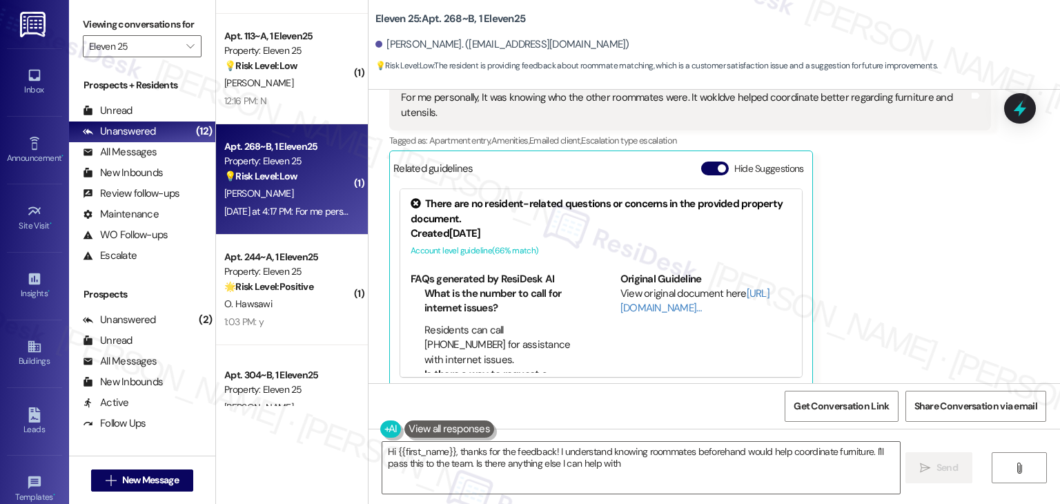
type textarea "Hi {{first_name}}, thanks for the feedback! I understand knowing roommates befo…"
click at [701, 162] on button "Hide Suggestions" at bounding box center [715, 169] width 28 height 14
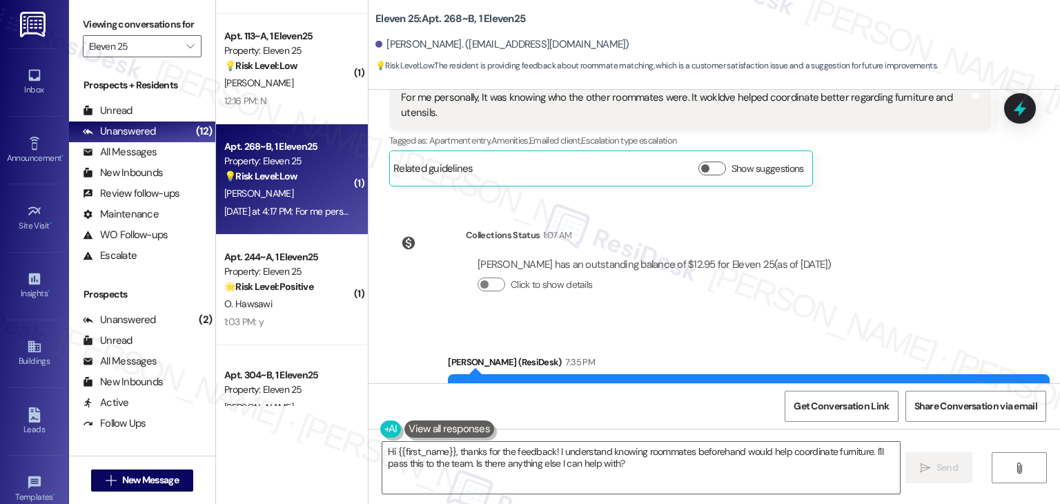
scroll to position [486, 0]
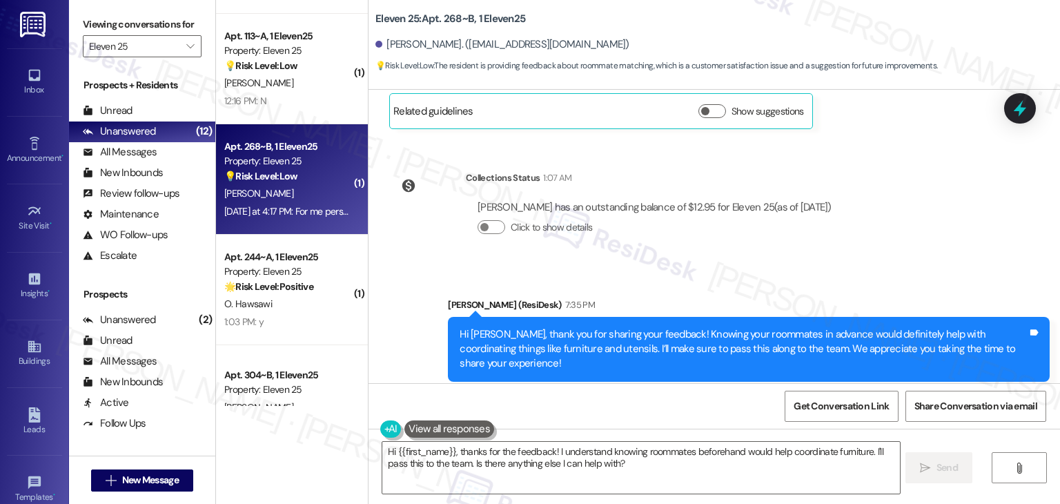
click at [886, 228] on div "Lease started Aug 15, 2025 at 7:00 PM Survey, sent via SMS Residesk Automated S…" at bounding box center [715, 236] width 692 height 293
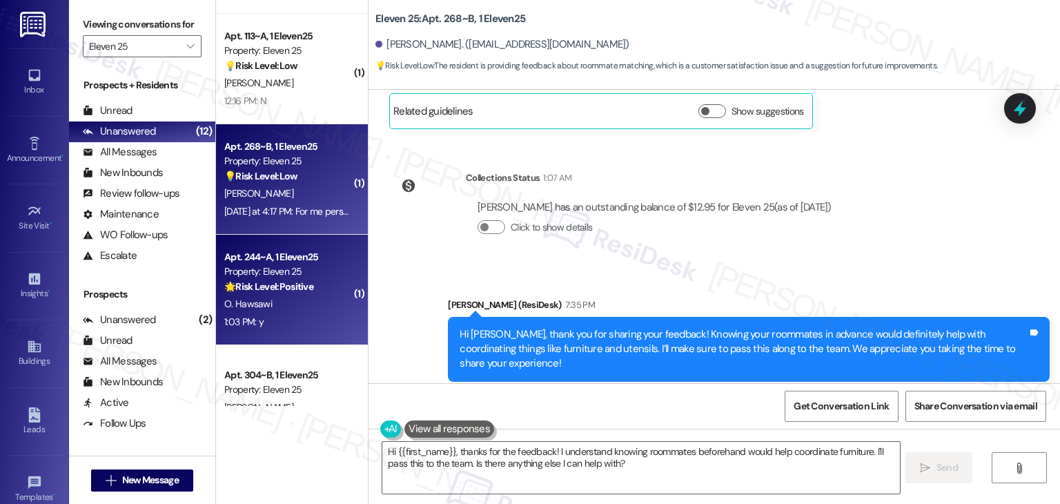
click at [315, 326] on div "1:03 PM: y 1:03 PM: y" at bounding box center [288, 321] width 130 height 17
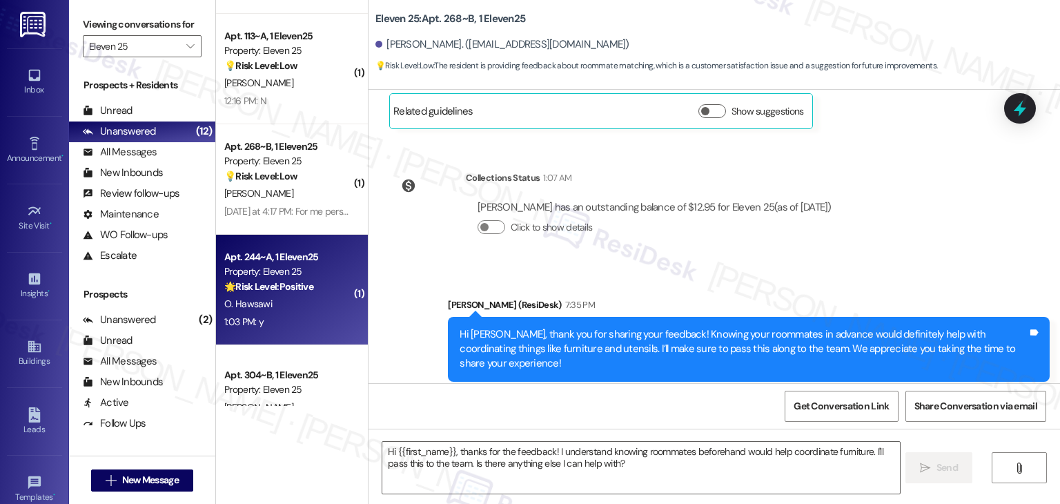
scroll to position [967, 0]
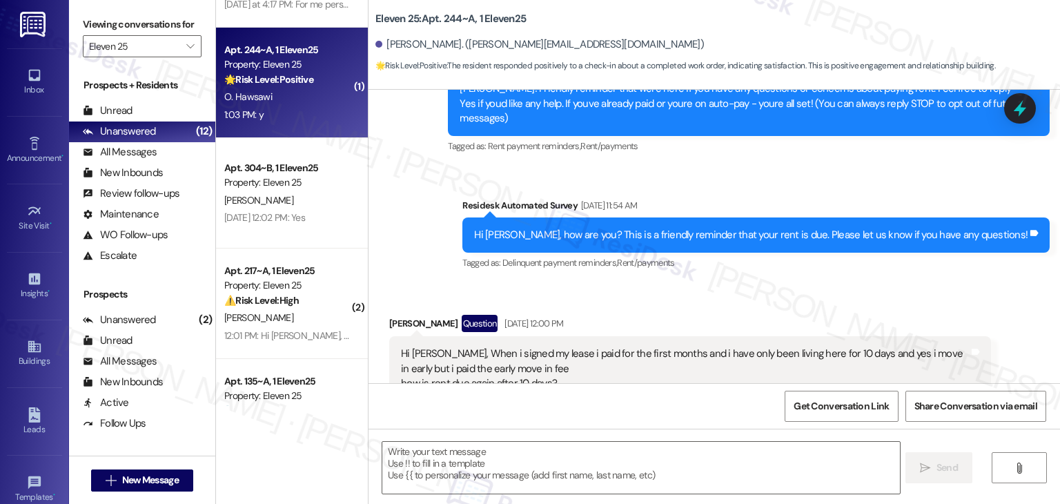
type textarea "Fetching suggested responses. Please feel free to read through the conversation…"
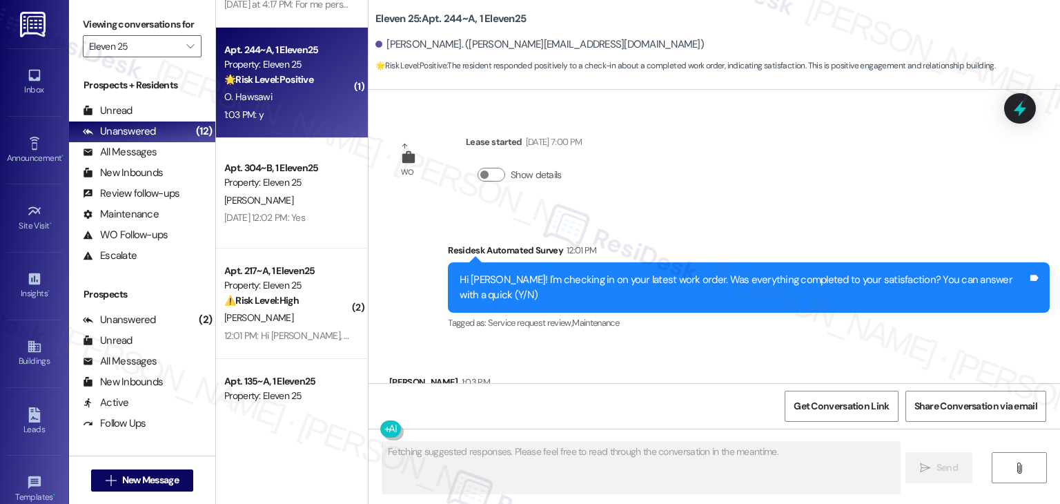
scroll to position [863, 0]
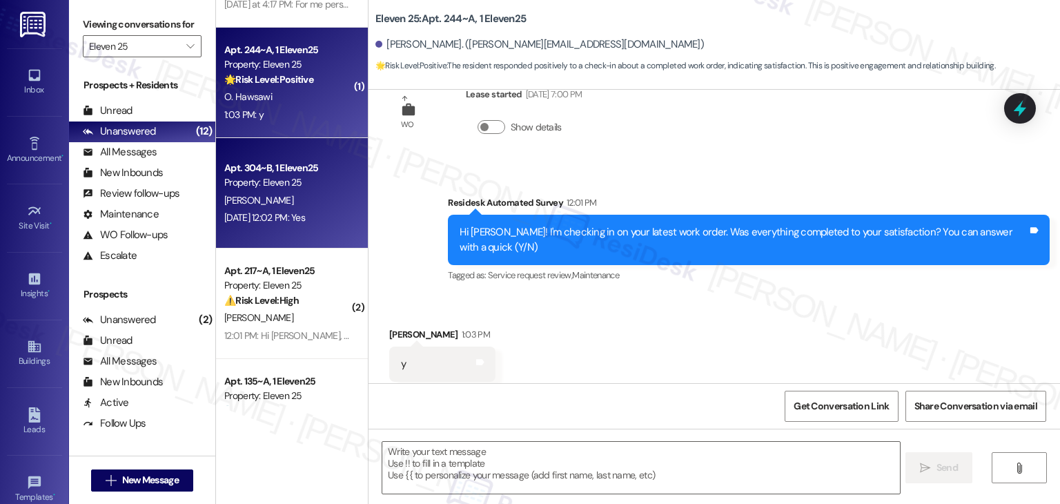
click at [315, 210] on div "Aug 25, 2025 at 12:02 PM: Yes Aug 25, 2025 at 12:02 PM: Yes" at bounding box center [288, 217] width 130 height 17
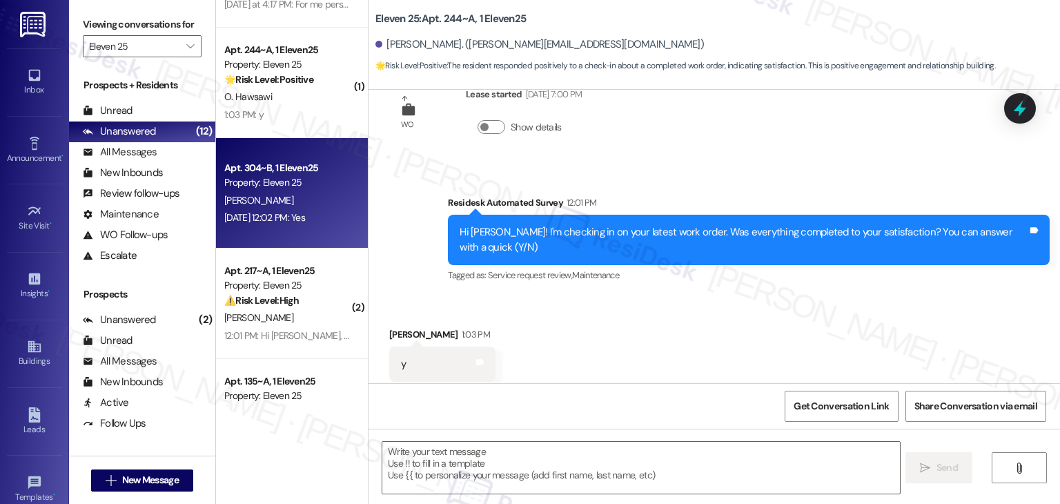
type textarea "Fetching suggested responses. Please feel free to read through the conversation…"
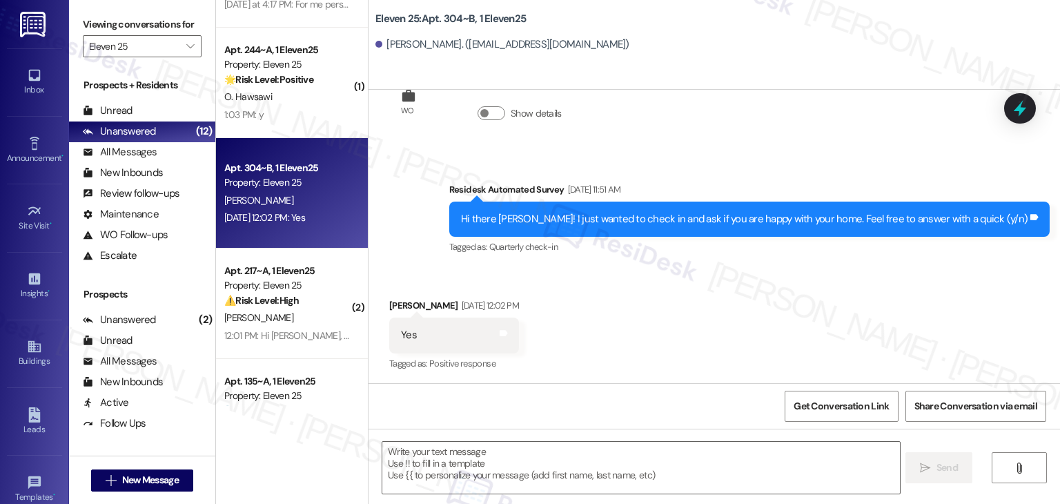
scroll to position [1593, 0]
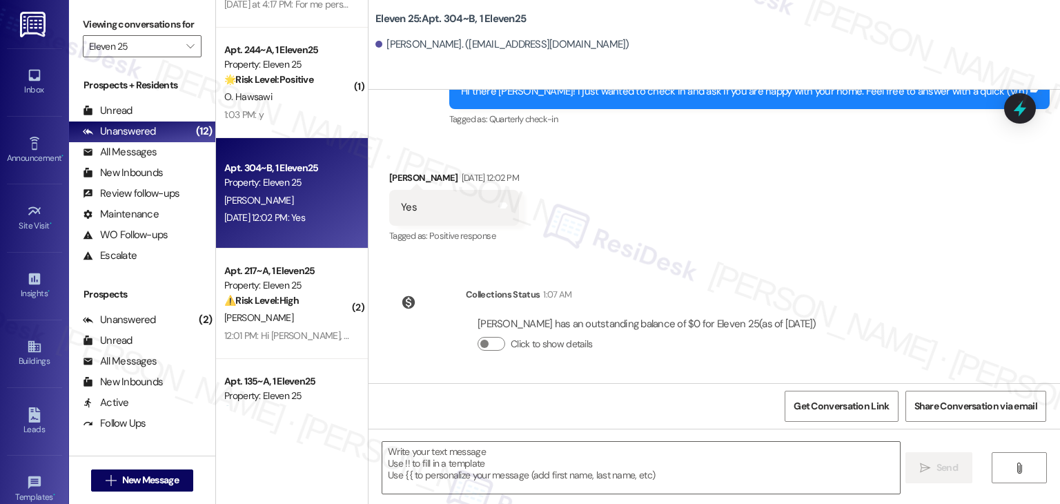
click at [737, 251] on div "Received via SMS Ian Frederickson Aug 25, 2025 at 12:02 PM Yes Tags and notes T…" at bounding box center [715, 197] width 692 height 117
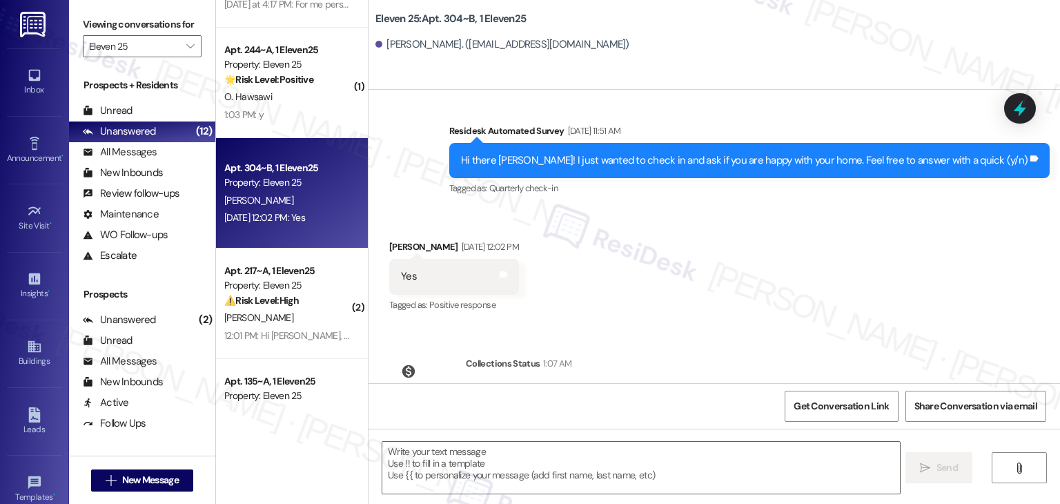
click at [737, 251] on div "Received via SMS Ian Frederickson Aug 25, 2025 at 12:02 PM Yes Tags and notes T…" at bounding box center [715, 267] width 692 height 117
click at [741, 164] on div "Hi there Ian! I just wanted to check in and ask if you are happy with your home…" at bounding box center [744, 160] width 567 height 14
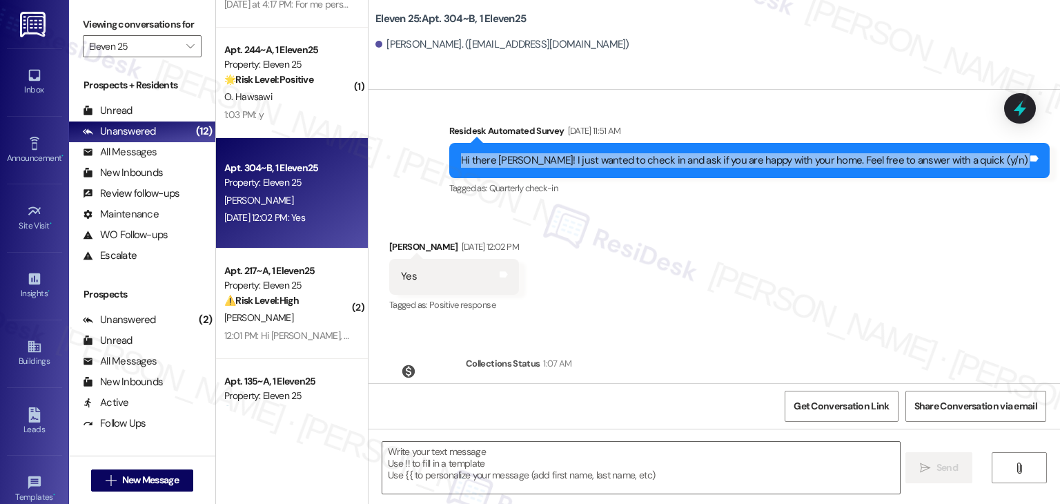
click at [741, 164] on div "Hi there Ian! I just wanted to check in and ask if you are happy with your home…" at bounding box center [744, 160] width 567 height 14
copy div "Hi there Ian! I just wanted to check in and ask if you are happy with your home…"
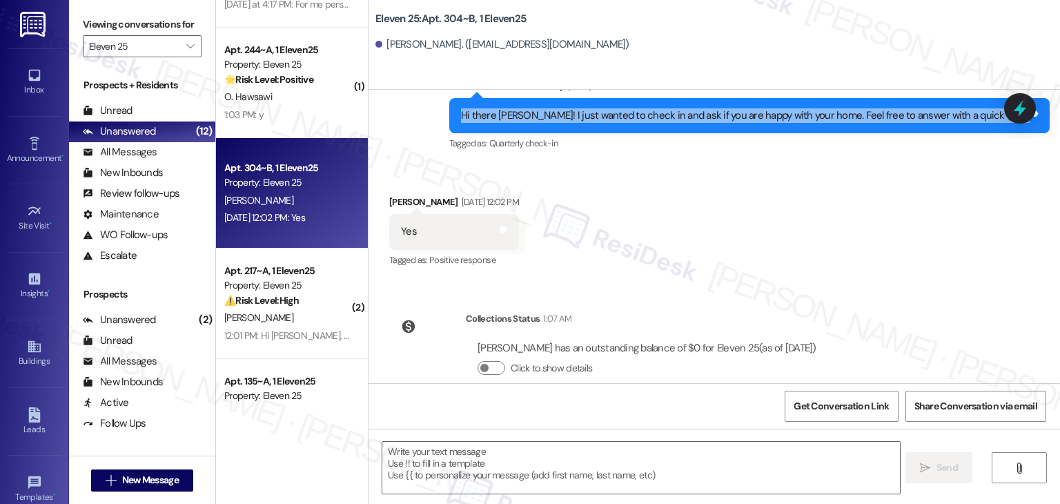
scroll to position [1593, 0]
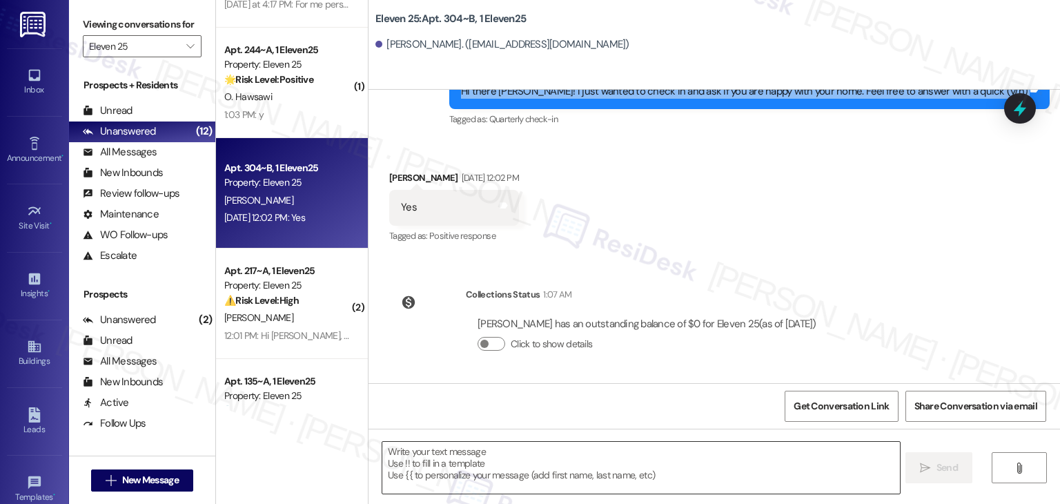
click at [511, 447] on textarea at bounding box center [640, 468] width 517 height 52
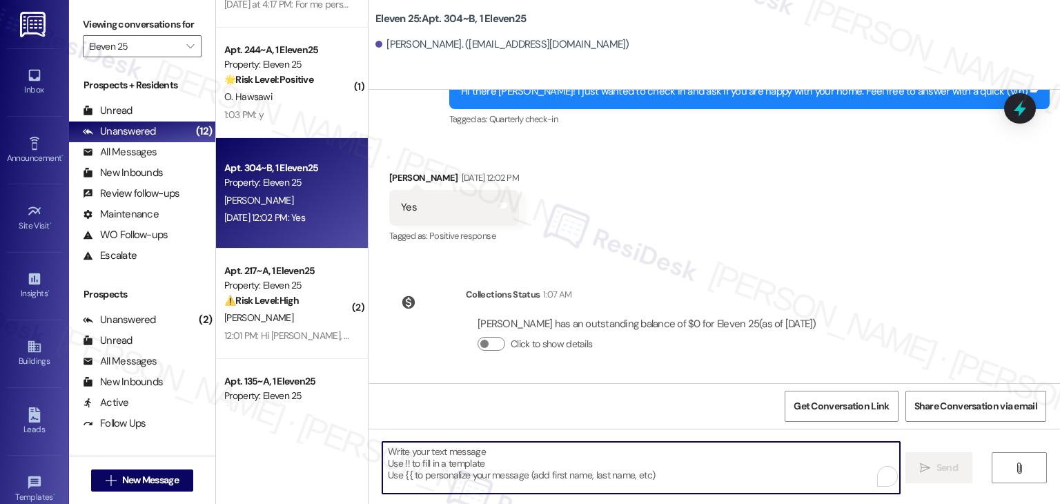
paste textarea "That’s wonderful to hear, Ian! 😊 We’re so glad you’re happy with your home. If …"
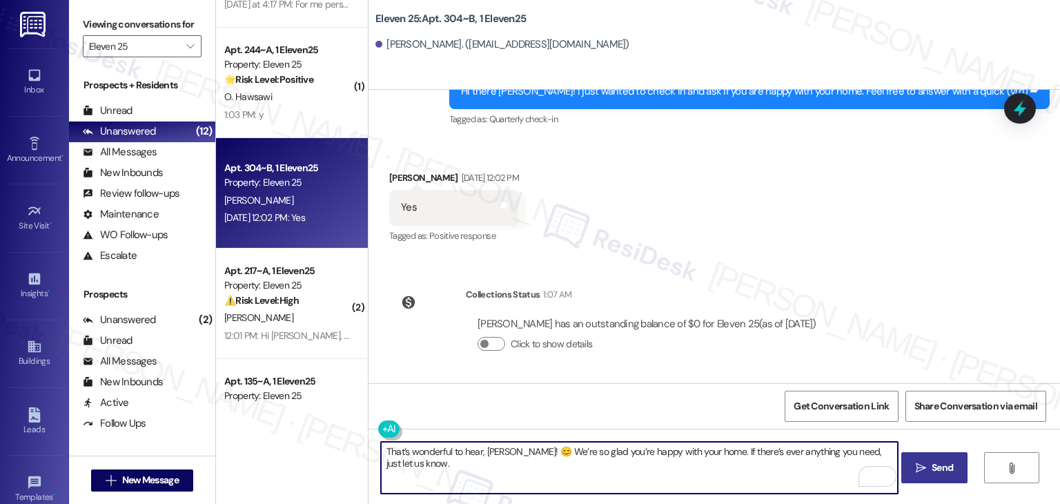
type textarea "That’s wonderful to hear, Ian! 😊 We’re so glad you’re happy with your home. If …"
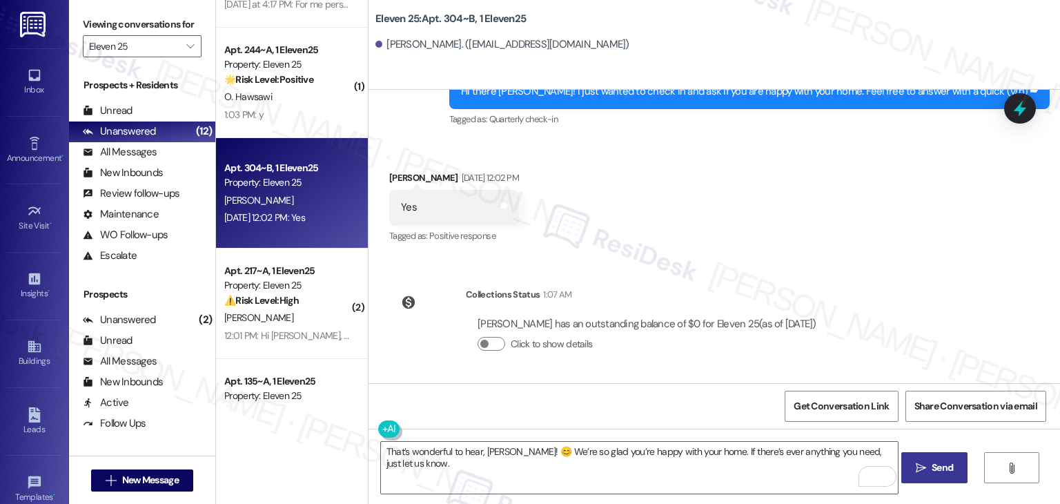
click at [942, 467] on span "Send" at bounding box center [942, 467] width 21 height 14
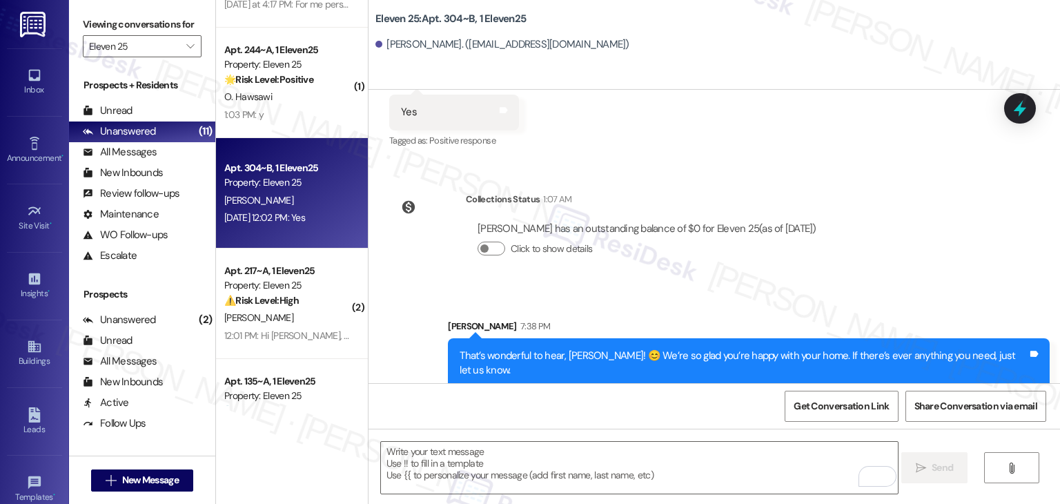
scroll to position [1689, 0]
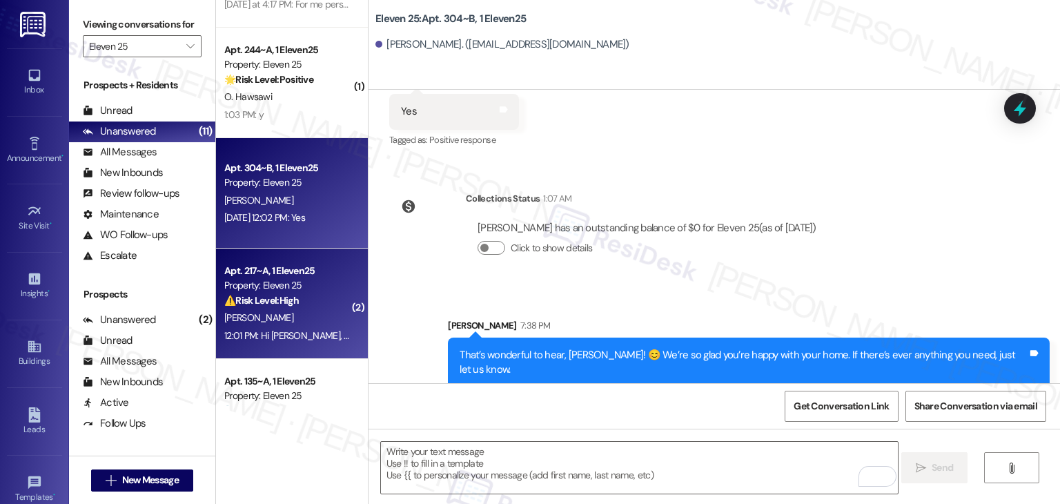
click at [283, 316] on div "[PERSON_NAME]" at bounding box center [288, 317] width 130 height 17
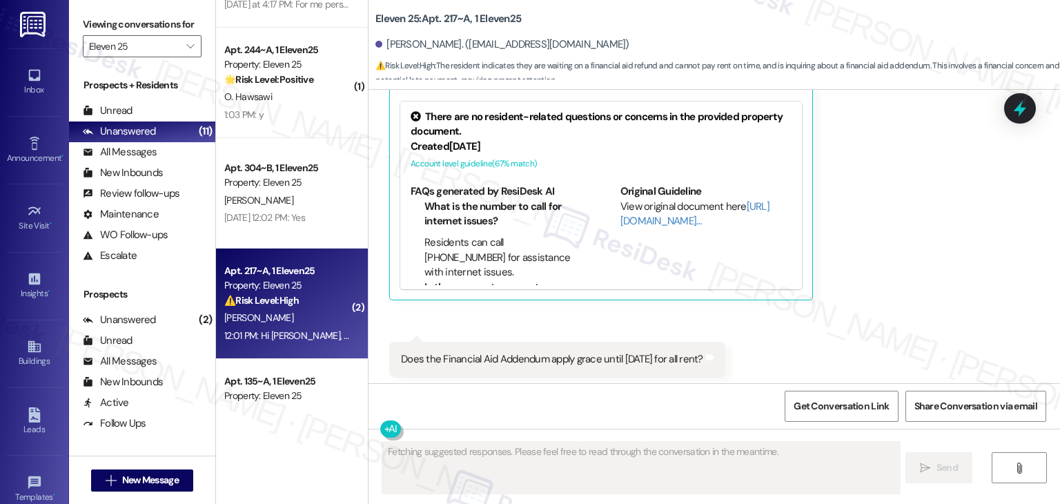
scroll to position [497, 0]
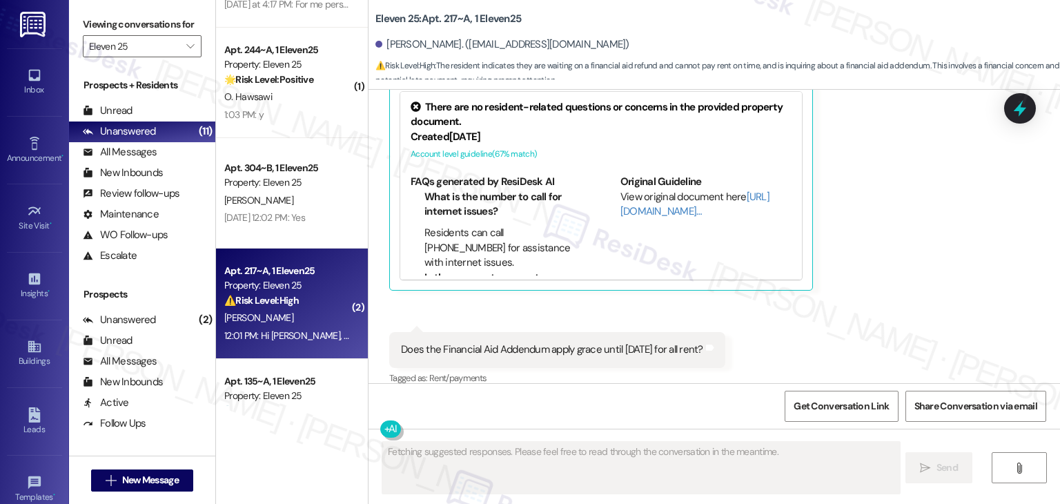
click at [828, 332] on div "Received via SMS Dakota Galkowski Sep 03, 2025 at 1:03 PM Hello. I am still wai…" at bounding box center [715, 173] width 692 height 451
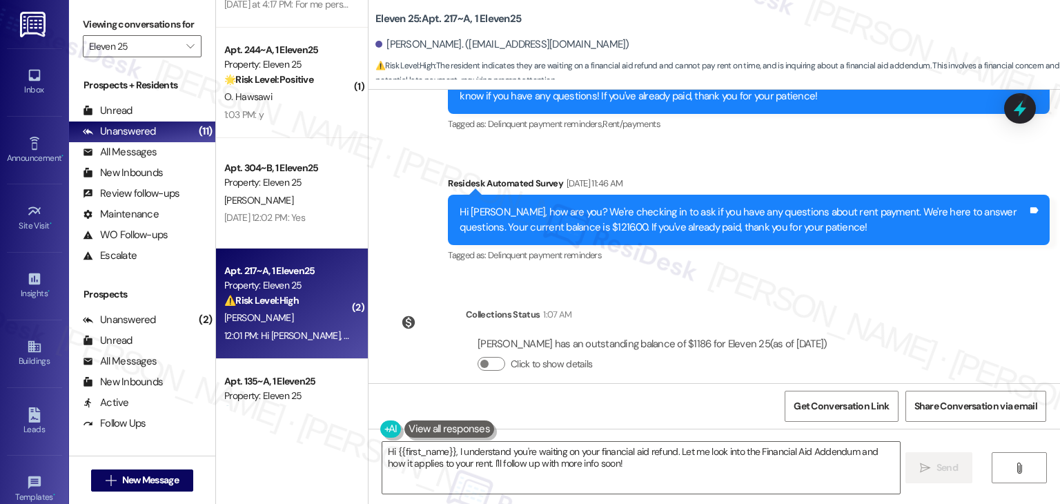
scroll to position [1019, 0]
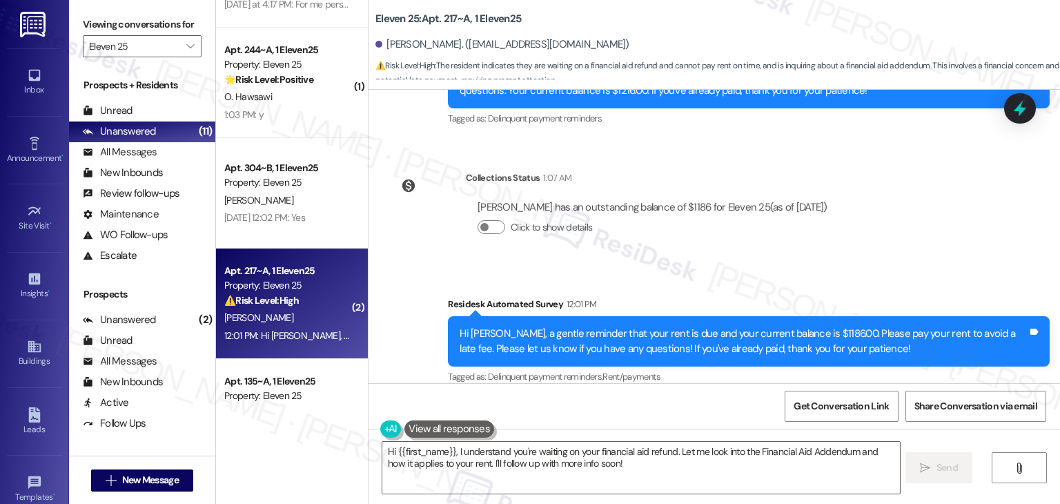
click at [963, 227] on div "Lease started Aug 15, 2025 at 7:00 PM Survey, sent via SMS Residesk Automated S…" at bounding box center [715, 236] width 692 height 293
click at [963, 228] on div "Lease started Aug 15, 2025 at 7:00 PM Survey, sent via SMS Residesk Automated S…" at bounding box center [715, 236] width 692 height 293
click at [963, 222] on div "Lease started Aug 15, 2025 at 7:00 PM Survey, sent via SMS Residesk Automated S…" at bounding box center [715, 236] width 692 height 293
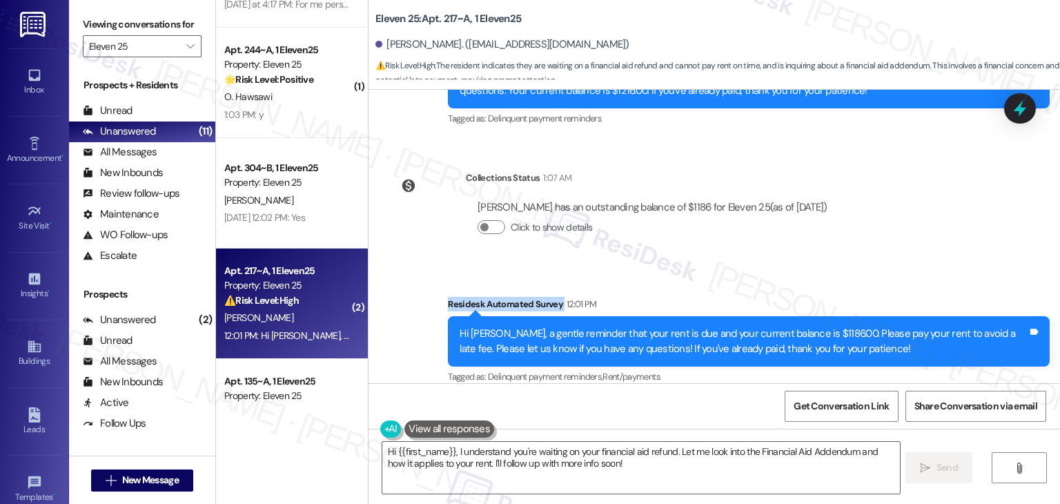
click at [963, 222] on div "Lease started Aug 15, 2025 at 7:00 PM Survey, sent via SMS Residesk Automated S…" at bounding box center [715, 236] width 692 height 293
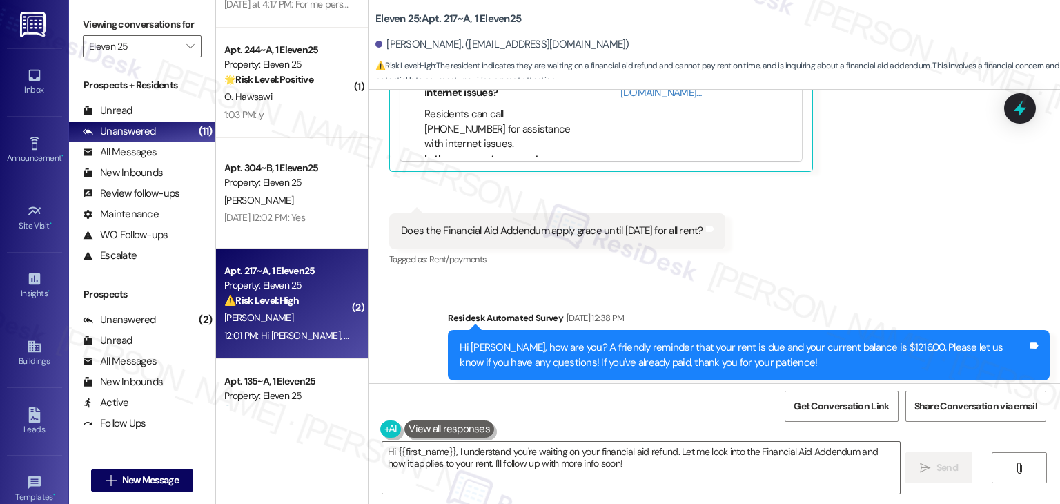
scroll to position [605, 0]
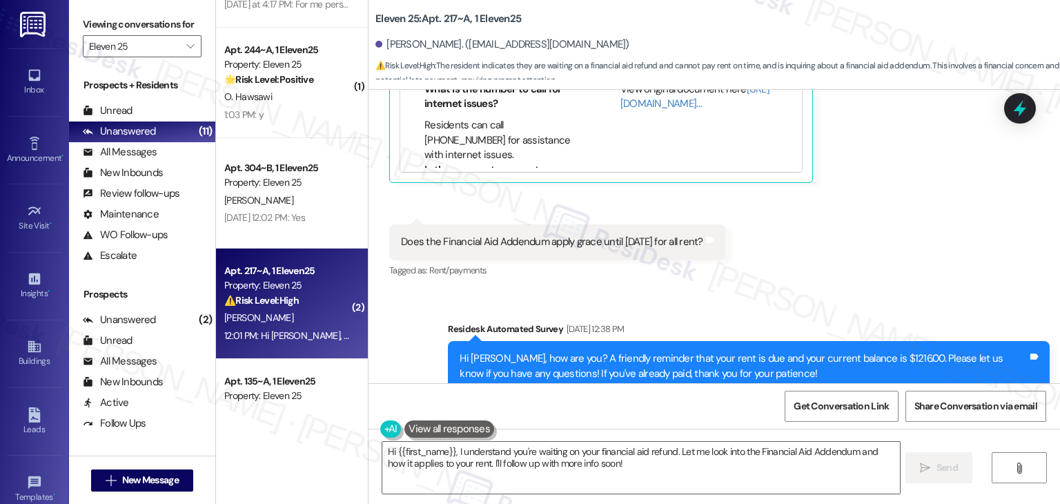
click at [906, 249] on div "Received via SMS Dakota Galkowski Sep 03, 2025 at 1:03 PM Hello. I am still wai…" at bounding box center [715, 65] width 692 height 451
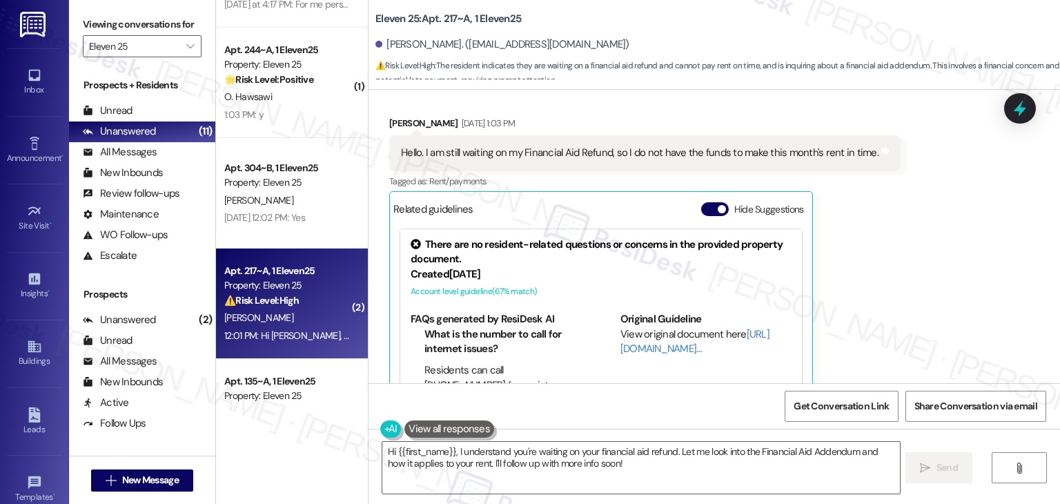
scroll to position [329, 0]
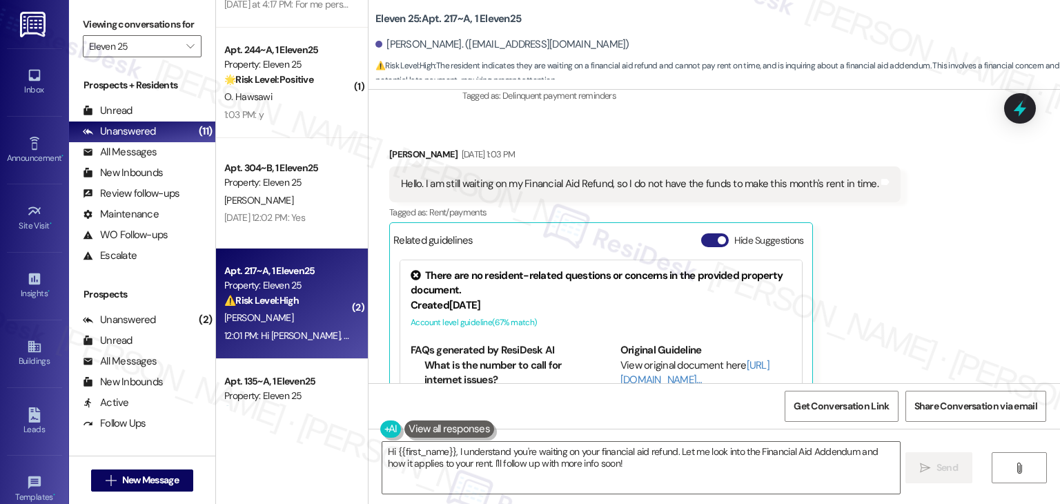
click at [704, 233] on button "Hide Suggestions" at bounding box center [715, 240] width 28 height 14
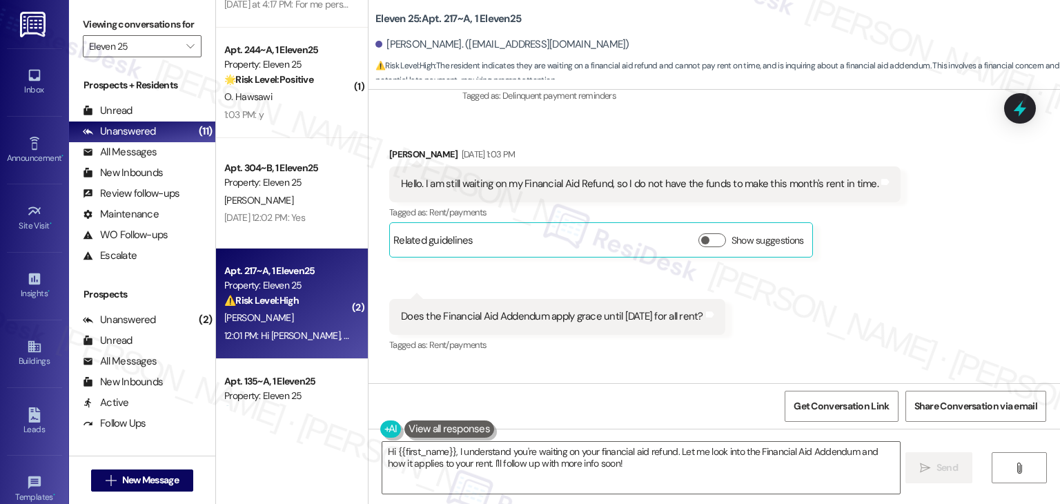
click at [868, 290] on div "Received via SMS Dakota Galkowski Sep 03, 2025 at 1:03 PM Hello. I am still wai…" at bounding box center [715, 240] width 692 height 249
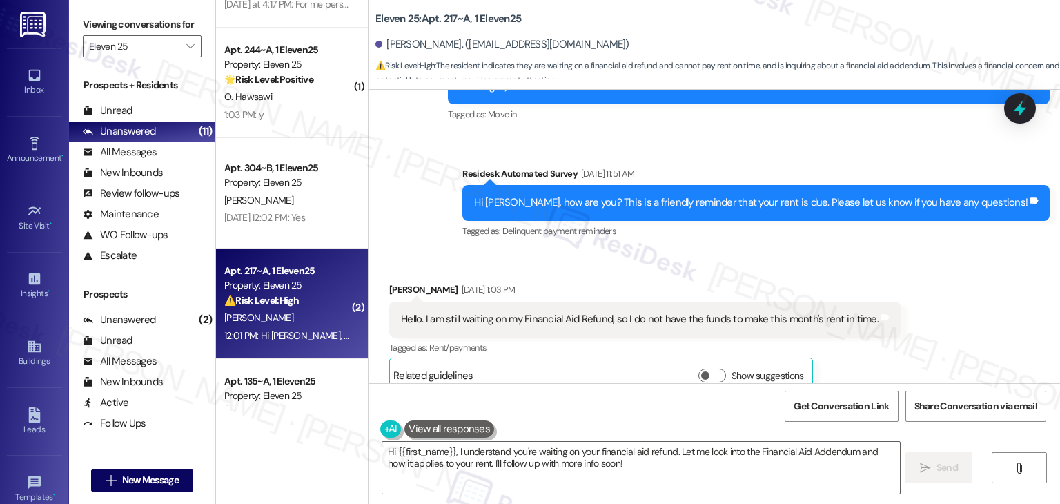
scroll to position [191, 0]
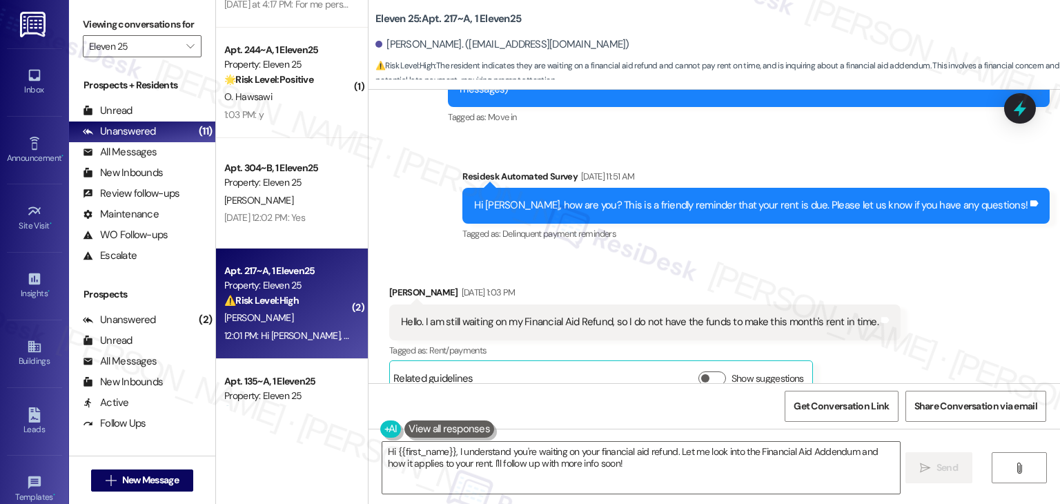
click at [889, 254] on div "Received via SMS Dakota Galkowski Sep 03, 2025 at 1:03 PM Hello. I am still wai…" at bounding box center [715, 378] width 692 height 249
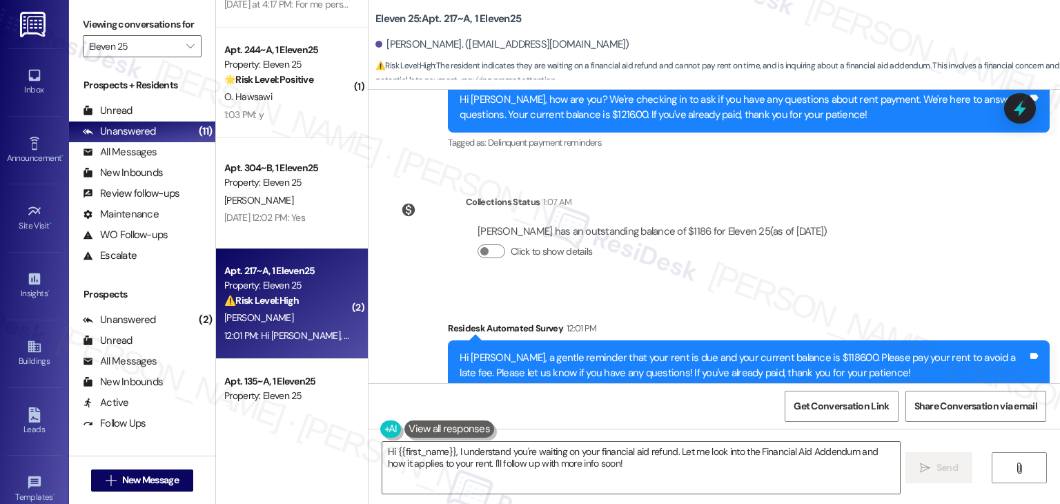
scroll to position [817, 0]
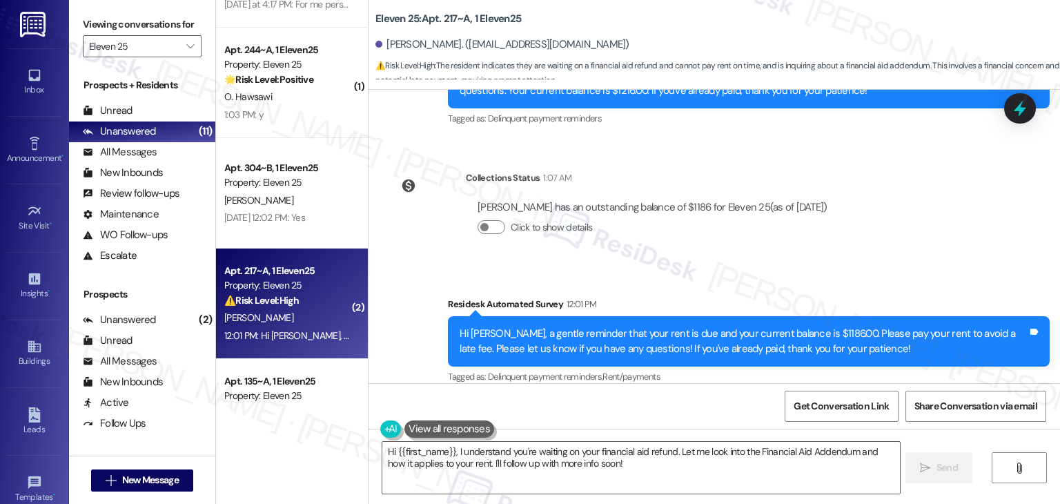
click at [904, 238] on div "Lease started Aug 15, 2025 at 7:00 PM Survey, sent via SMS Residesk Automated S…" at bounding box center [715, 236] width 692 height 293
click at [721, 327] on div "Hi [PERSON_NAME], a gentle reminder that your rent is due and your current bala…" at bounding box center [744, 342] width 568 height 30
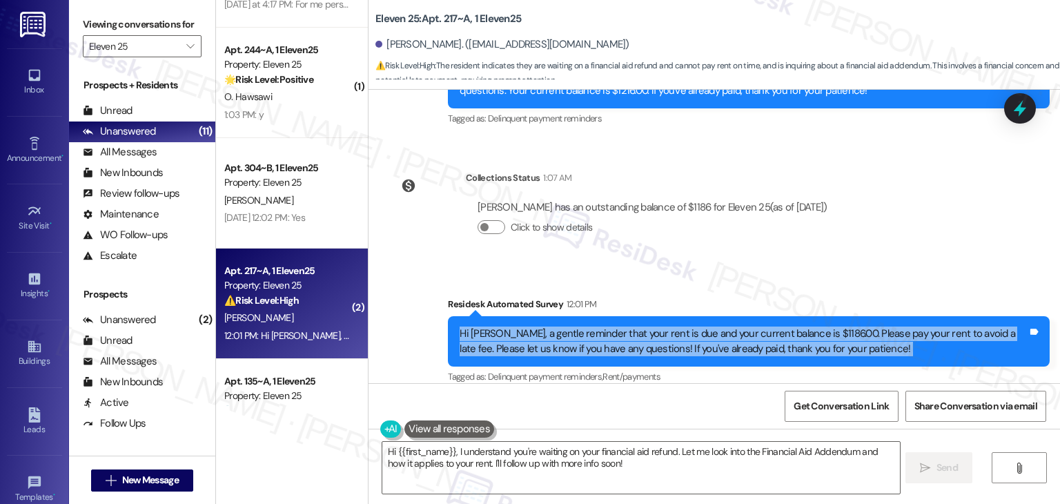
click at [721, 327] on div "Hi [PERSON_NAME], a gentle reminder that your rent is due and your current bala…" at bounding box center [744, 342] width 568 height 30
copy div "Hi Dakota, a gentle reminder that your rent is due and your current balance is …"
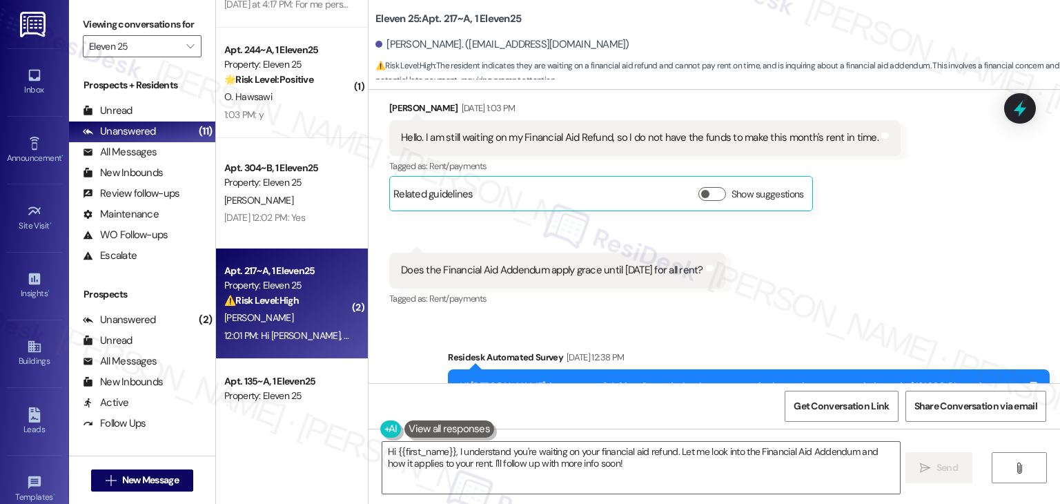
scroll to position [334, 0]
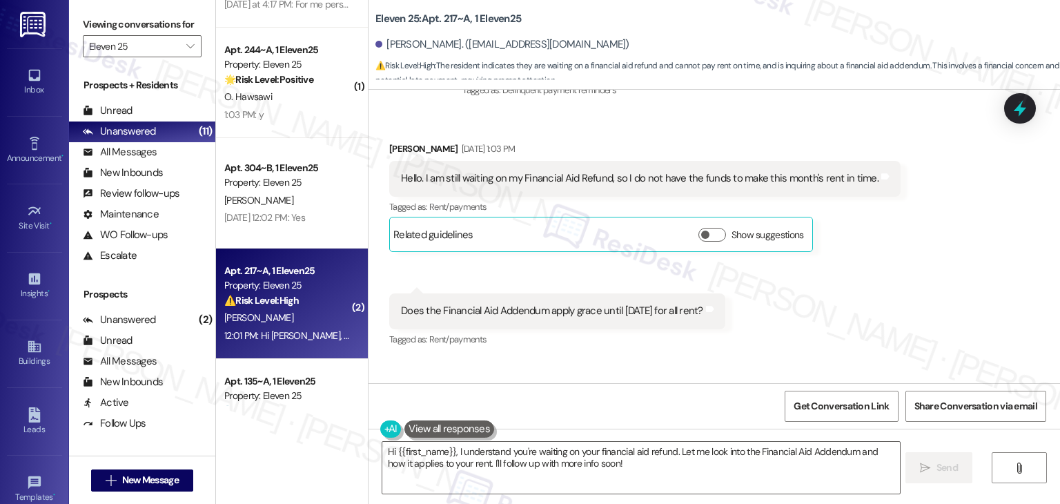
click at [454, 171] on div "Hello. I am still waiting on my Financial Aid Refund, so I do not have the fund…" at bounding box center [640, 178] width 478 height 14
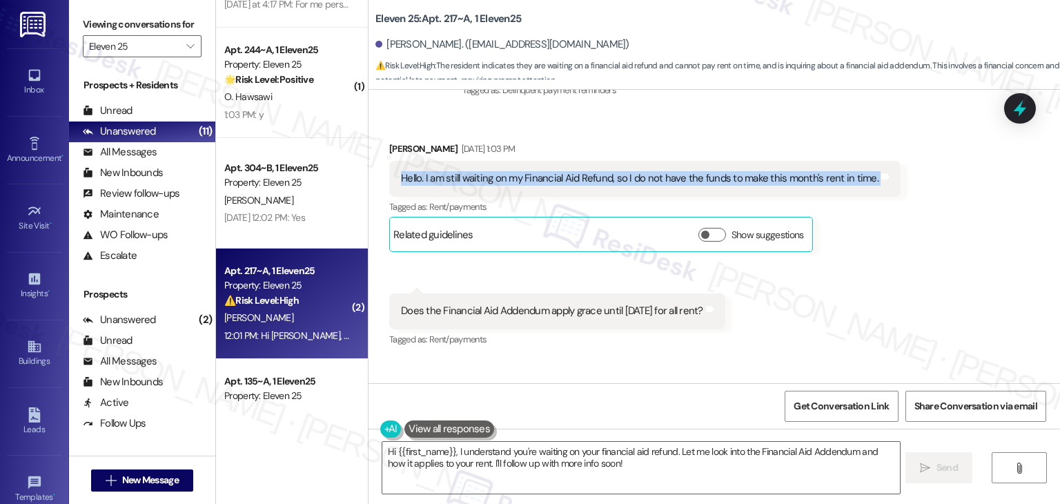
click at [454, 171] on div "Hello. I am still waiting on my Financial Aid Refund, so I do not have the fund…" at bounding box center [640, 178] width 478 height 14
copy div "Hello. I am still waiting on my Financial Aid Refund, so I do not have the fund…"
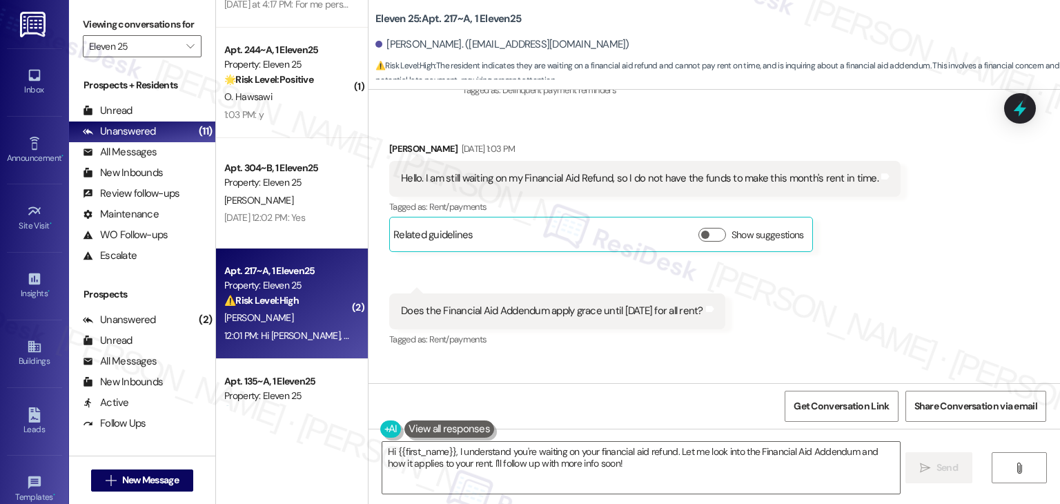
click at [486, 304] on div "Does the Financial Aid Addendum apply grace until [DATE] for all rent?" at bounding box center [552, 311] width 302 height 14
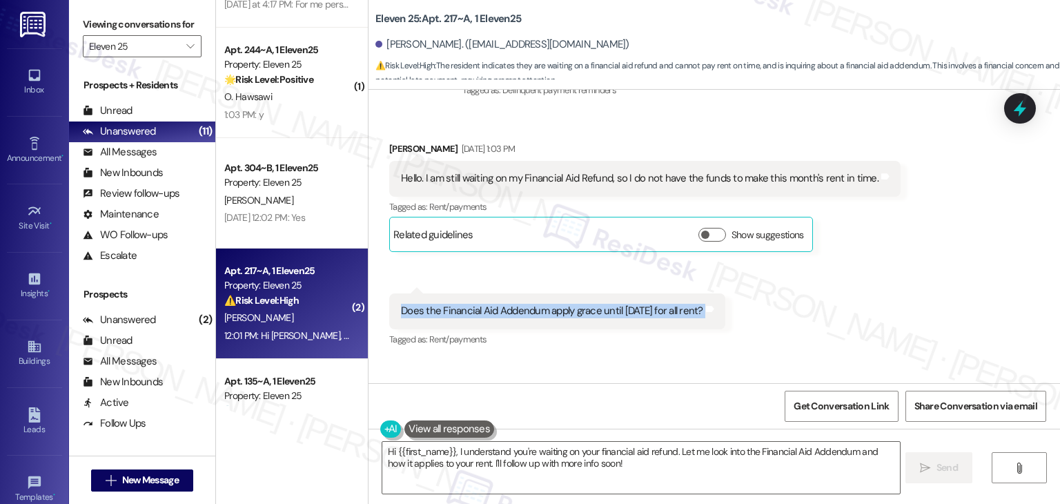
click at [486, 304] on div "Does the Financial Aid Addendum apply grace until [DATE] for all rent?" at bounding box center [552, 311] width 302 height 14
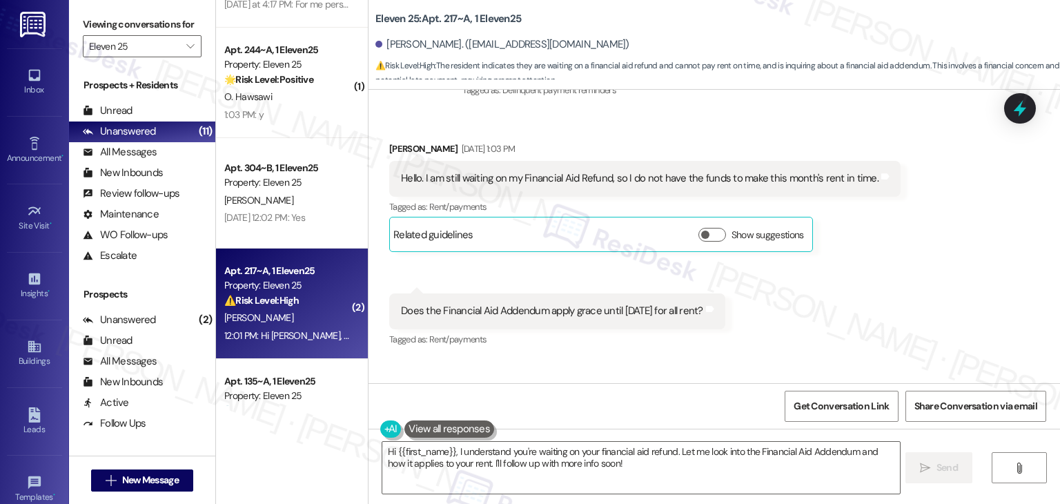
click at [867, 283] on div "Received via SMS Dakota Galkowski Sep 03, 2025 at 1:03 PM Hello. I am still wai…" at bounding box center [715, 234] width 692 height 249
click at [867, 281] on div "Received via SMS Dakota Galkowski Sep 03, 2025 at 1:03 PM Hello. I am still wai…" at bounding box center [715, 234] width 692 height 249
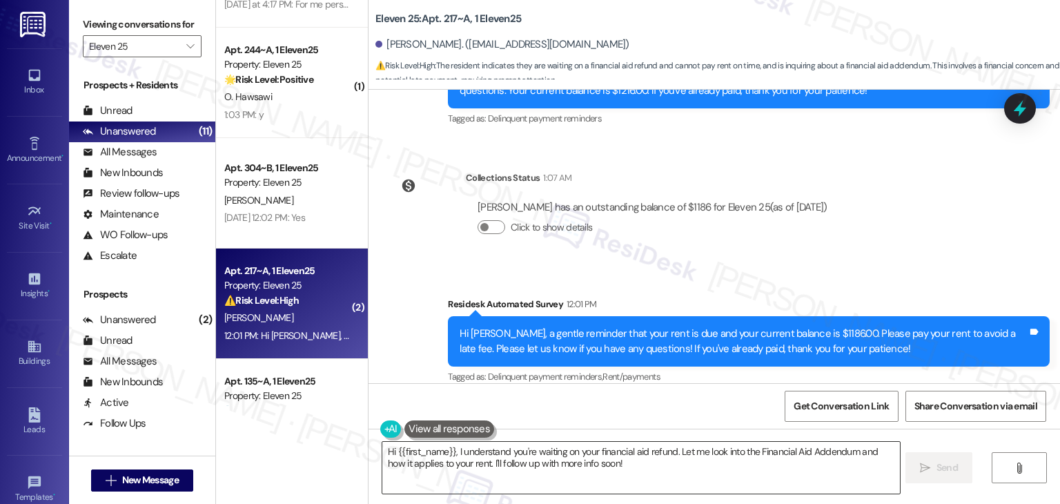
click at [552, 458] on textarea "Hi {{first_name}}, I understand you're waiting on your financial aid refund. Le…" at bounding box center [640, 468] width 517 height 52
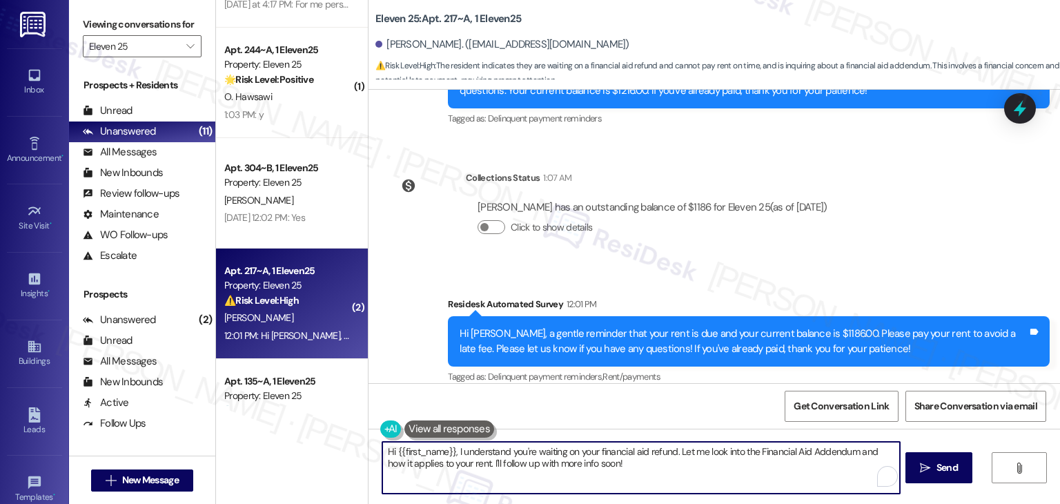
click at [552, 458] on textarea "Hi {{first_name}}, I understand you're waiting on your financial aid refund. Le…" at bounding box center [640, 468] width 517 height 52
paste textarea "Dakota, thank you for reaching out and explaining your situation. I understand …"
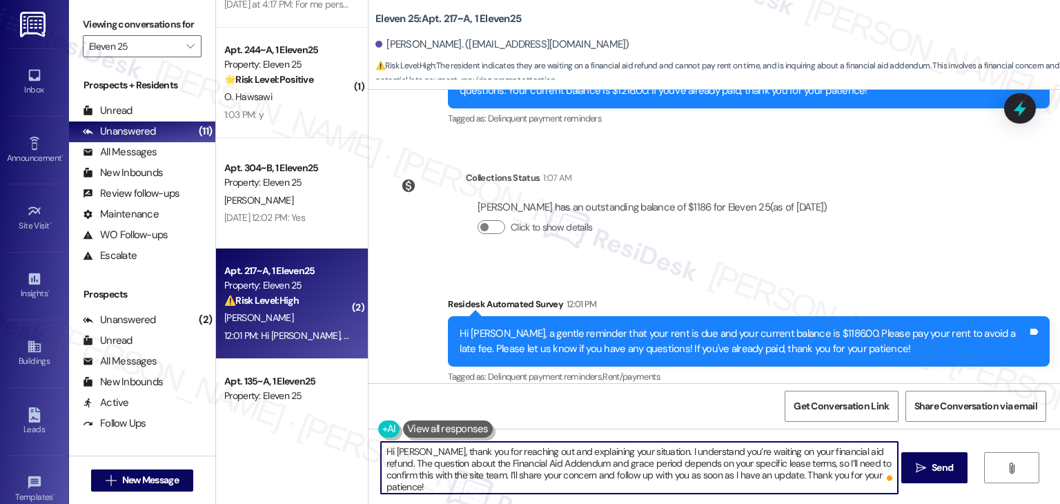
type textarea "Hi [PERSON_NAME], thank you for reaching out and explaining your situation. I u…"
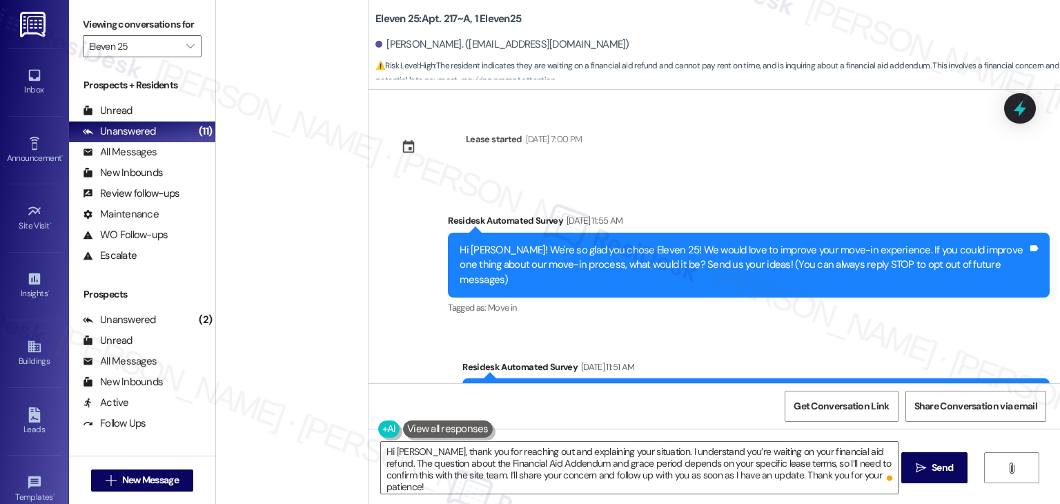
scroll to position [817, 0]
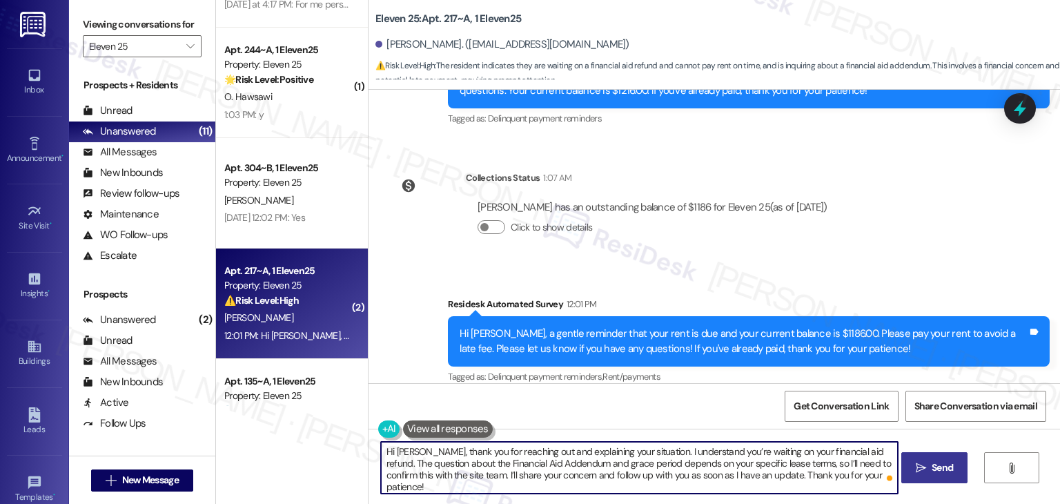
click at [950, 462] on span "Send" at bounding box center [942, 467] width 21 height 14
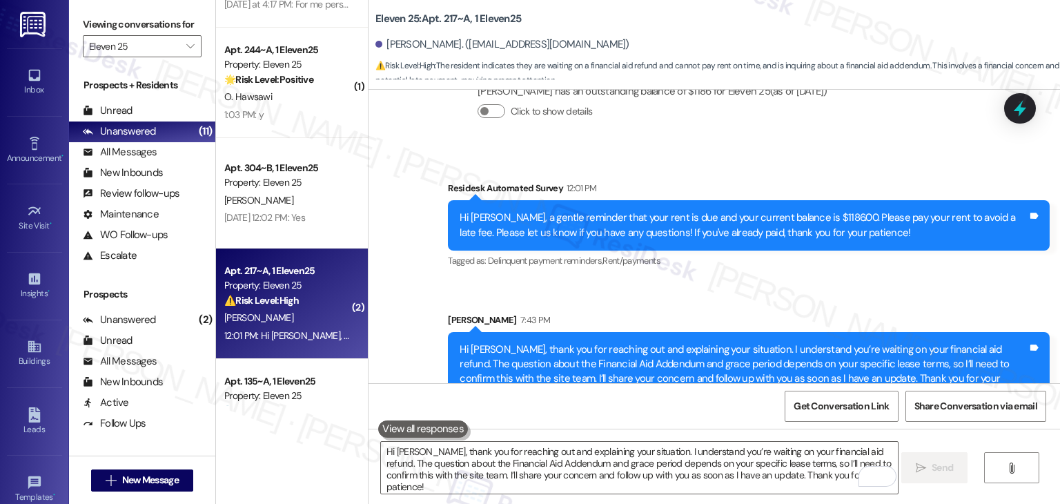
scroll to position [943, 0]
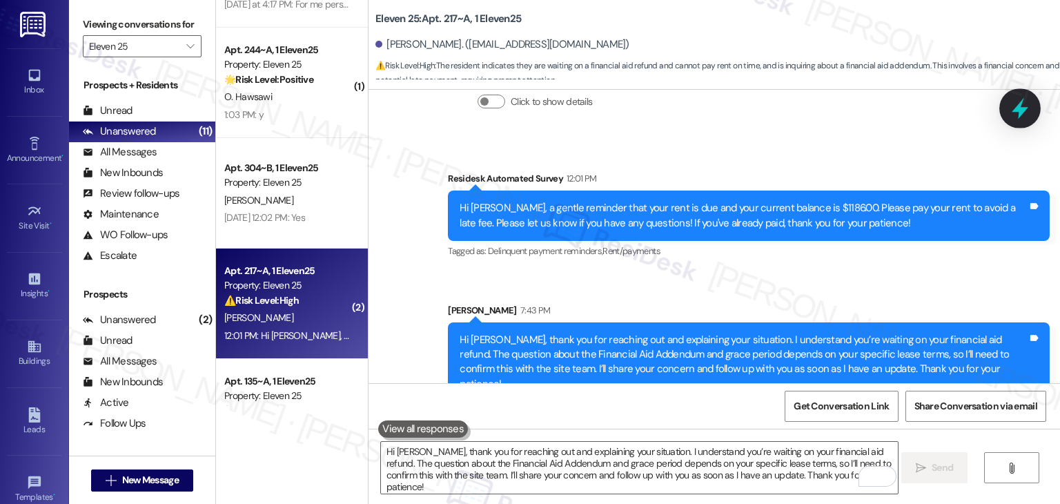
click at [1022, 109] on icon at bounding box center [1020, 108] width 17 height 21
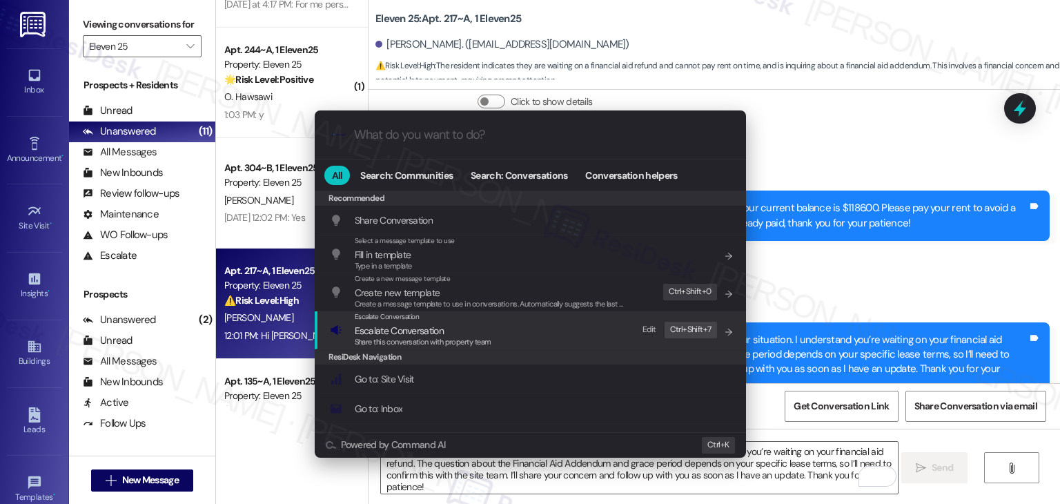
click at [415, 336] on div "Share this conversation with property team" at bounding box center [423, 342] width 137 height 12
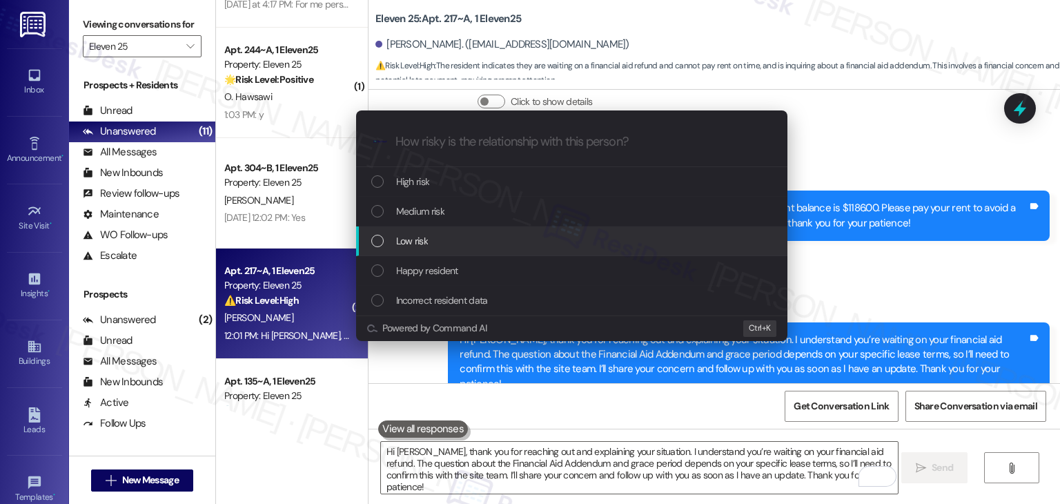
click at [378, 241] on div "List of options" at bounding box center [377, 241] width 12 height 12
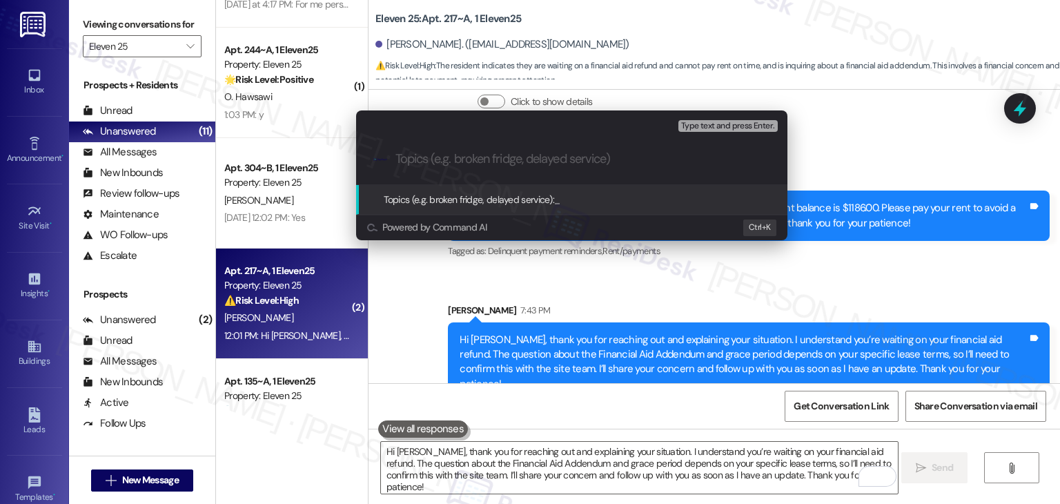
paste input "Financial Aid Addendum Inquiry – Rent Grace Period"
type input "Financial Aid Addendum Inquiry – Rent Grace Period"
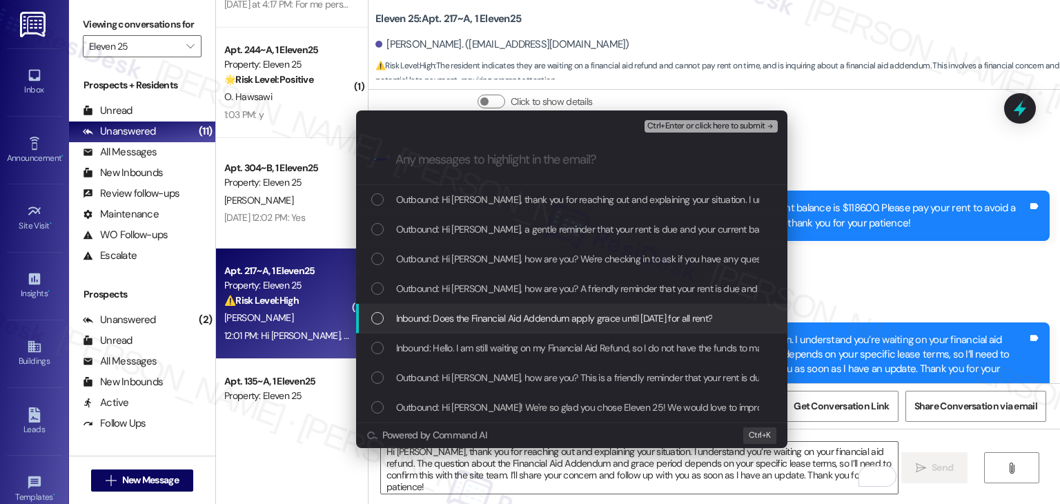
click at [381, 319] on div "List of options" at bounding box center [377, 318] width 12 height 12
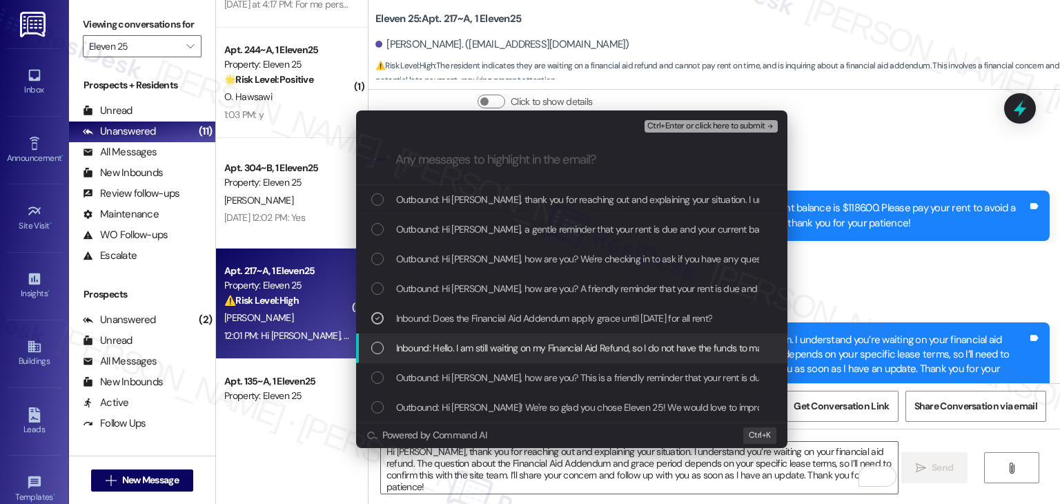
click at [382, 343] on div "List of options" at bounding box center [377, 348] width 12 height 12
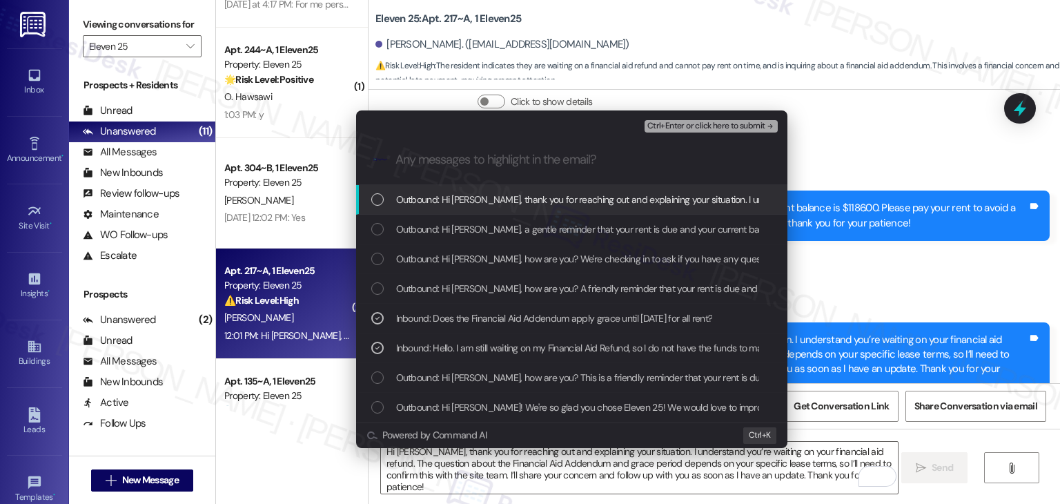
click at [717, 130] on span "Ctrl+Enter or click here to submit" at bounding box center [707, 127] width 118 height 10
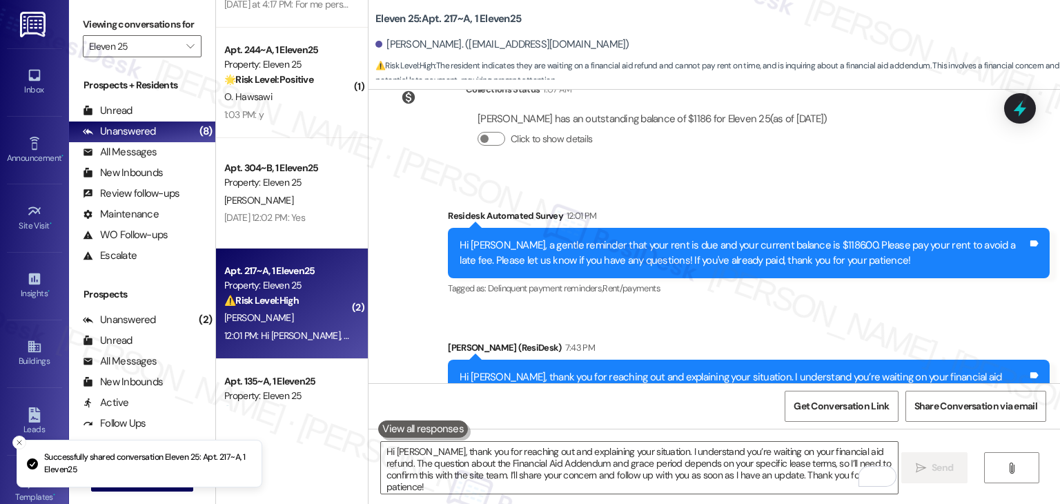
scroll to position [1165, 0]
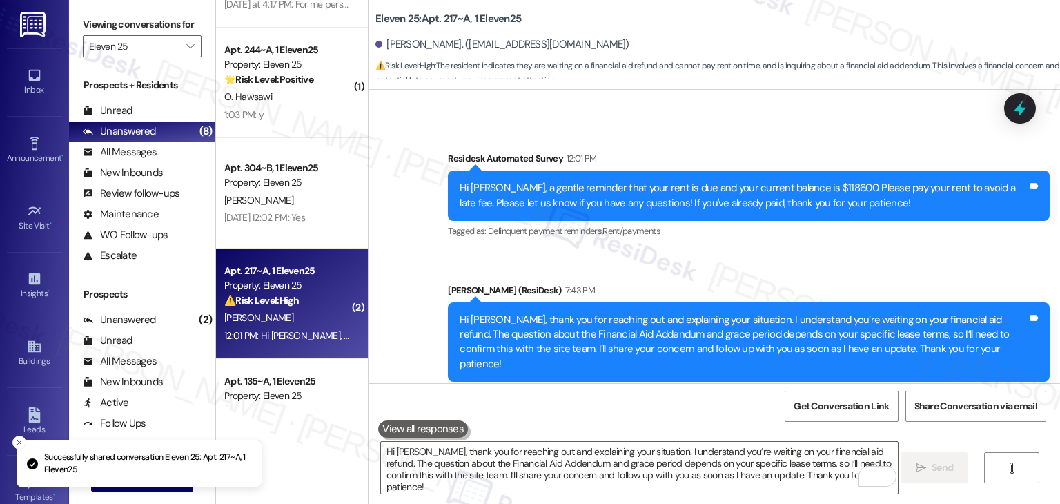
click at [715, 233] on div "Survey, sent via SMS Residesk Automated Survey 12:01 PM Hi [PERSON_NAME], a gen…" at bounding box center [749, 196] width 623 height 110
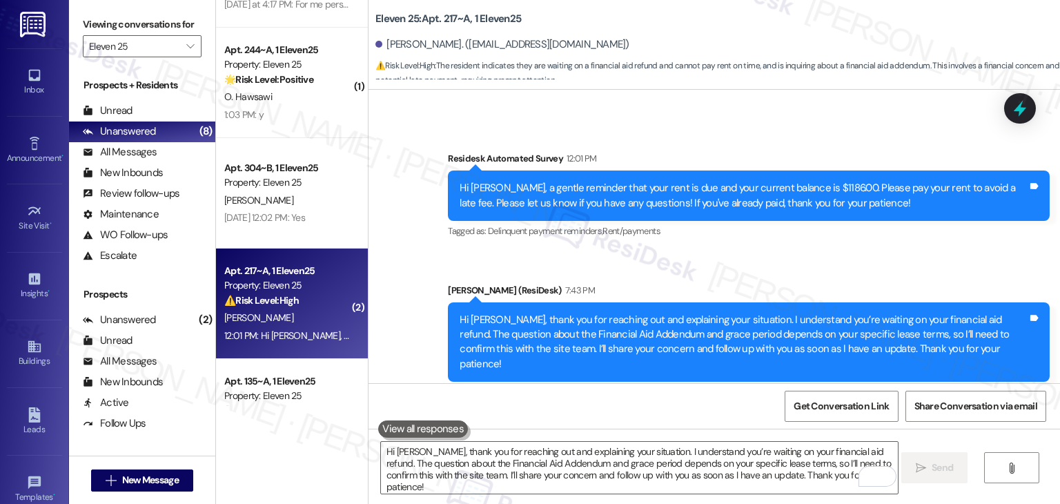
click at [630, 420] on div "Get Conversation Link Share Conversation via email" at bounding box center [715, 406] width 692 height 46
click at [541, 474] on textarea "Hi [PERSON_NAME], thank you for reaching out and explaining your situation. I u…" at bounding box center [639, 468] width 517 height 52
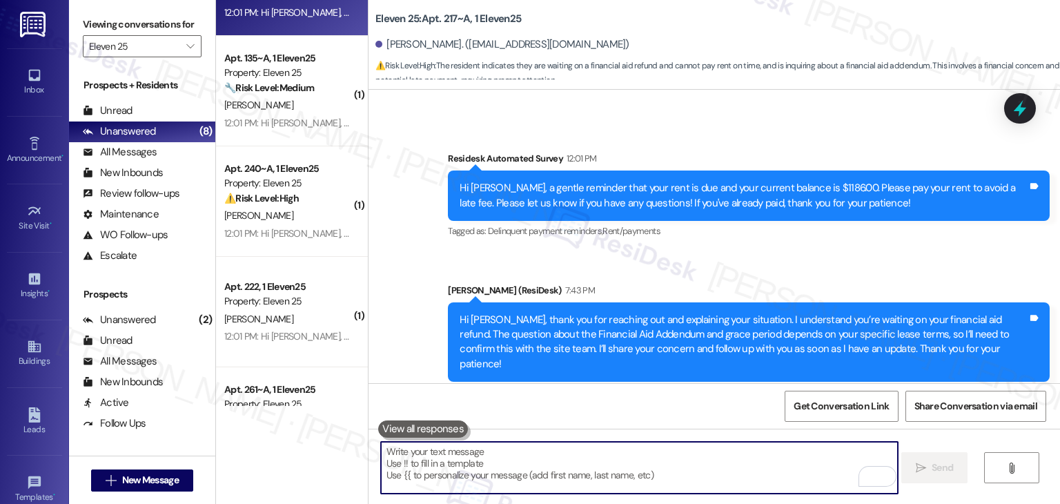
scroll to position [1361, 0]
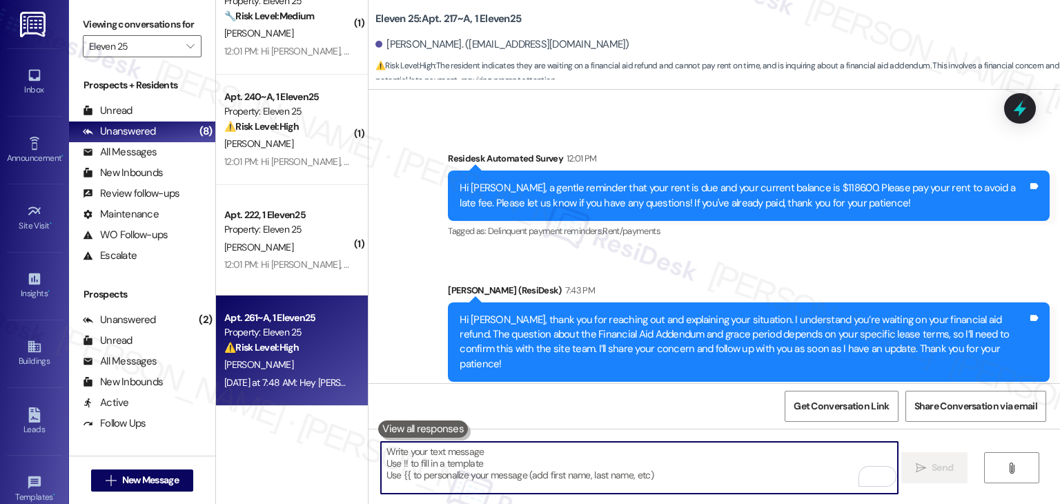
click at [298, 379] on div "[DATE] at 7:48 AM: Hey [PERSON_NAME], we appreciate your text! We'll be back at…" at bounding box center [534, 382] width 621 height 12
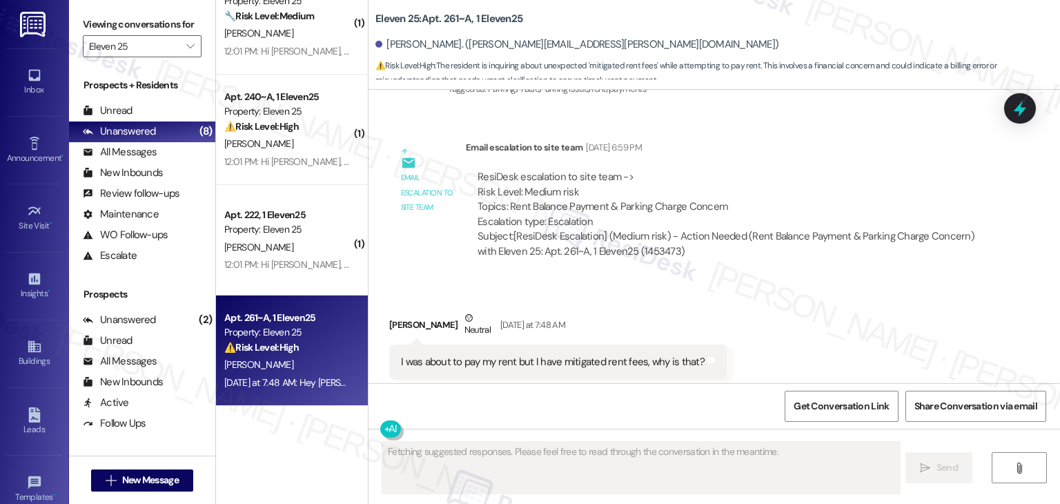
scroll to position [903, 0]
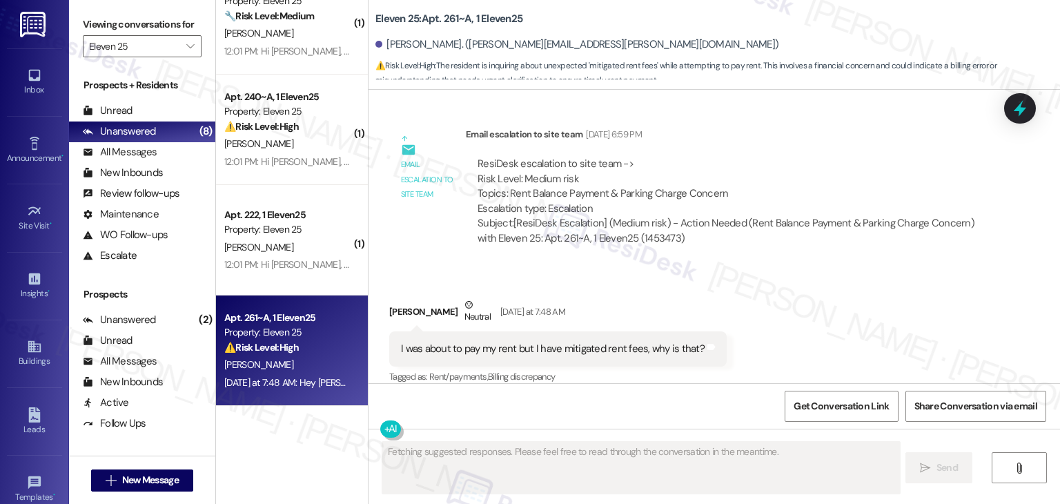
click at [753, 295] on div "Received via SMS [PERSON_NAME] Neutral [DATE] at 7:48 AM I was about to pay my …" at bounding box center [715, 331] width 692 height 131
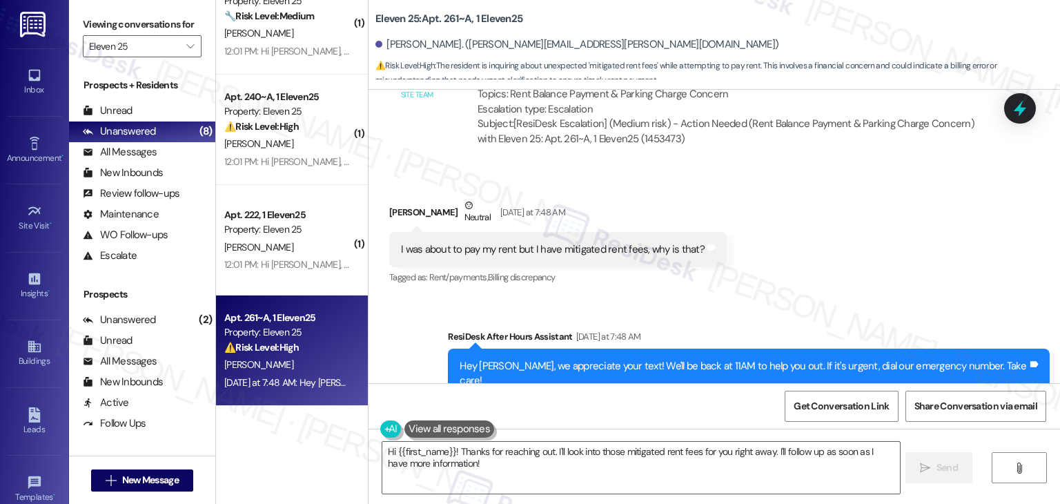
scroll to position [972, 0]
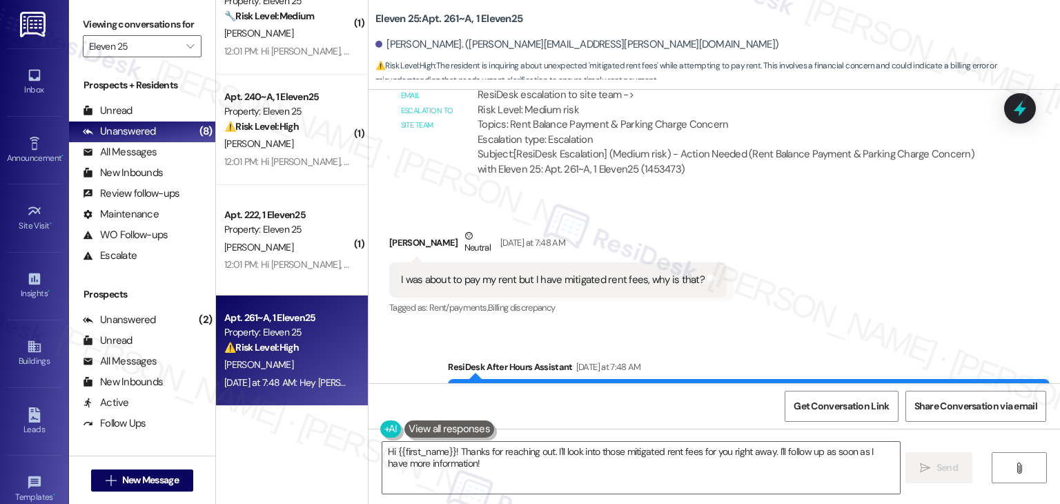
click at [799, 253] on div "Received via SMS [PERSON_NAME] Neutral [DATE] at 7:48 AM I was about to pay my …" at bounding box center [715, 262] width 692 height 131
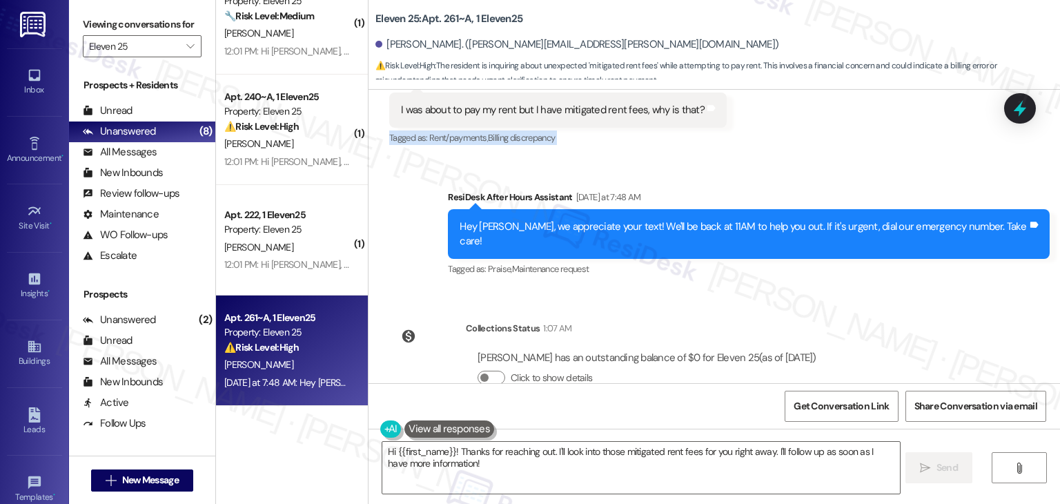
scroll to position [1146, 0]
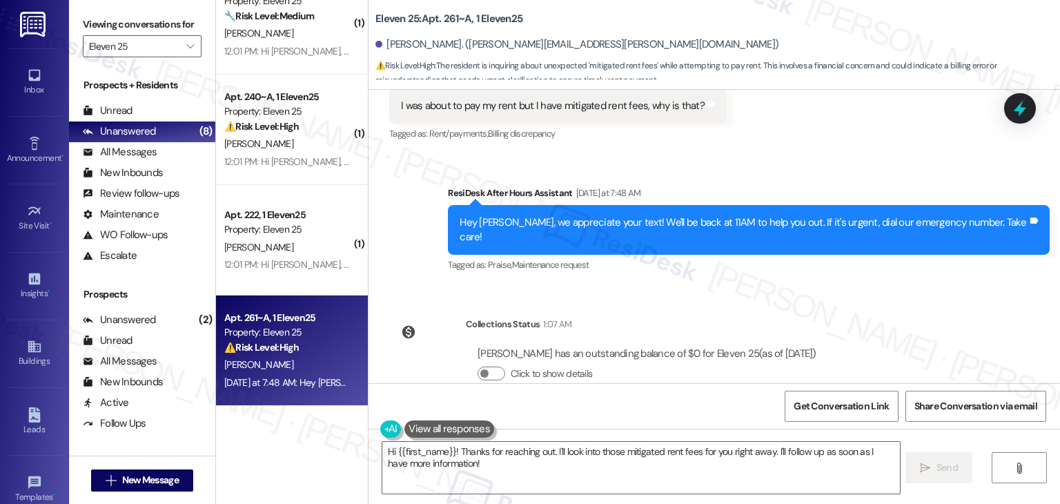
click at [866, 282] on div "Lease started [DATE] 7:00 PM Survey, sent via SMS Residesk Automated Survey [DA…" at bounding box center [715, 236] width 692 height 293
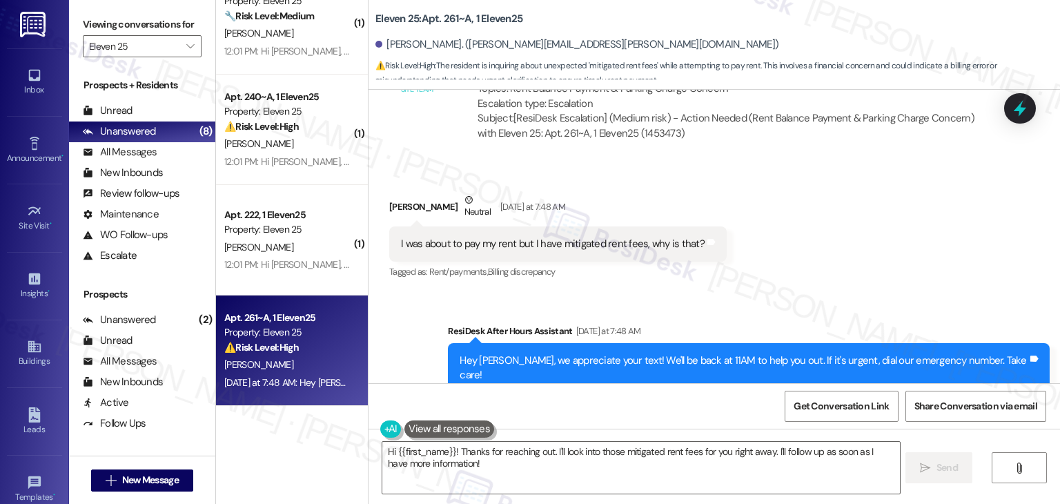
click at [641, 237] on div "I was about to pay my rent but I have mitigated rent fees, why is that?" at bounding box center [553, 244] width 304 height 14
copy div "I was about to pay my rent but I have mitigated rent fees, why is that? Tags an…"
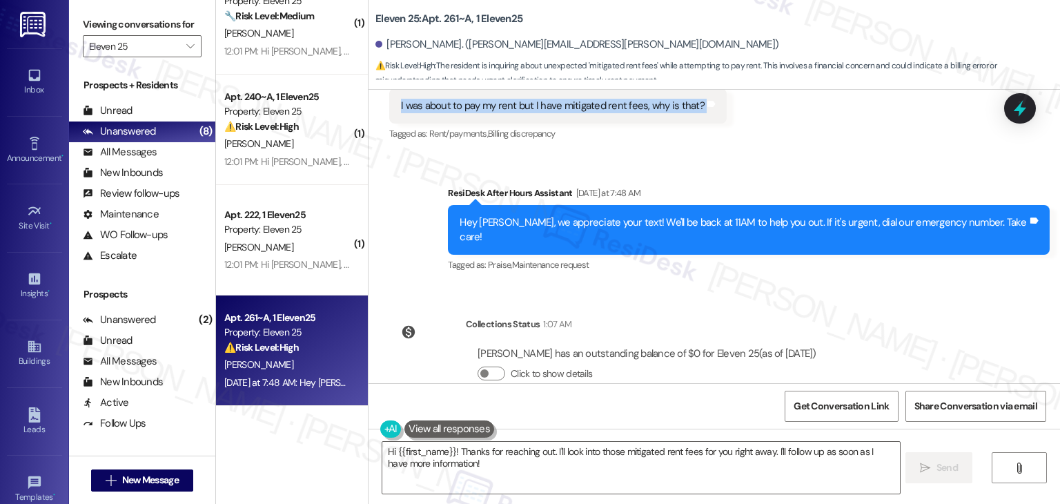
scroll to position [1146, 0]
click at [632, 347] on div "[PERSON_NAME] has an outstanding balance of $0 for Eleven 25 (as of [DATE])" at bounding box center [647, 354] width 339 height 14
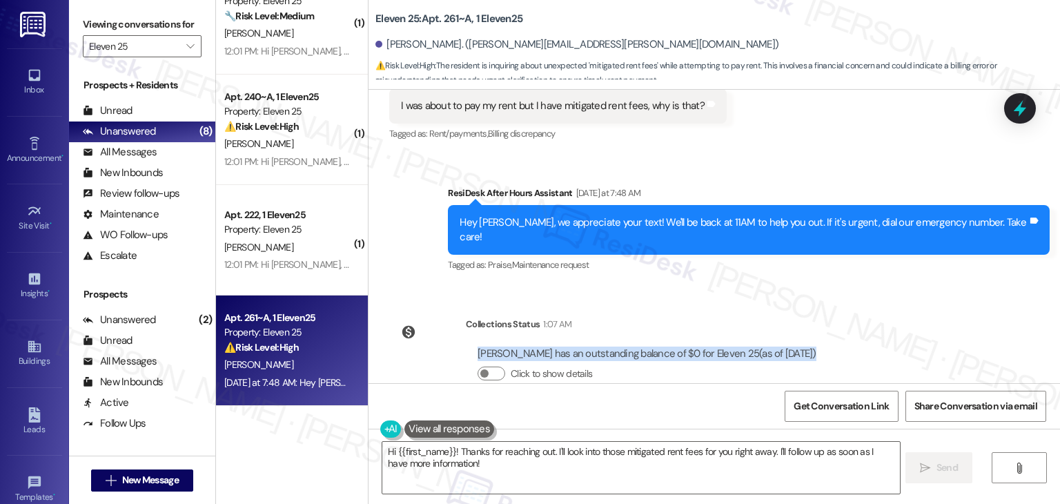
click at [632, 347] on div "[PERSON_NAME] has an outstanding balance of $0 for Eleven 25 (as of [DATE])" at bounding box center [647, 354] width 339 height 14
copy div "[PERSON_NAME] has an outstanding balance of $0 for Eleven 25 (as of [DATE])"
click at [579, 469] on textarea "Hi {{first_name}}! Thanks for reaching out. I'll look into those mitigated rent…" at bounding box center [640, 468] width 517 height 52
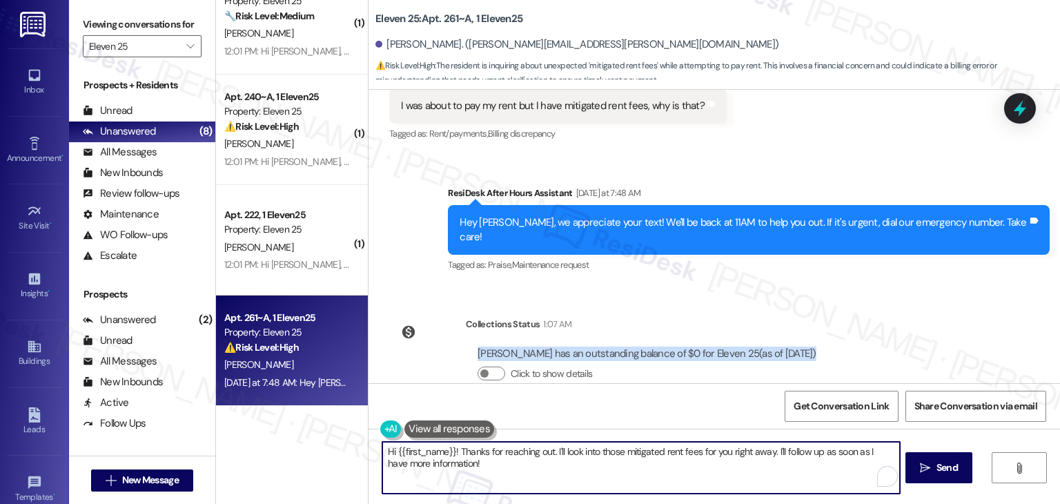
click at [585, 460] on textarea "Hi {{first_name}}! Thanks for reaching out. I'll look into those mitigated rent…" at bounding box center [640, 468] width 517 height 52
paste textarea "[PERSON_NAME], thanks for reaching out! I see your balance is currently $0. Sin…"
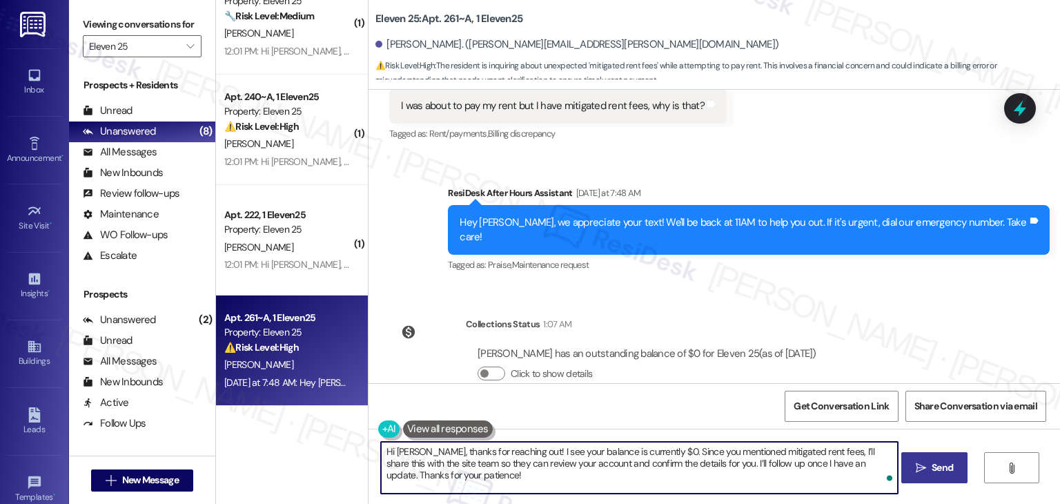
type textarea "Hi [PERSON_NAME], thanks for reaching out! I see your balance is currently $0. …"
click at [940, 467] on span "Send" at bounding box center [942, 467] width 21 height 14
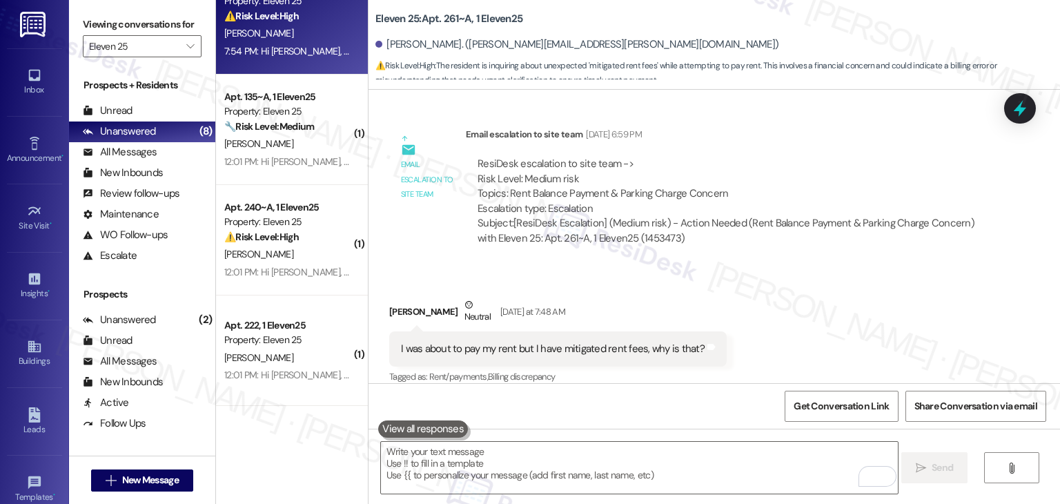
scroll to position [1272, 0]
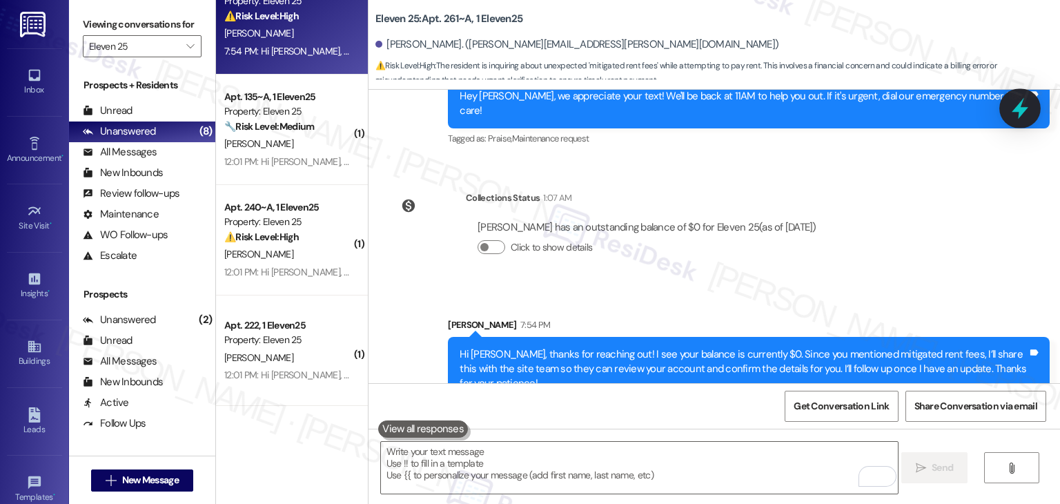
click at [1022, 108] on icon at bounding box center [1020, 108] width 17 height 21
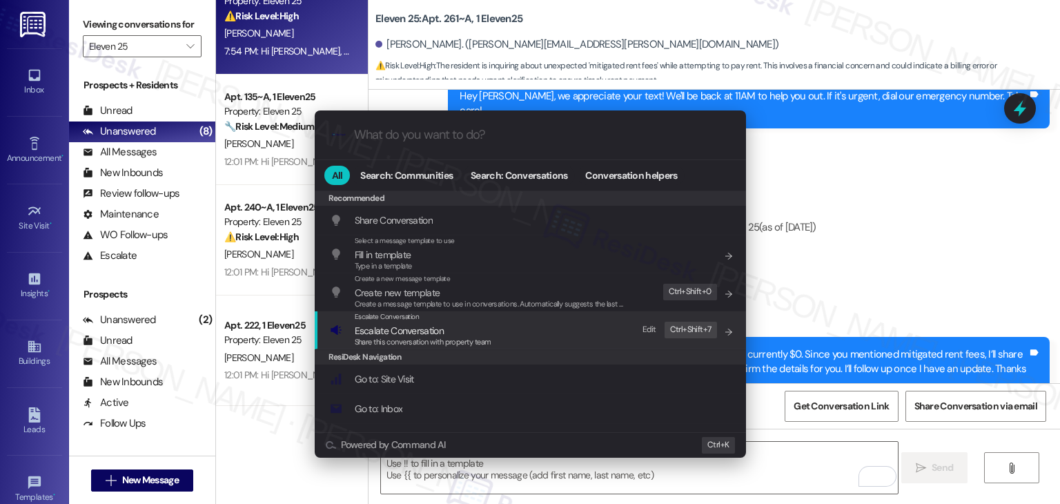
click at [440, 335] on span "Escalate Conversation" at bounding box center [399, 330] width 89 height 12
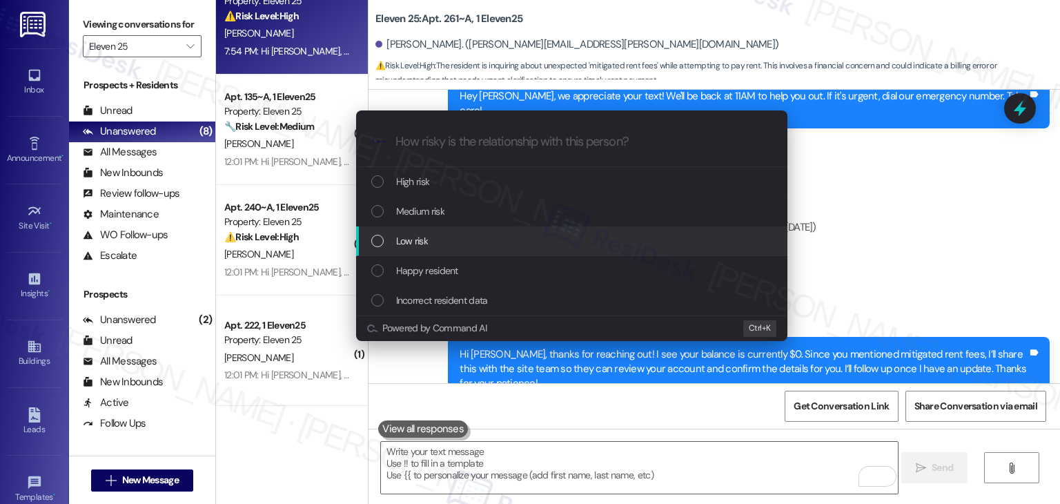
click at [378, 240] on div "List of options" at bounding box center [377, 241] width 12 height 12
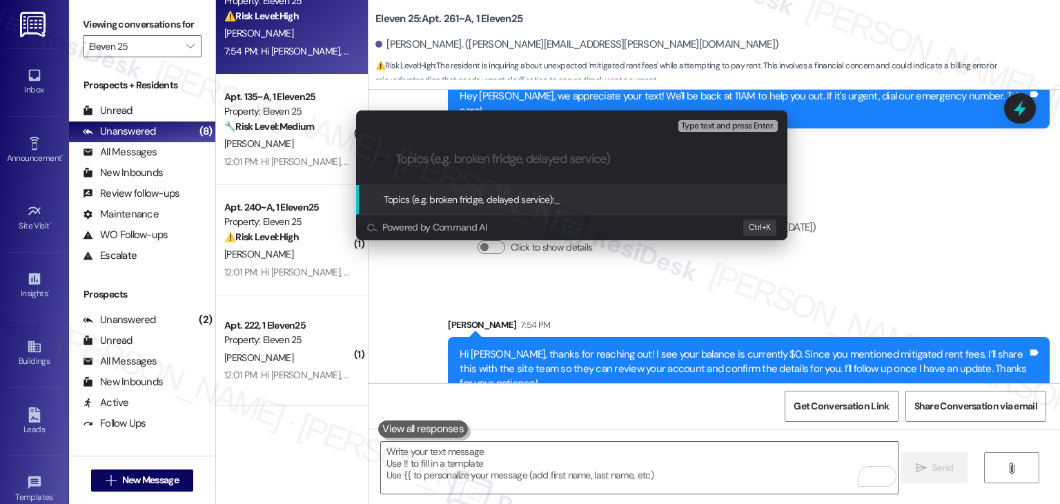
paste input "Account Inquiry – Mitigated Rent Fees"
type input "Account Inquiry – Mitigated Rent Fees"
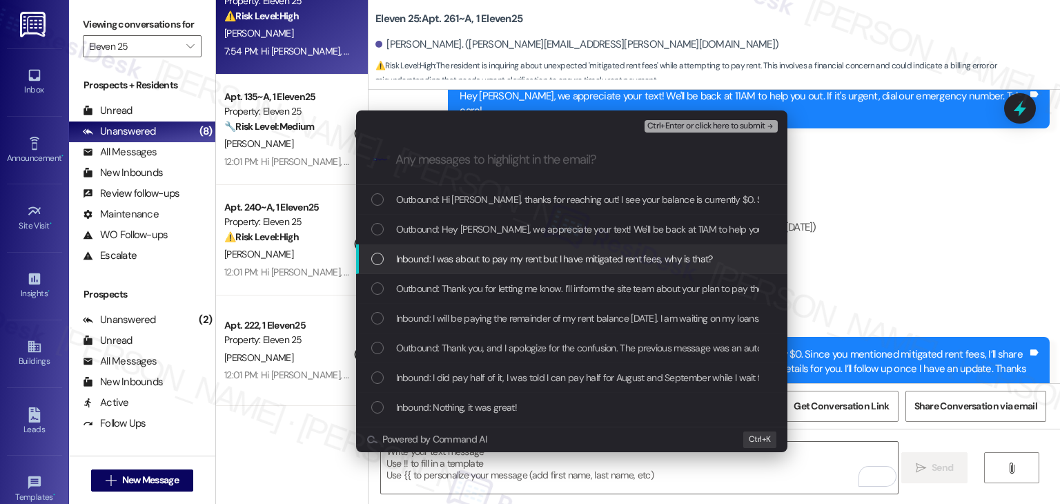
click at [376, 261] on div "List of options" at bounding box center [377, 259] width 12 height 12
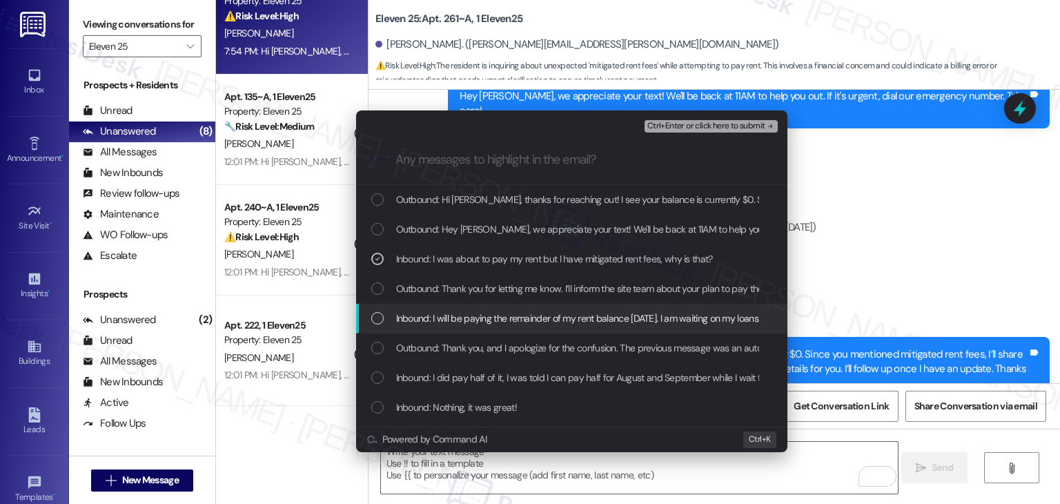
click at [377, 318] on div "List of options" at bounding box center [377, 318] width 12 height 12
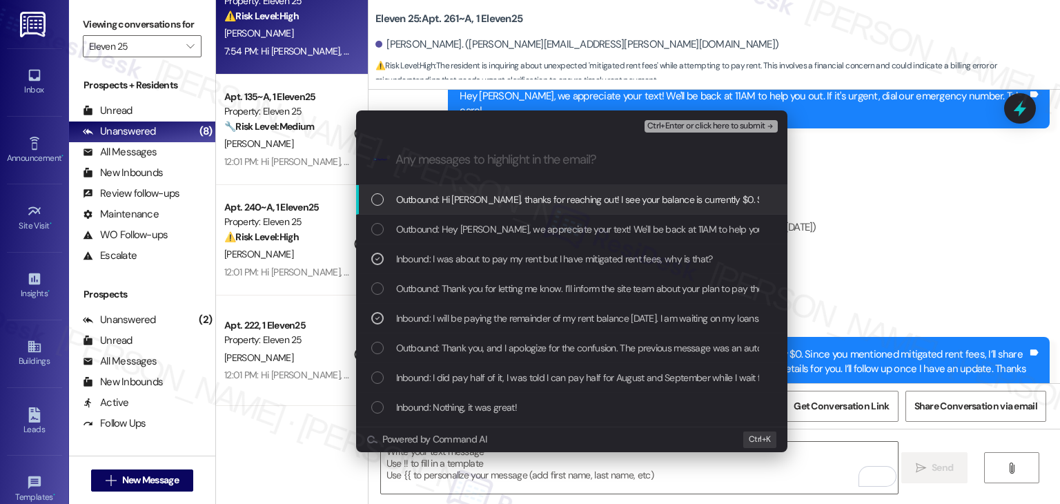
click at [766, 124] on icon "remove-block-ctrl+enter-or click here to submit" at bounding box center [771, 127] width 10 height 10
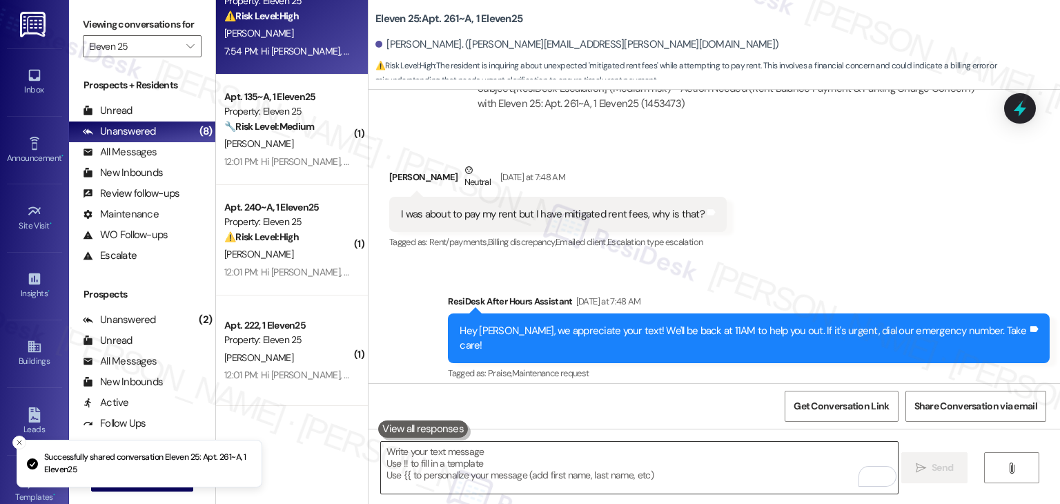
scroll to position [903, 0]
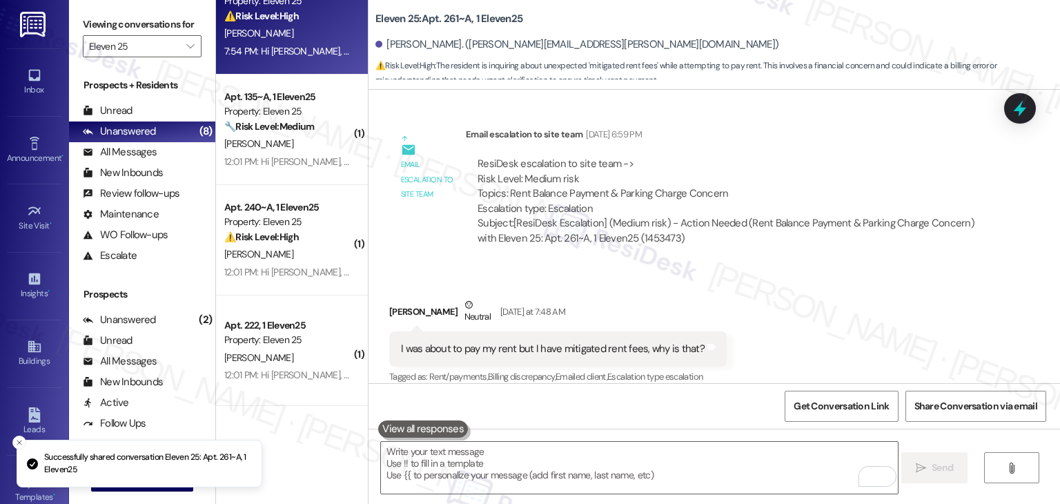
click at [796, 311] on div "Received via SMS [PERSON_NAME] Neutral [DATE] at 7:48 AM I was about to pay my …" at bounding box center [715, 331] width 692 height 131
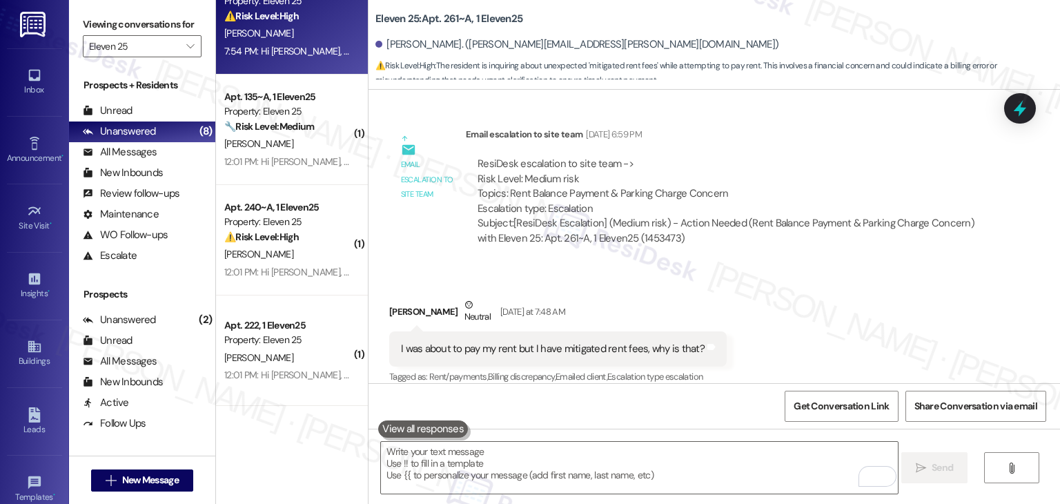
click at [795, 311] on div "Received via SMS [PERSON_NAME] Neutral [DATE] at 7:48 AM I was about to pay my …" at bounding box center [715, 331] width 692 height 131
click at [795, 312] on div "Received via SMS [PERSON_NAME] Neutral [DATE] at 7:48 AM I was about to pay my …" at bounding box center [715, 331] width 692 height 131
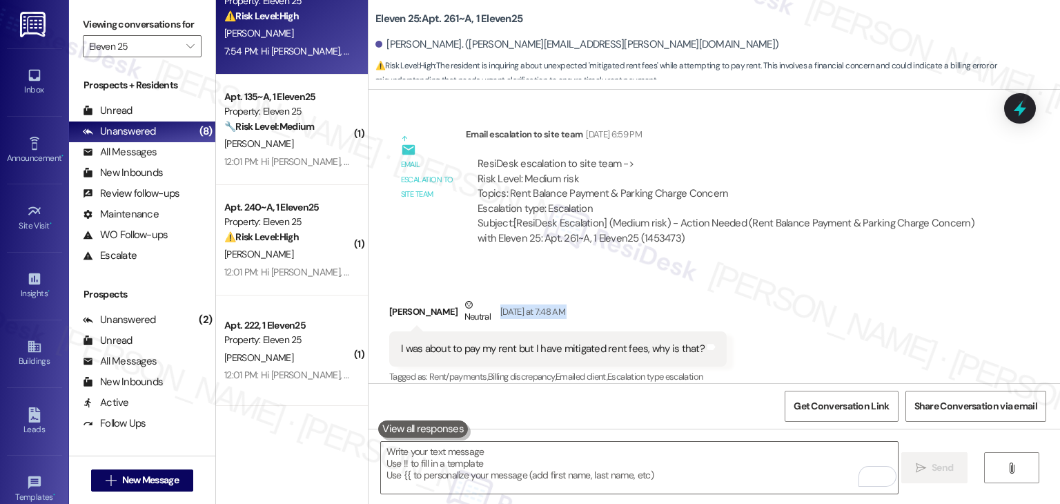
click at [795, 312] on div "Received via SMS [PERSON_NAME] Neutral [DATE] at 7:48 AM I was about to pay my …" at bounding box center [715, 331] width 692 height 131
click at [790, 340] on div "Received via SMS [PERSON_NAME] Neutral [DATE] at 7:48 AM I was about to pay my …" at bounding box center [715, 331] width 692 height 131
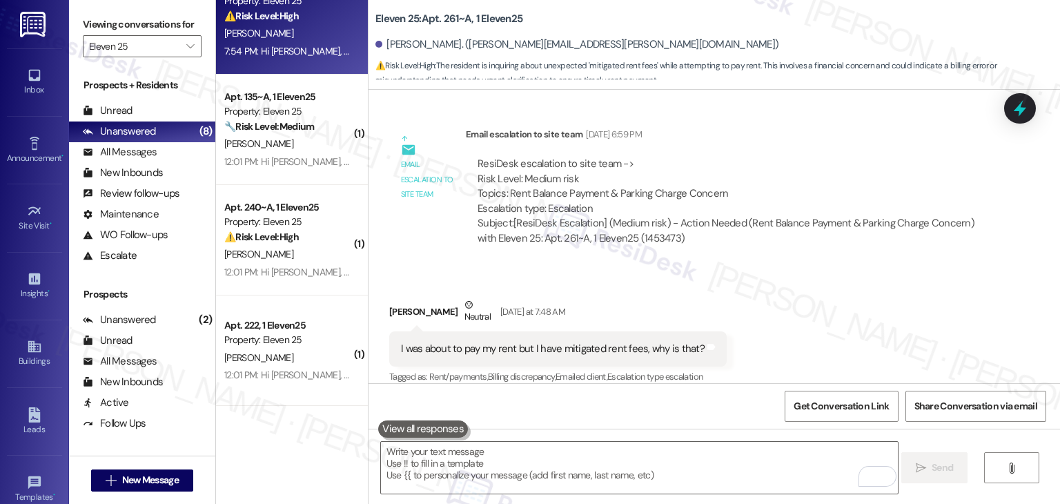
click at [790, 333] on div "Received via SMS [PERSON_NAME] Neutral [DATE] at 7:48 AM I was about to pay my …" at bounding box center [715, 331] width 692 height 131
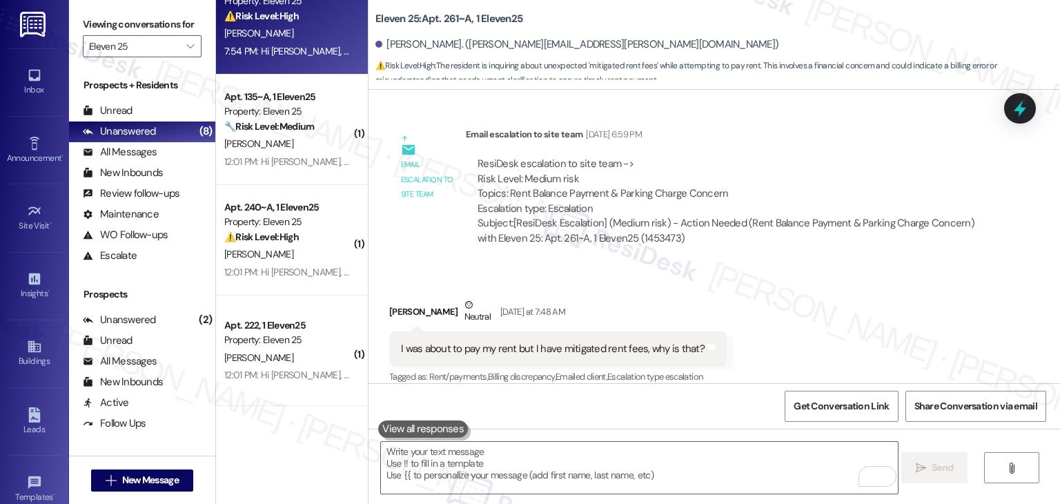
click at [790, 333] on div "Received via SMS [PERSON_NAME] Neutral [DATE] at 7:48 AM I was about to pay my …" at bounding box center [715, 331] width 692 height 131
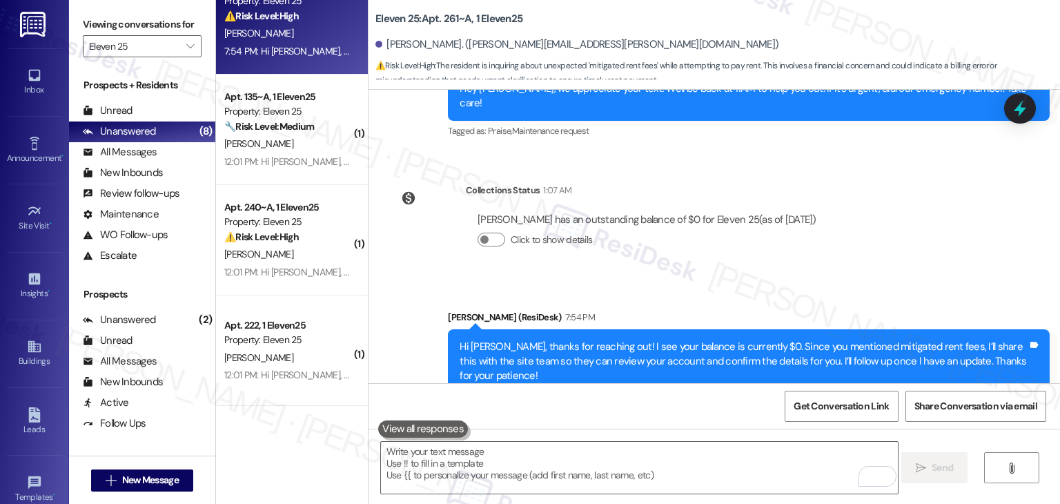
scroll to position [1292, 0]
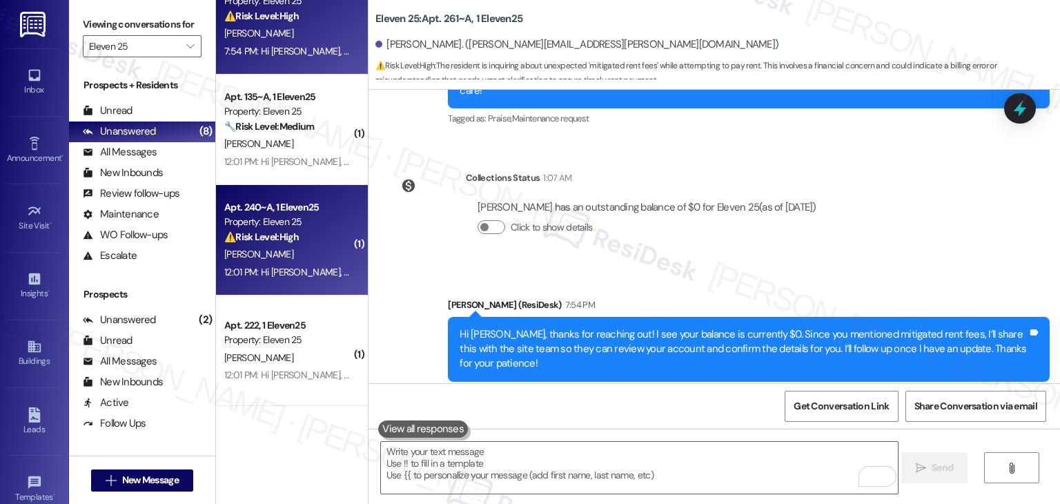
click at [302, 266] on div "12:01 PM: Hi [PERSON_NAME], a gentle reminder that your rent is due and your cu…" at bounding box center [708, 272] width 969 height 12
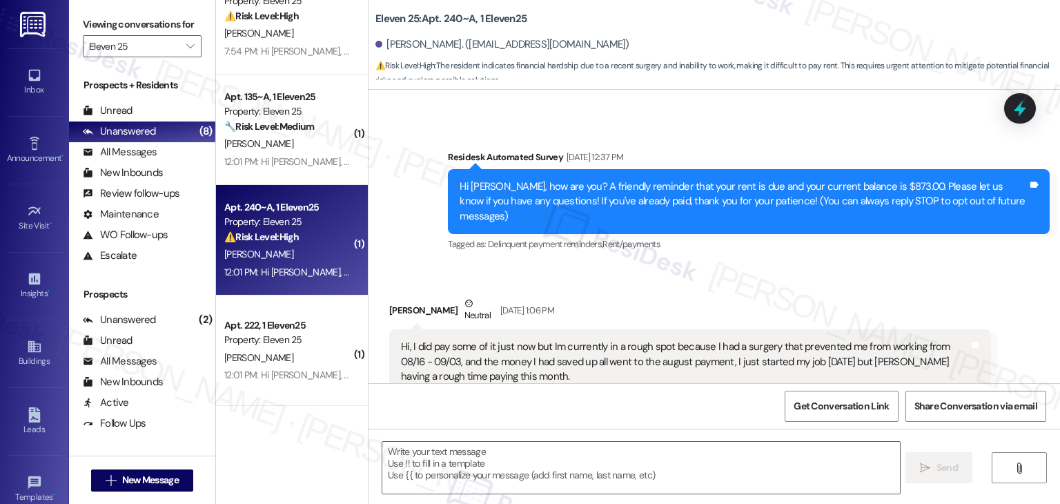
scroll to position [91, 0]
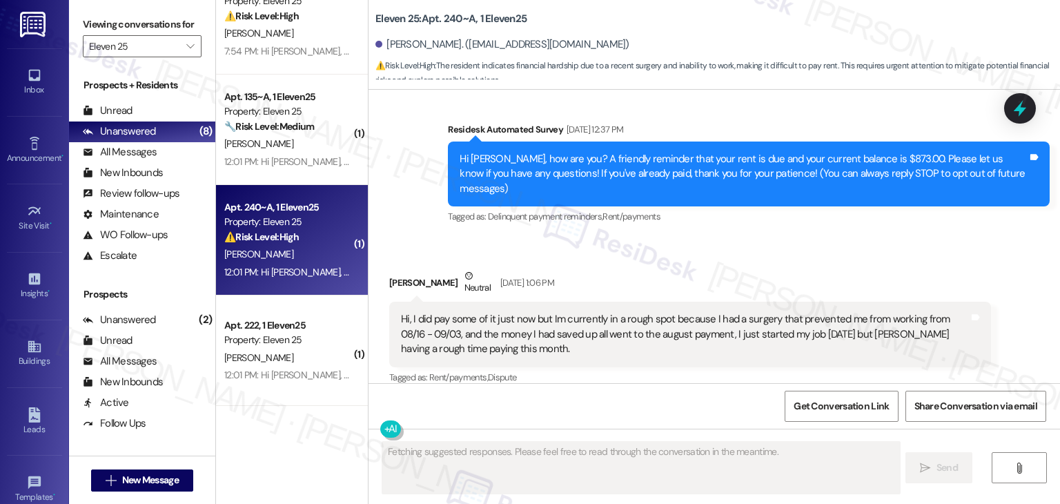
click at [759, 237] on div "Received via SMS [PERSON_NAME] Neutral [DATE] 1:06 PM Hi, I did pay some of it …" at bounding box center [715, 317] width 692 height 161
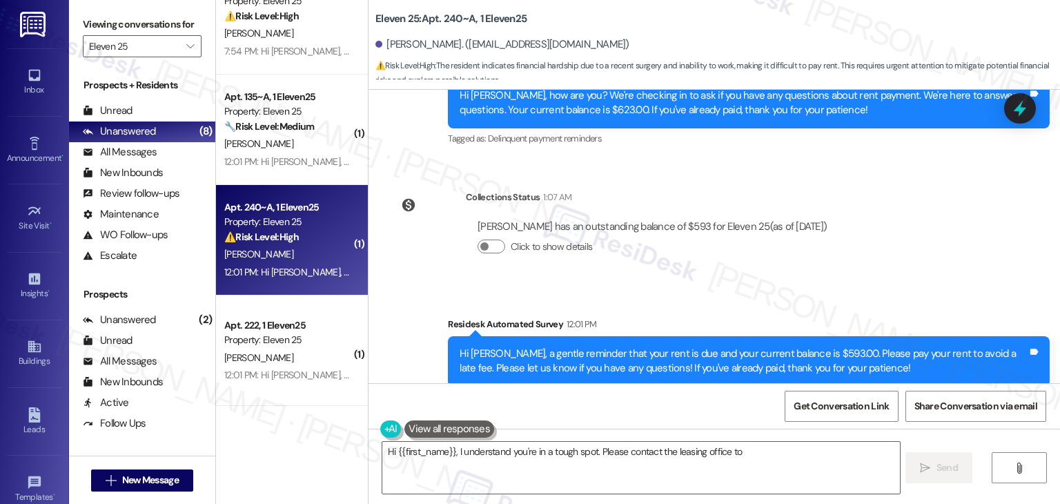
scroll to position [481, 0]
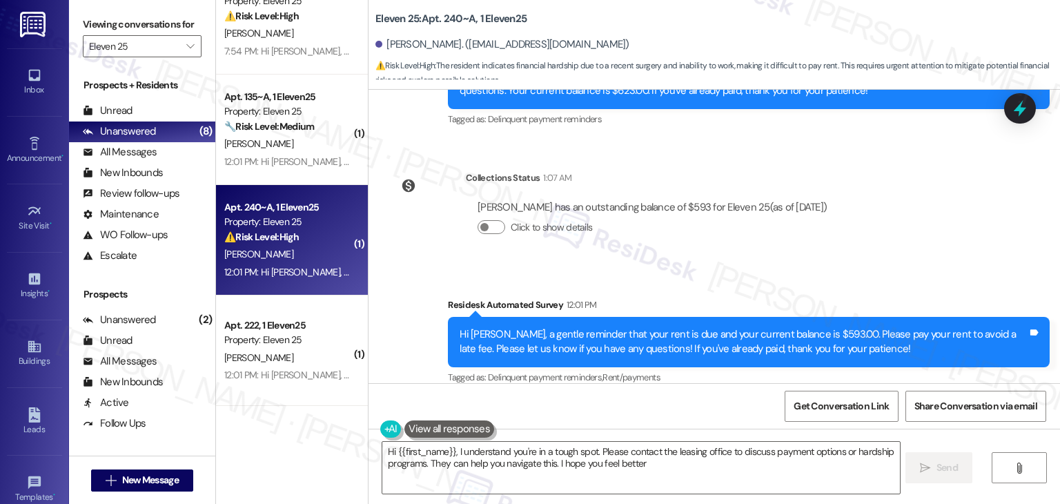
type textarea "Hi {{first_name}}, I understand you're in a tough spot. Please contact the leas…"
click at [759, 236] on div "[PERSON_NAME] has an outstanding balance of $593 for Eleven 25 (as of [DATE]) C…" at bounding box center [652, 223] width 373 height 66
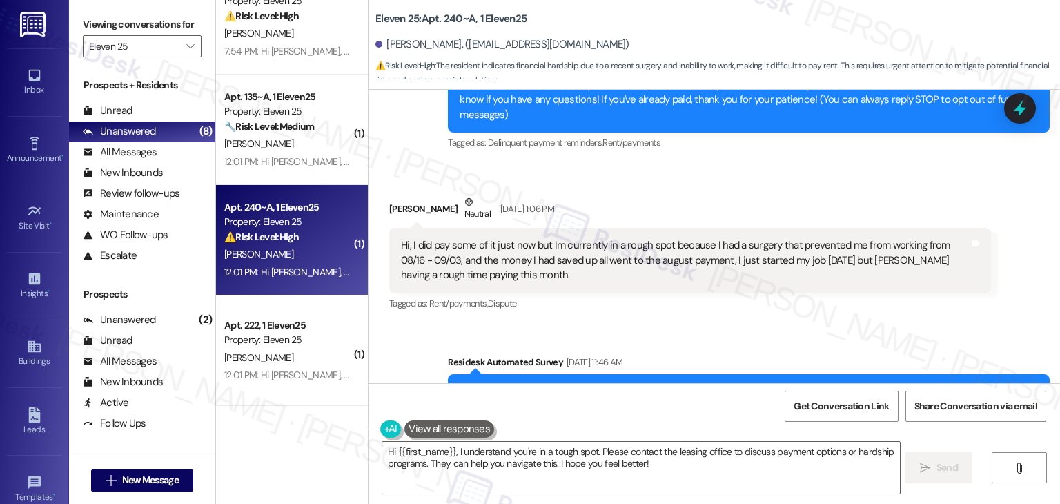
scroll to position [135, 0]
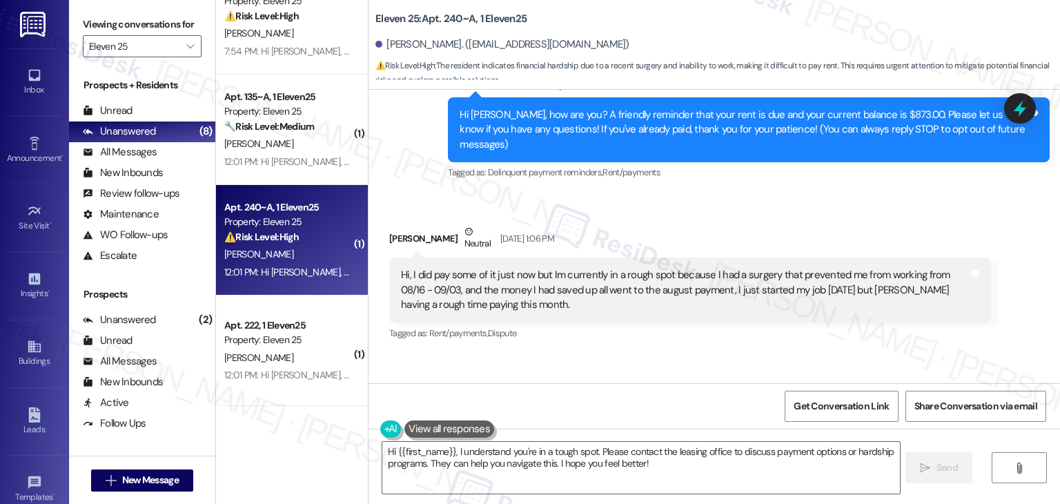
click at [766, 224] on div "[PERSON_NAME] Neutral [DATE] 1:06 PM" at bounding box center [690, 241] width 602 height 34
click at [761, 214] on div "Received via SMS [PERSON_NAME] Neutral [DATE] 1:06 PM Hi, I did pay some of it …" at bounding box center [690, 284] width 623 height 140
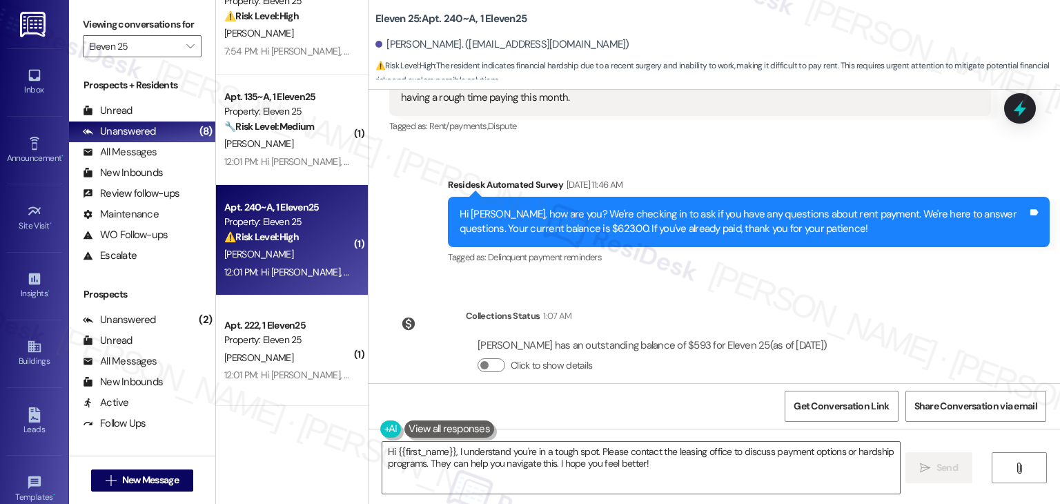
scroll to position [342, 0]
click at [754, 117] on div "Tagged as: Rent/payments , Click to highlight conversations about Rent/payments…" at bounding box center [690, 126] width 602 height 20
click at [753, 117] on div "Tagged as: Rent/payments , Click to highlight conversations about Rent/payments…" at bounding box center [690, 126] width 602 height 20
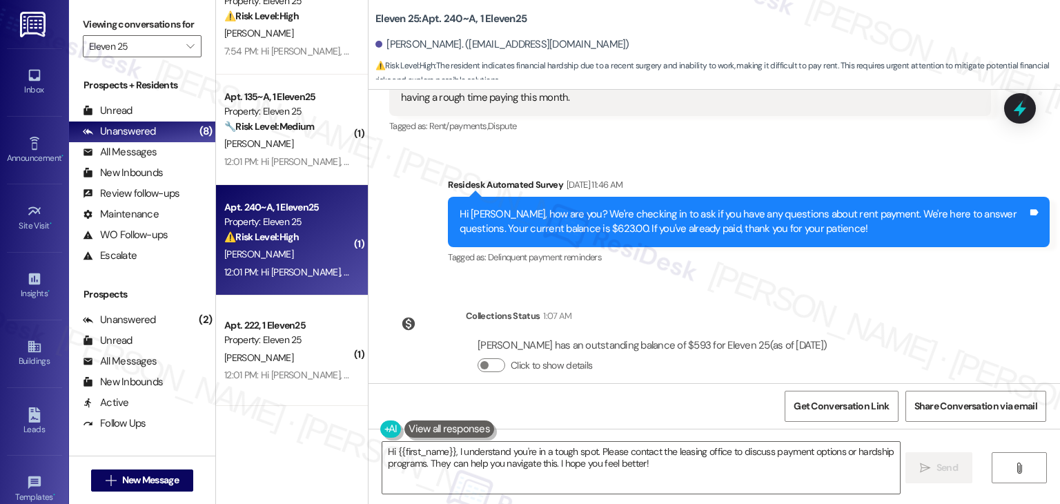
click at [753, 117] on div "Tagged as: Rent/payments , Click to highlight conversations about Rent/payments…" at bounding box center [690, 126] width 602 height 20
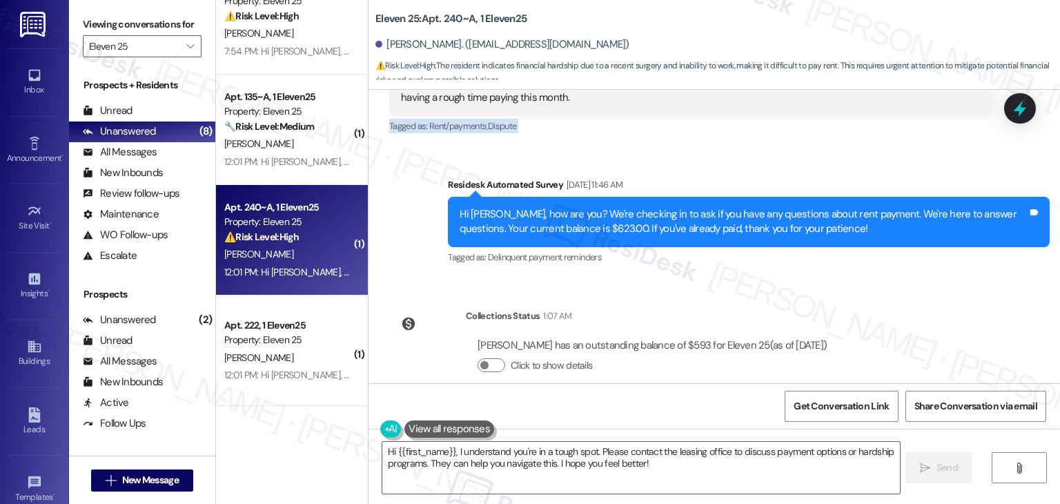
click at [753, 117] on div "Tagged as: Rent/payments , Click to highlight conversations about Rent/payments…" at bounding box center [690, 126] width 602 height 20
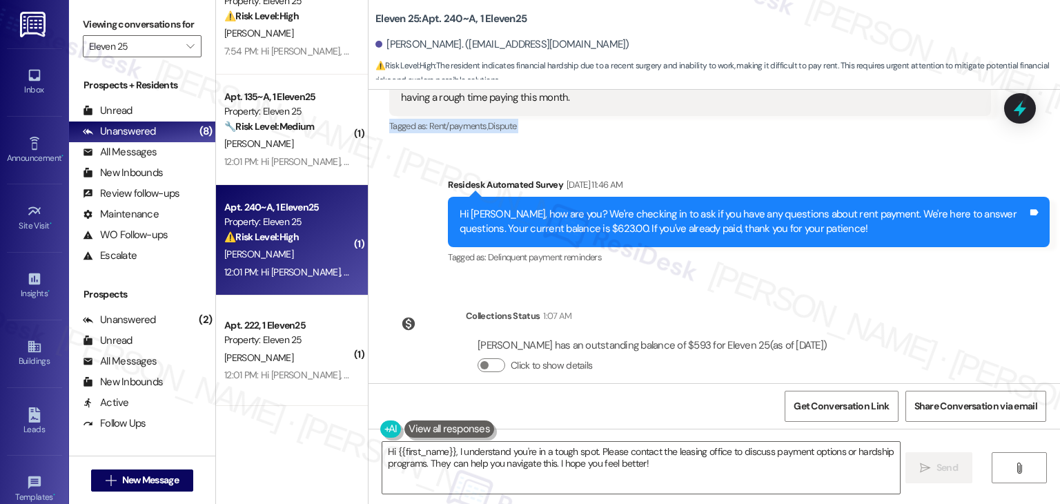
click at [753, 117] on div "Tagged as: Rent/payments , Click to highlight conversations about Rent/payments…" at bounding box center [690, 126] width 602 height 20
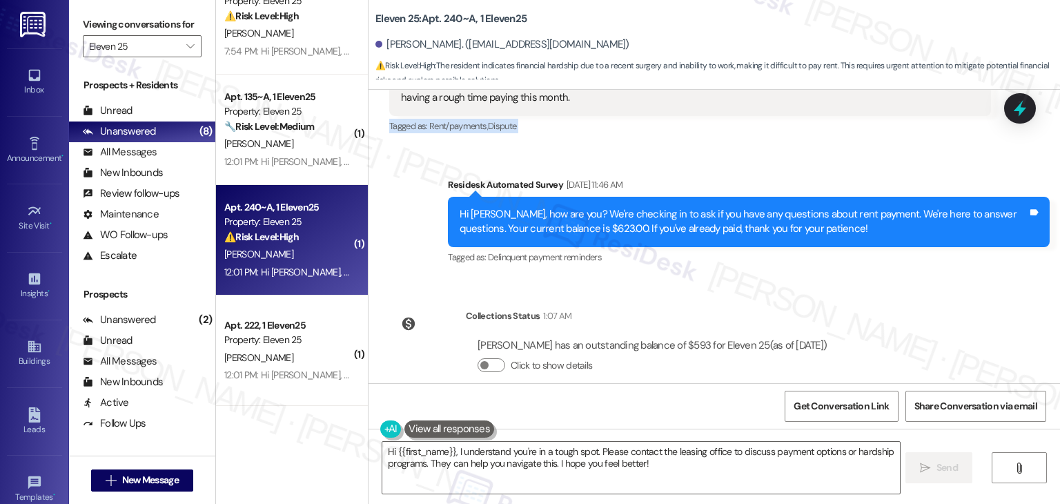
click at [753, 117] on div "Tagged as: Rent/payments , Click to highlight conversations about Rent/payments…" at bounding box center [690, 126] width 602 height 20
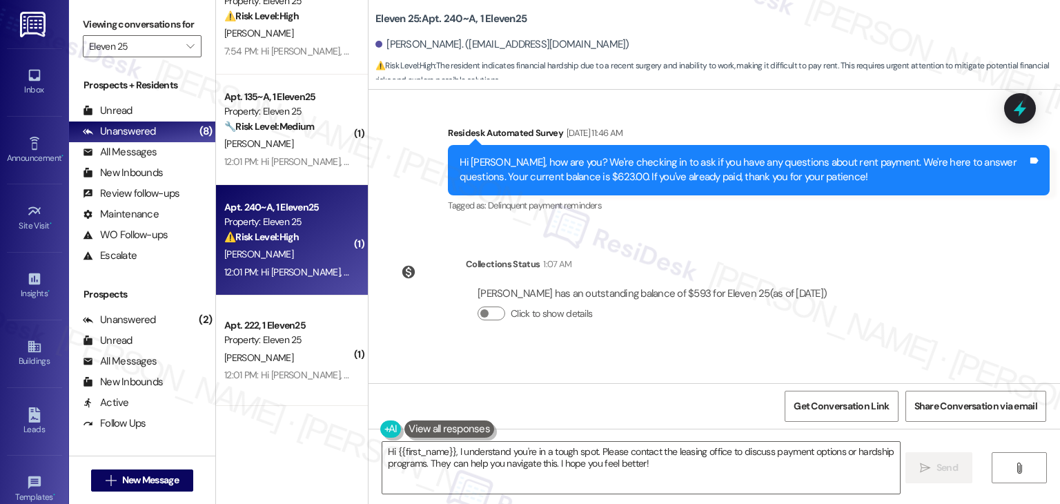
scroll to position [481, 0]
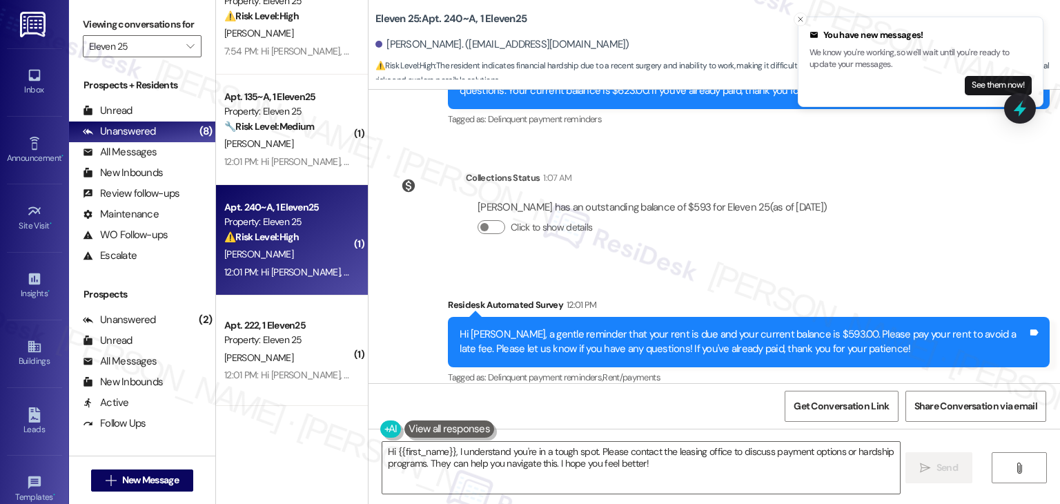
click at [802, 171] on div "Collections Status 1:07 AM" at bounding box center [652, 180] width 373 height 19
click at [848, 246] on div "Lease started [DATE] 7:00 PM Survey, sent via SMS Residesk Automated Survey [DA…" at bounding box center [715, 236] width 692 height 293
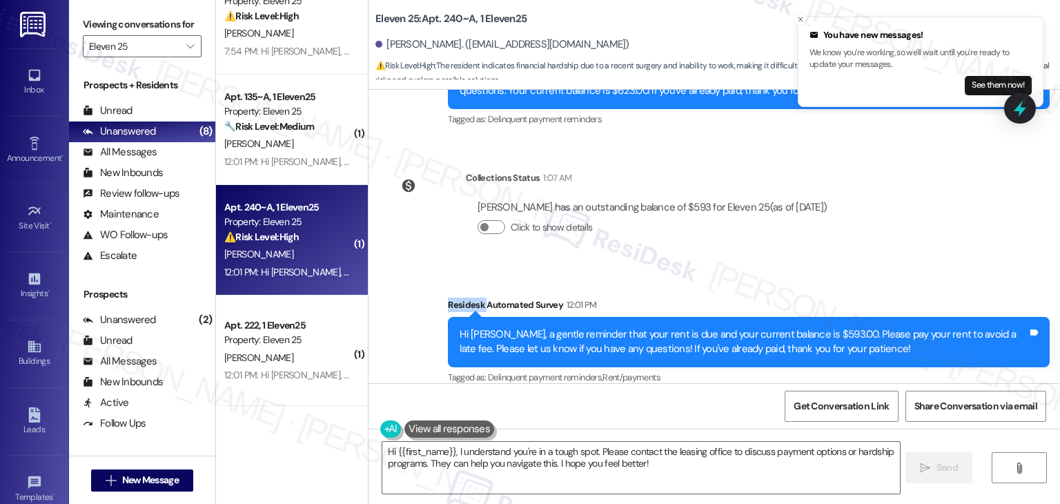
click at [848, 246] on div "Lease started [DATE] 7:00 PM Survey, sent via SMS Residesk Automated Survey [DA…" at bounding box center [715, 236] width 692 height 293
click at [712, 287] on div "Survey, sent via SMS Residesk Automated Survey 12:01 PM Hi [PERSON_NAME], a gen…" at bounding box center [749, 342] width 623 height 110
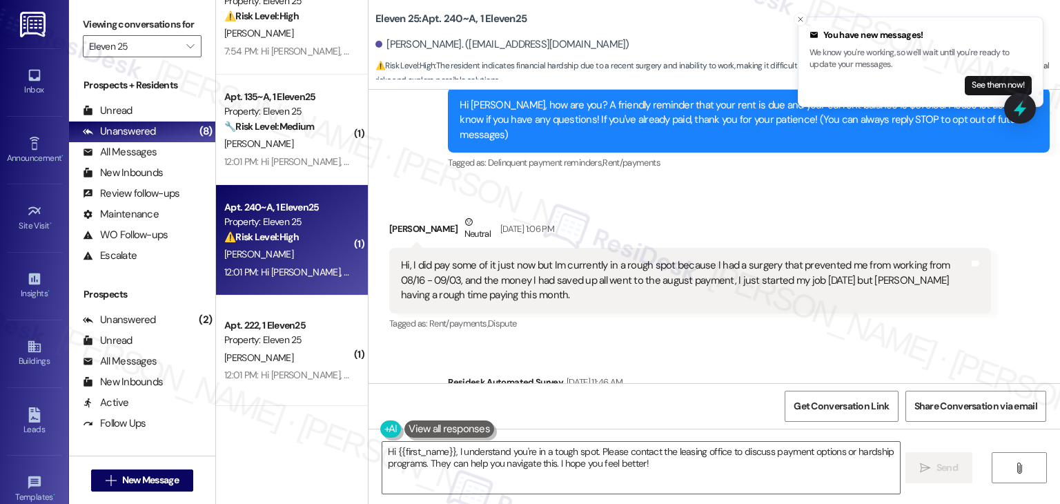
scroll to position [135, 0]
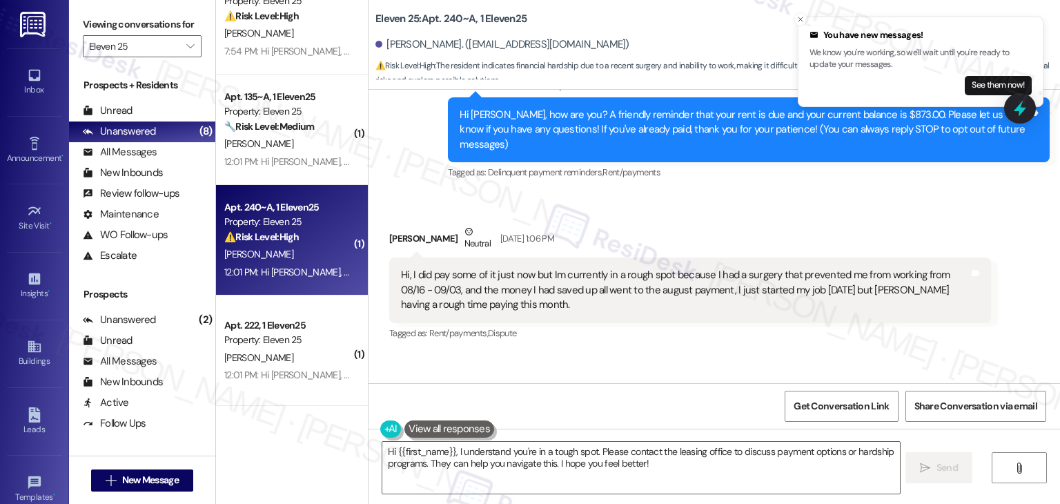
click at [572, 282] on div "Hi, I did pay some of it just now but Im currently in a rough spot because I ha…" at bounding box center [685, 290] width 568 height 44
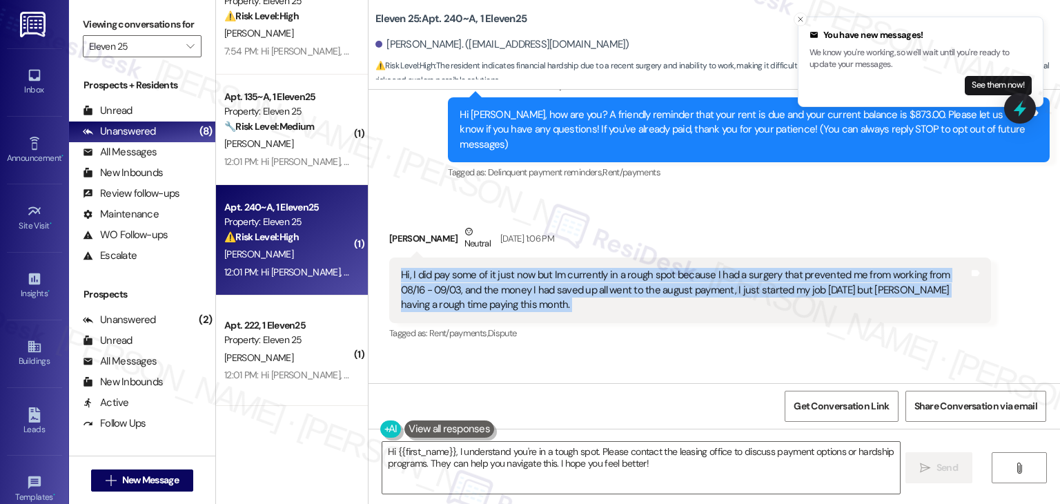
click at [572, 282] on div "Hi, I did pay some of it just now but Im currently in a rough spot because I ha…" at bounding box center [685, 290] width 568 height 44
copy div "Hi, I did pay some of it just now but Im currently in a rough spot because I ha…"
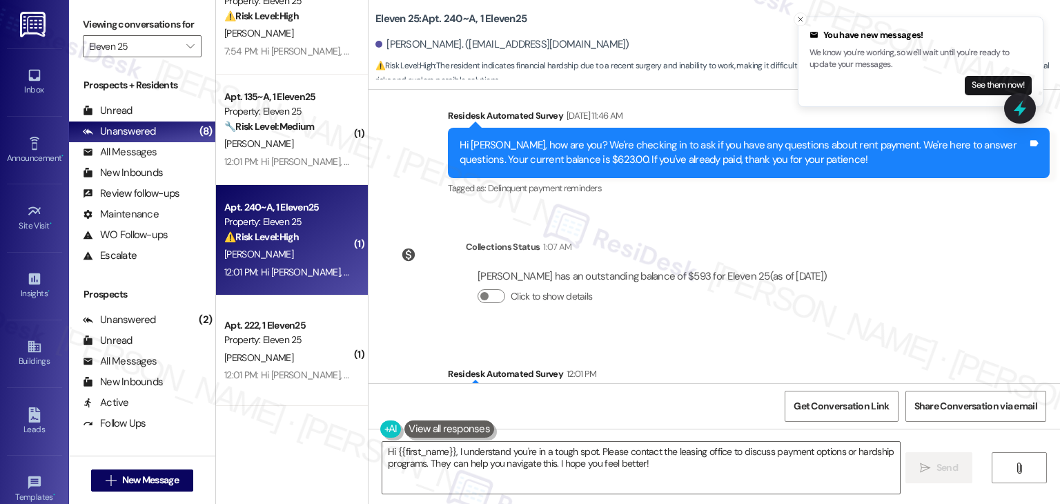
scroll to position [481, 0]
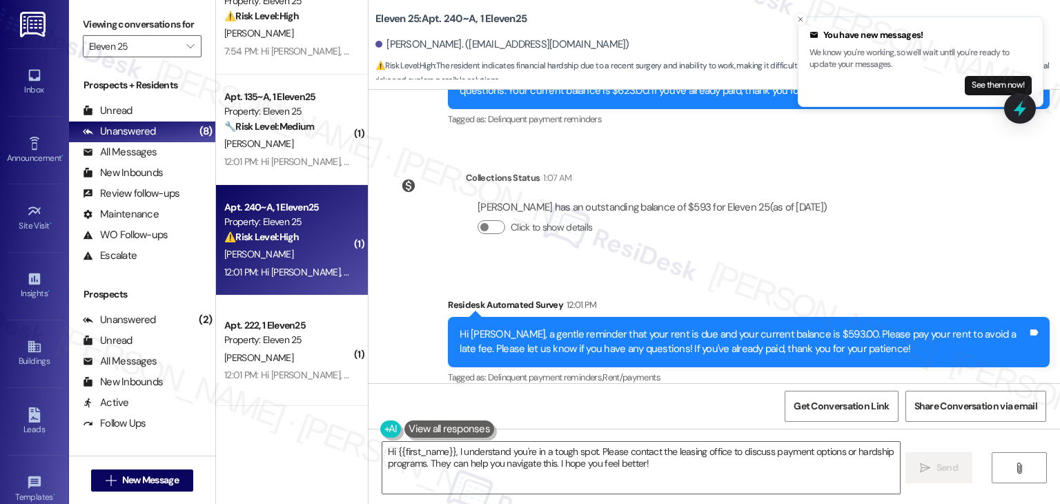
click at [713, 333] on div "Hi [PERSON_NAME], a gentle reminder that your rent is due and your current bala…" at bounding box center [744, 342] width 568 height 30
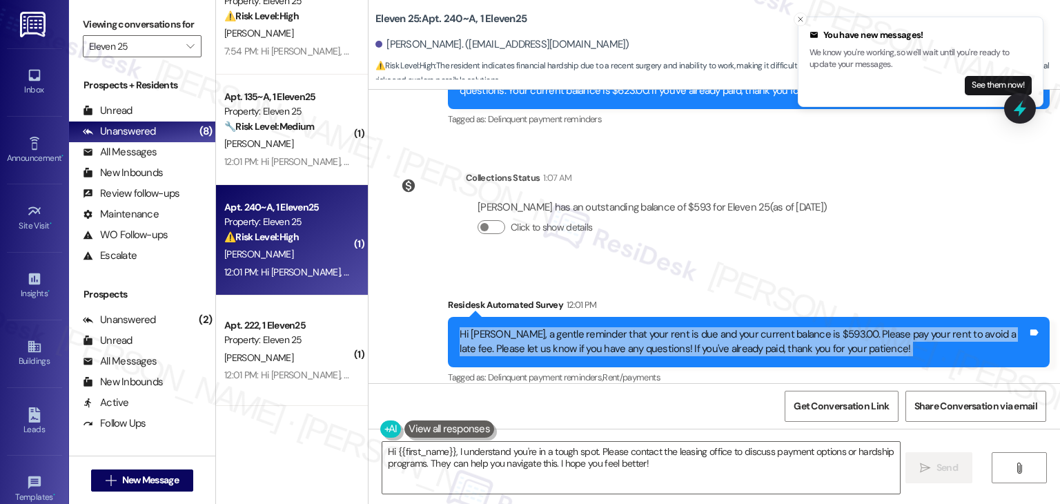
click at [713, 333] on div "Hi [PERSON_NAME], a gentle reminder that your rent is due and your current bala…" at bounding box center [744, 342] width 568 height 30
copy div "Hi [PERSON_NAME], a gentle reminder that your rent is due and your current bala…"
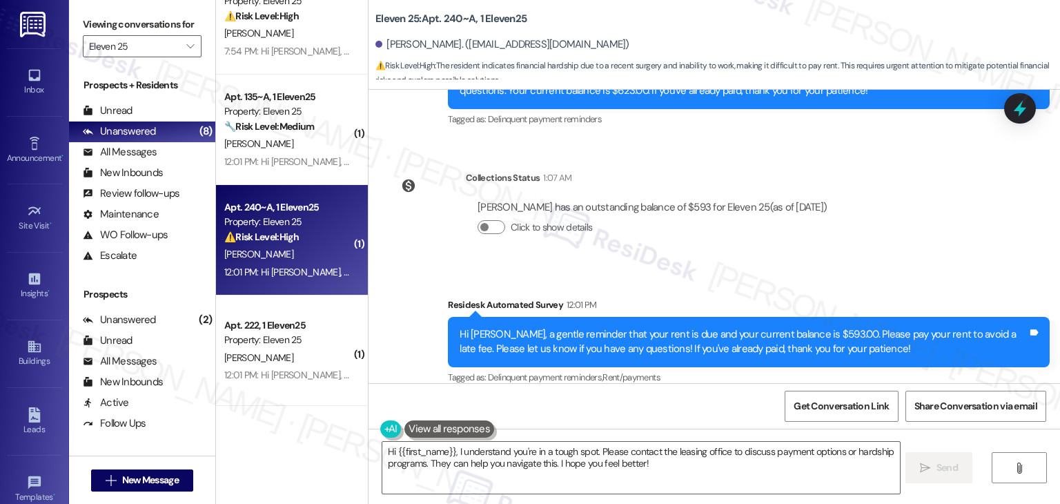
click at [821, 246] on div "Collections Status 1:07 AM [PERSON_NAME] has an outstanding balance of $593 for…" at bounding box center [614, 213] width 470 height 106
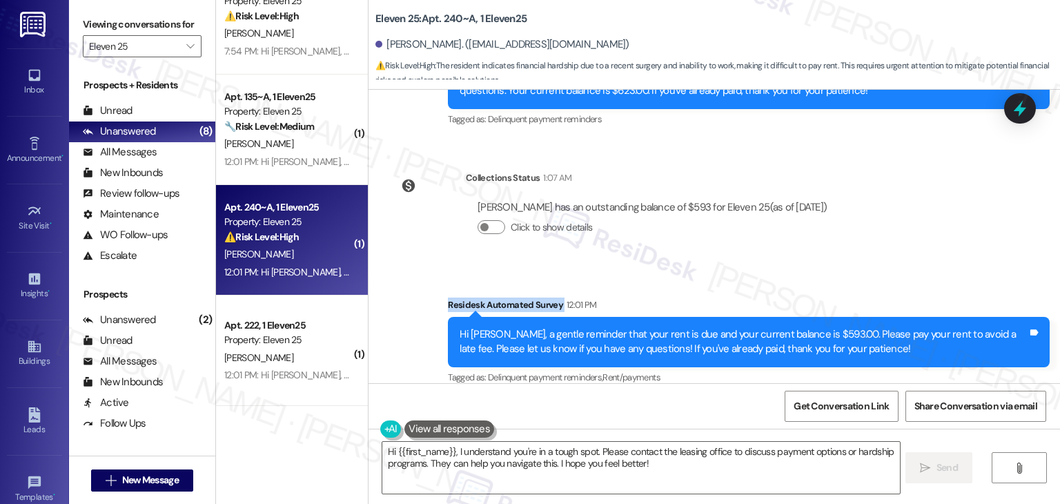
click at [821, 246] on div "Collections Status 1:07 AM [PERSON_NAME] has an outstanding balance of $593 for…" at bounding box center [614, 213] width 470 height 106
click at [868, 209] on div "Lease started [DATE] 7:00 PM Survey, sent via SMS Residesk Automated Survey [DA…" at bounding box center [715, 236] width 692 height 293
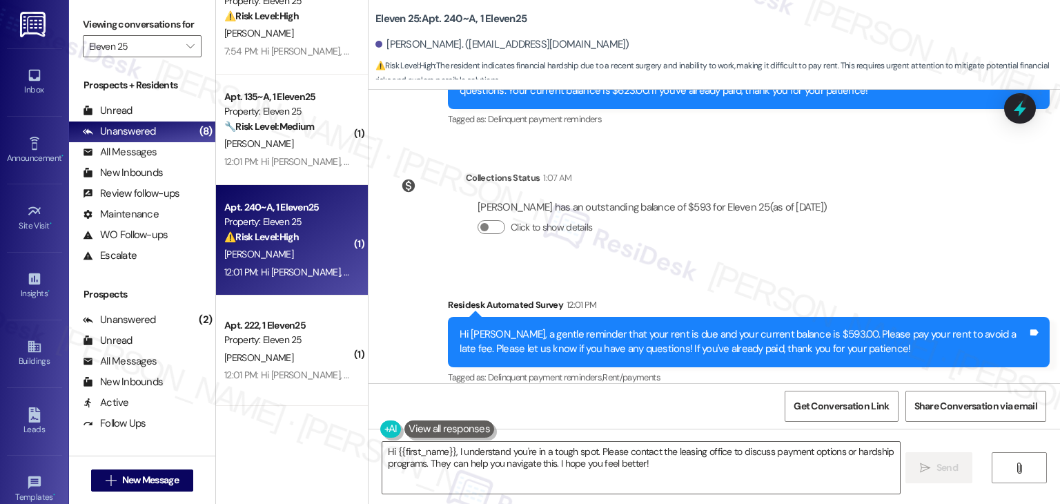
click at [898, 217] on div "Lease started [DATE] 7:00 PM Survey, sent via SMS Residesk Automated Survey [DA…" at bounding box center [715, 236] width 692 height 293
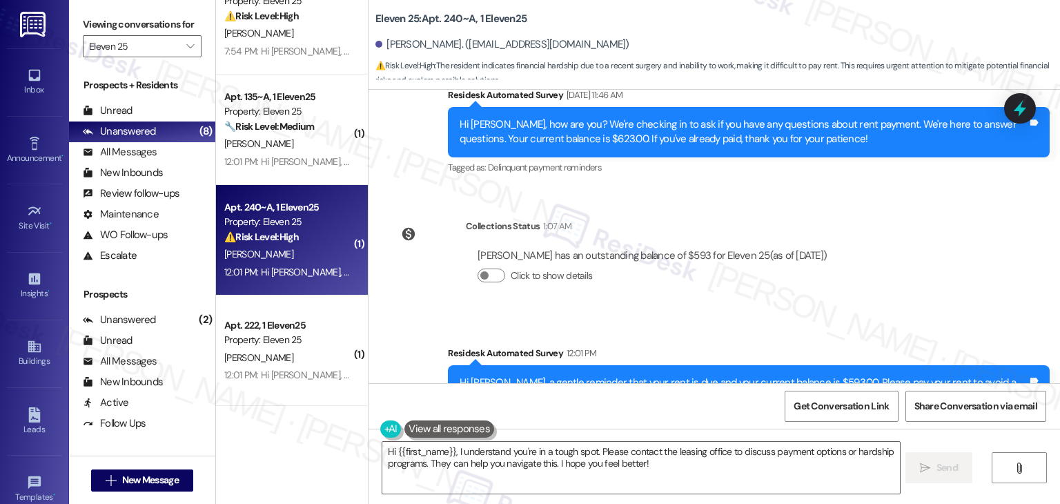
scroll to position [411, 0]
